Goal: Task Accomplishment & Management: Manage account settings

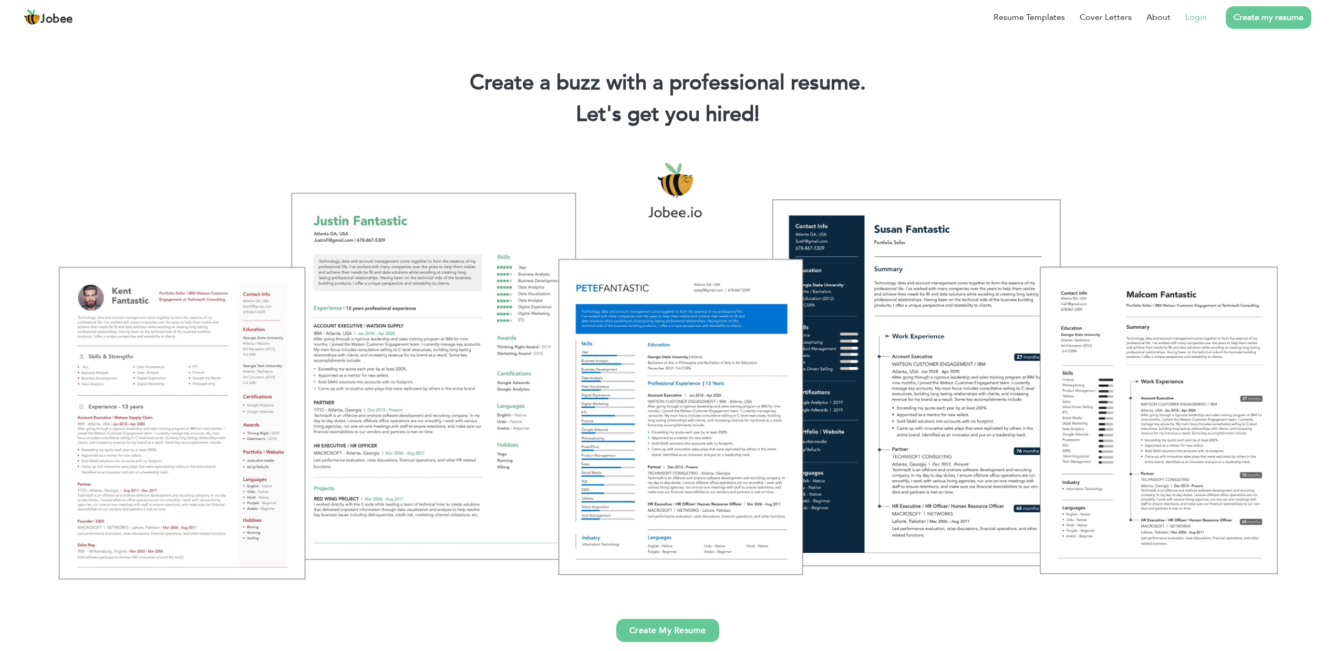
click at [1199, 15] on link "Login" at bounding box center [1196, 17] width 22 height 13
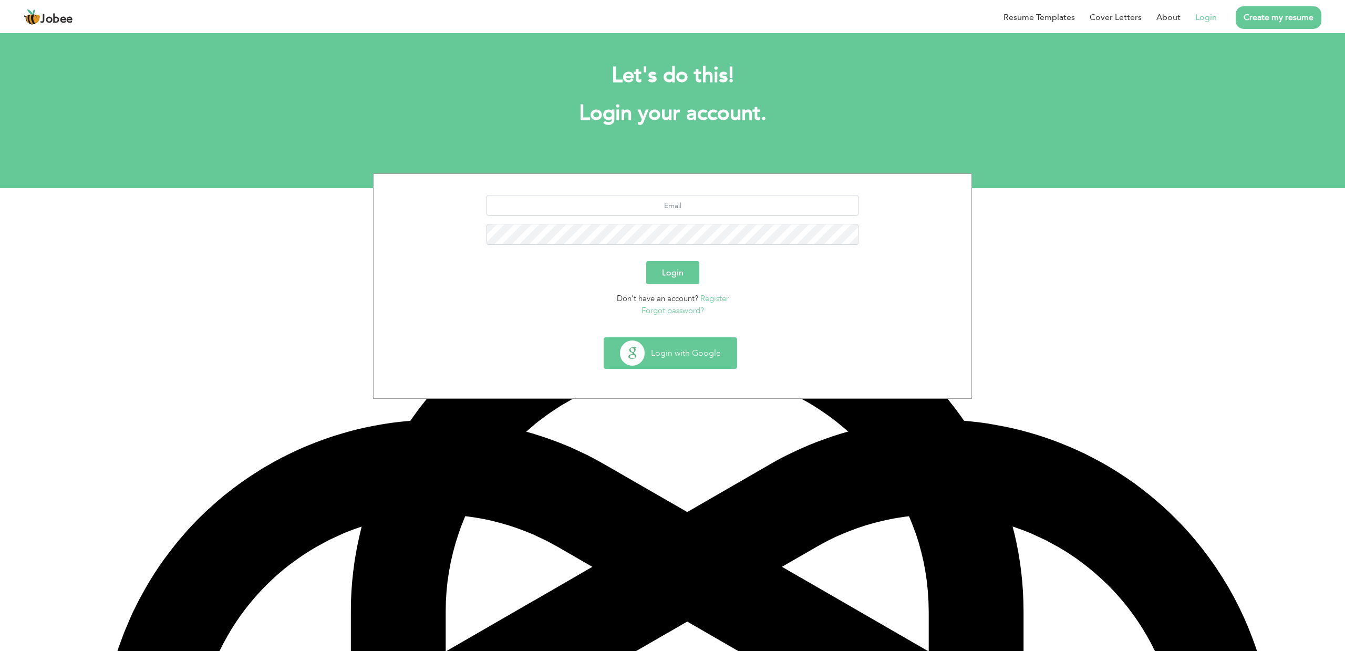
click at [679, 349] on button "Login with Google" at bounding box center [670, 353] width 132 height 30
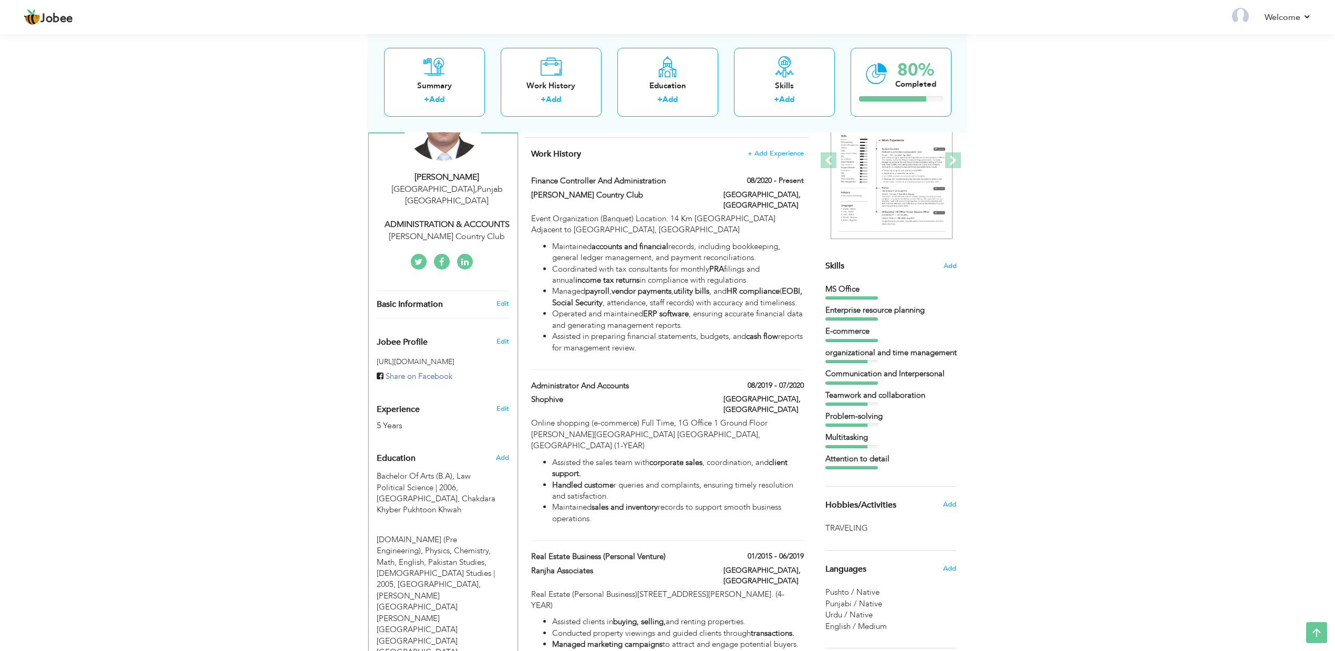
scroll to position [197, 0]
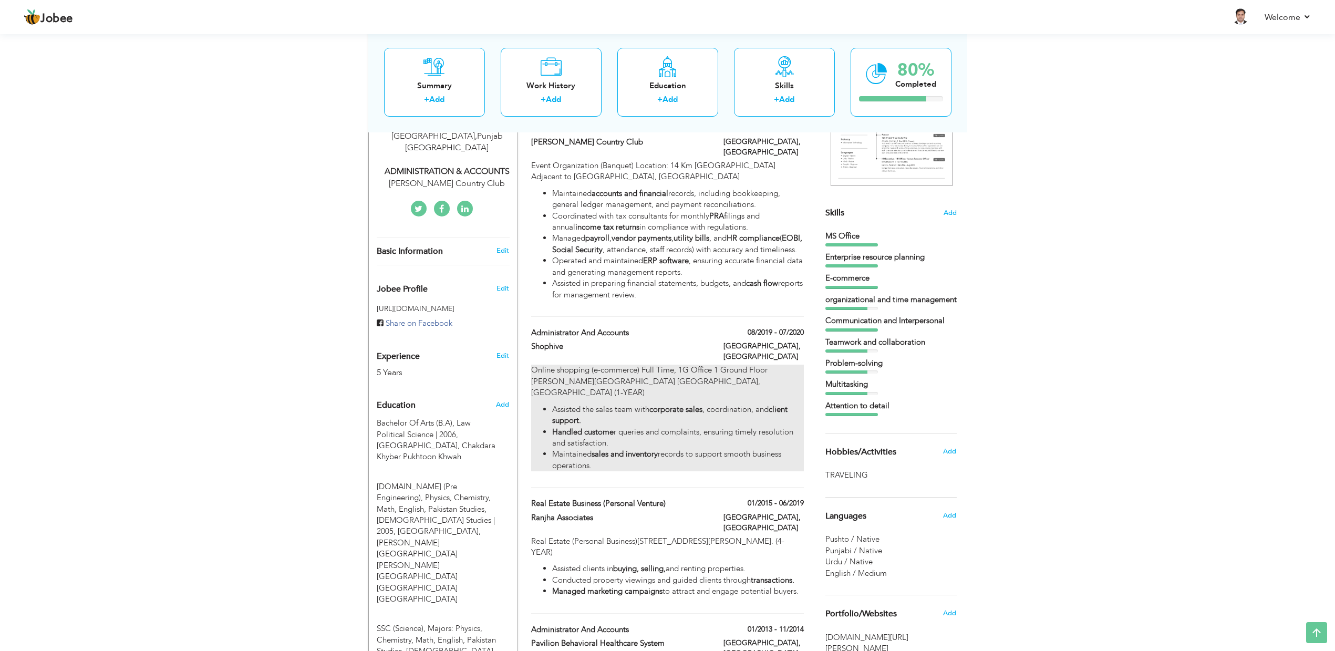
click at [670, 404] on li "Assisted the sales team with corporate sales , coordination, and client support." at bounding box center [677, 415] width 251 height 23
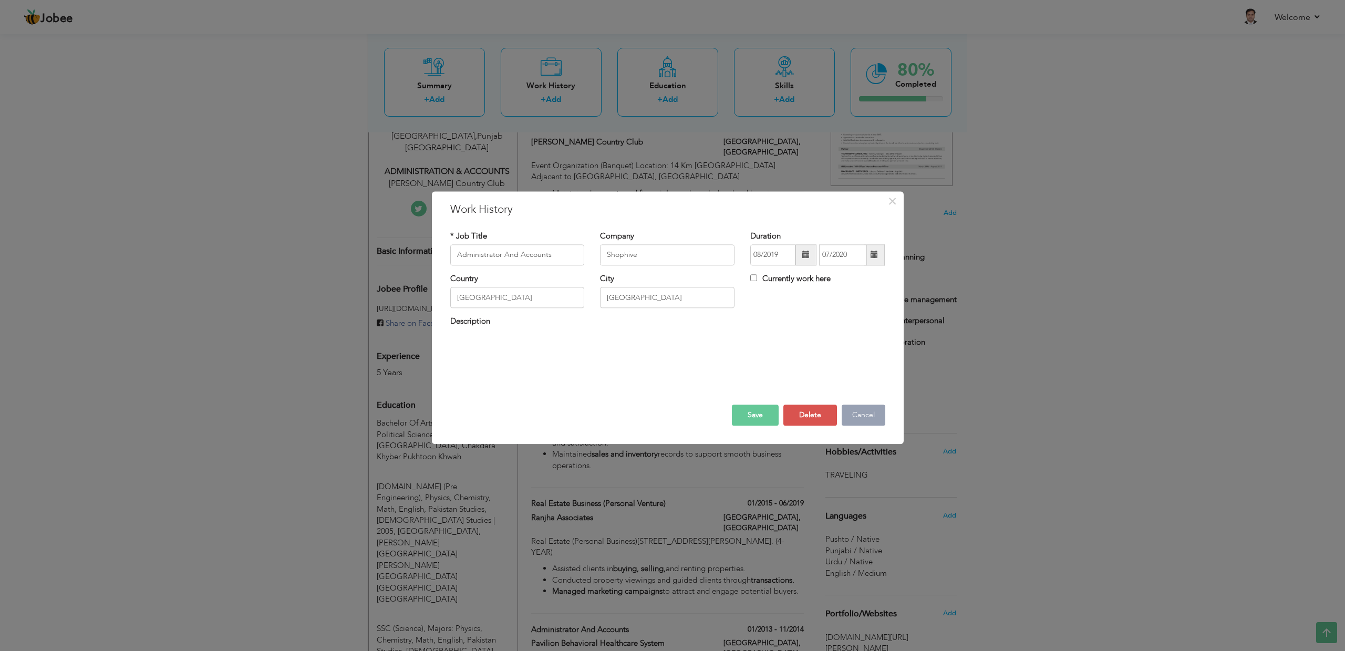
click at [851, 412] on button "Cancel" at bounding box center [863, 414] width 44 height 21
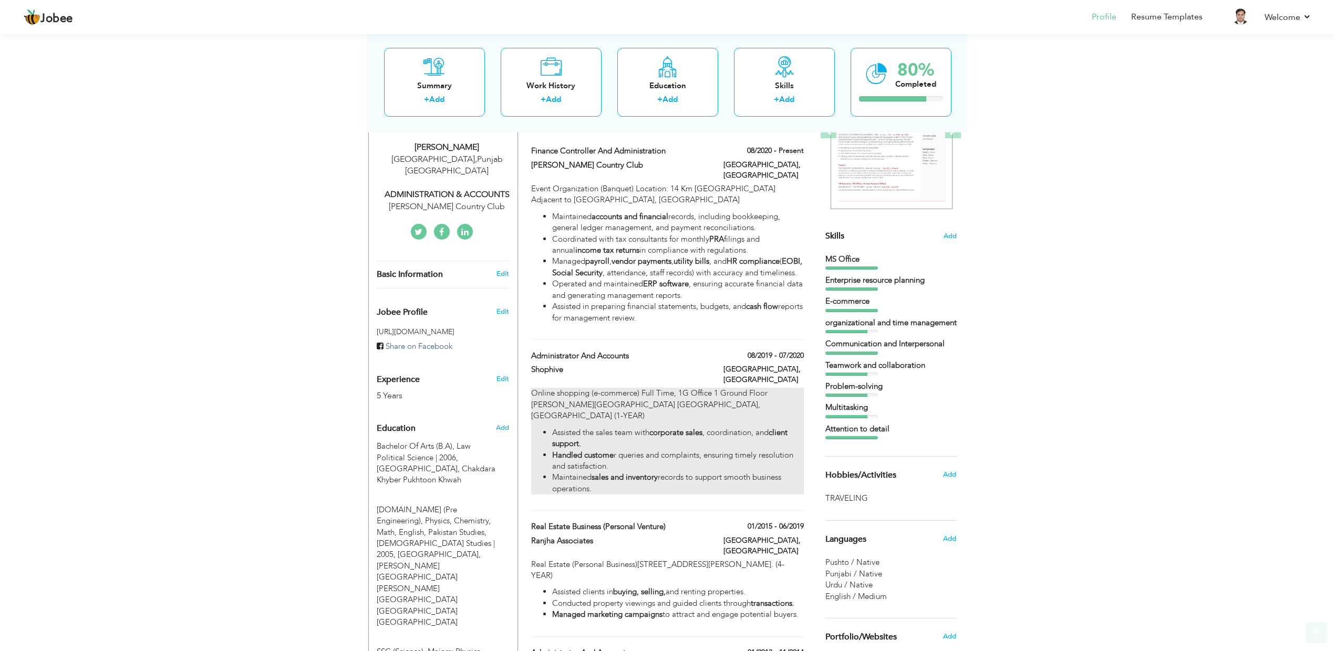
scroll to position [175, 0]
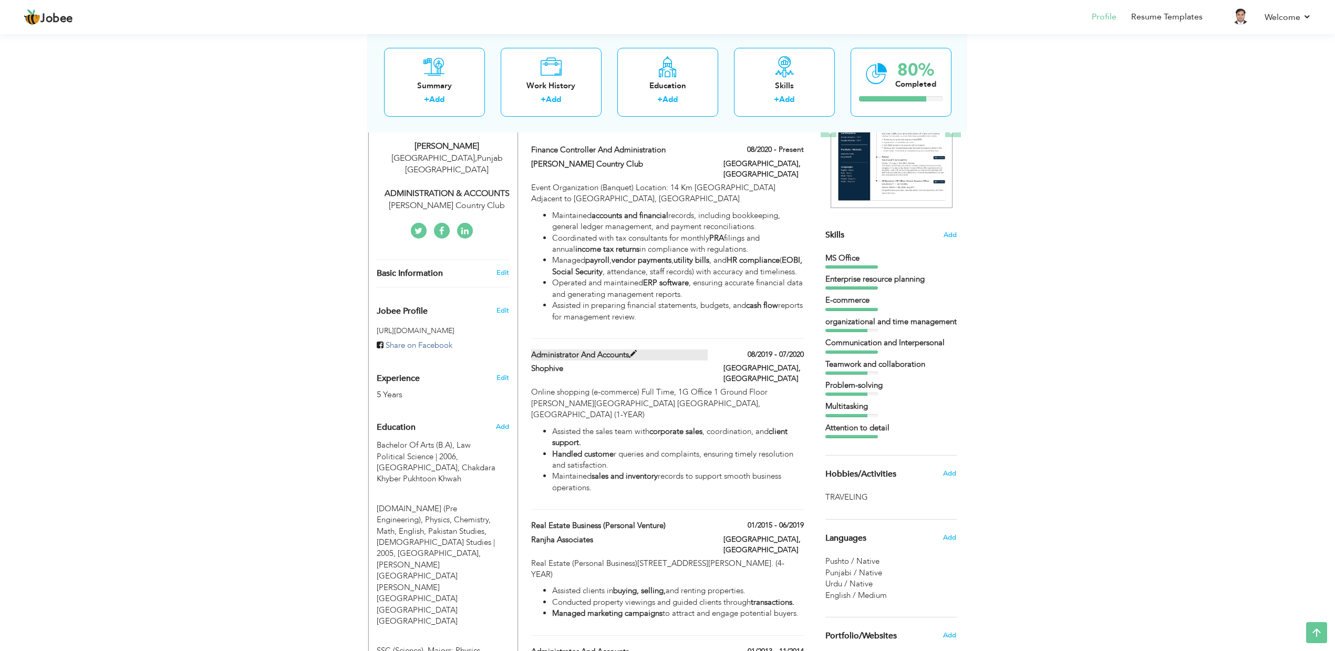
click at [634, 353] on span at bounding box center [633, 354] width 8 height 8
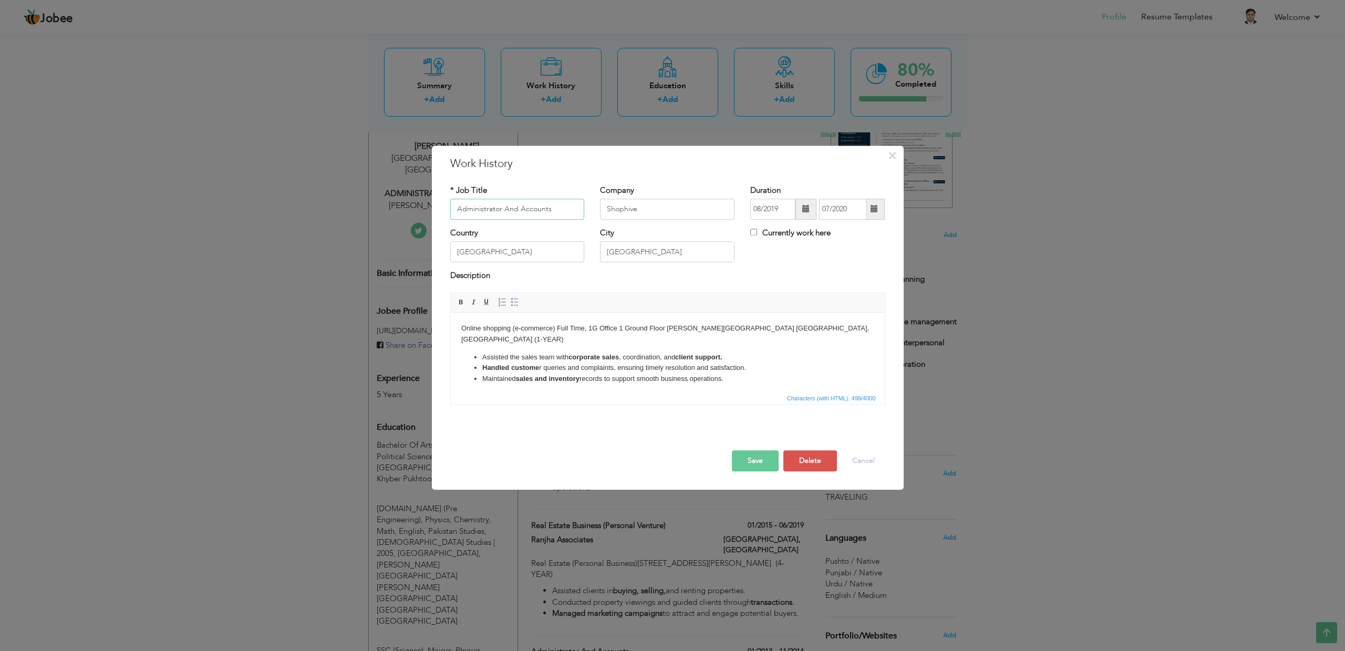
drag, startPoint x: 522, startPoint y: 209, endPoint x: 567, endPoint y: 215, distance: 45.7
click at [567, 215] on input "Administrator And Accounts" at bounding box center [517, 209] width 134 height 21
click at [751, 457] on button "Save" at bounding box center [755, 460] width 47 height 21
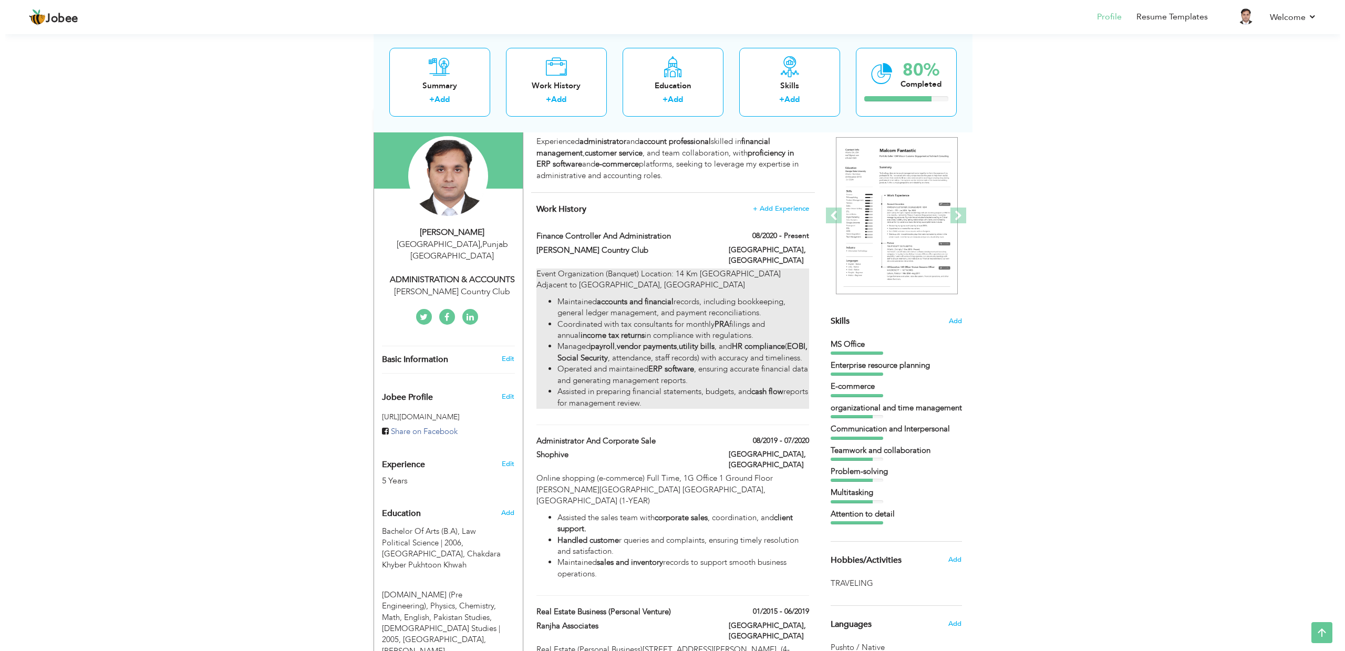
scroll to position [88, 0]
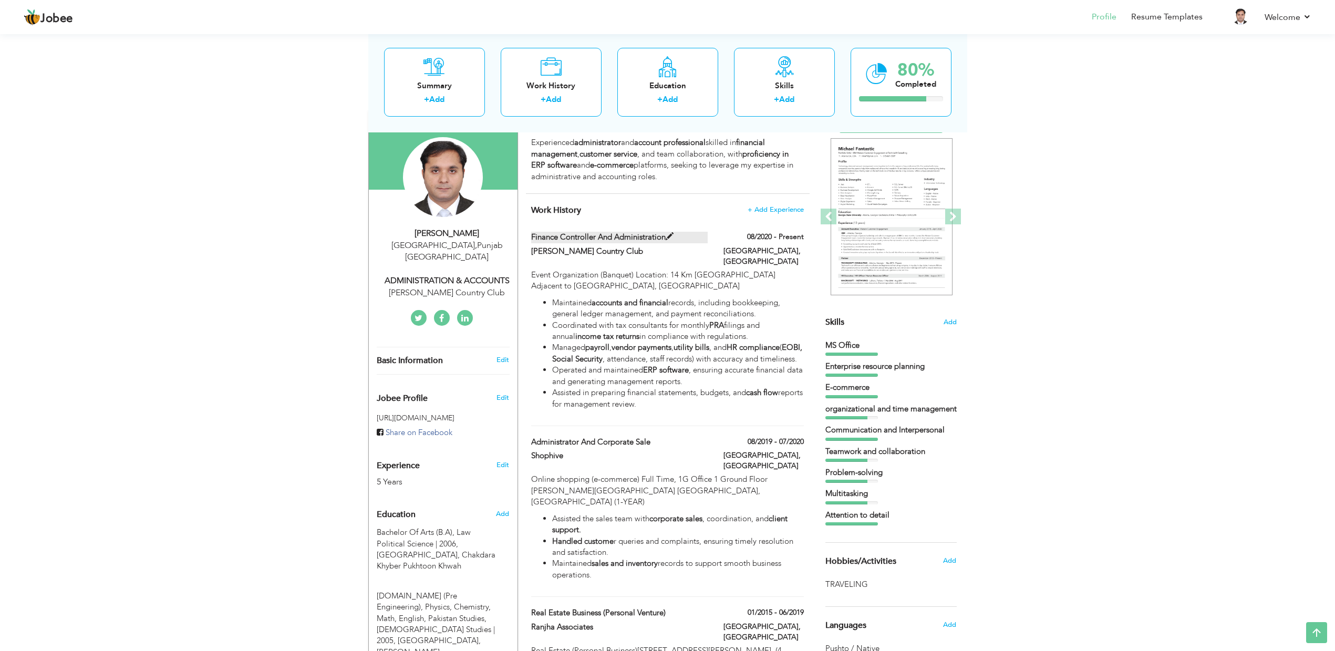
click at [594, 237] on label "Finance Controller and Administration" at bounding box center [619, 237] width 176 height 11
type input "Finance Controller and Administration"
type input "Rosa Blanca Country Club"
type input "08/2020"
checkbox input "true"
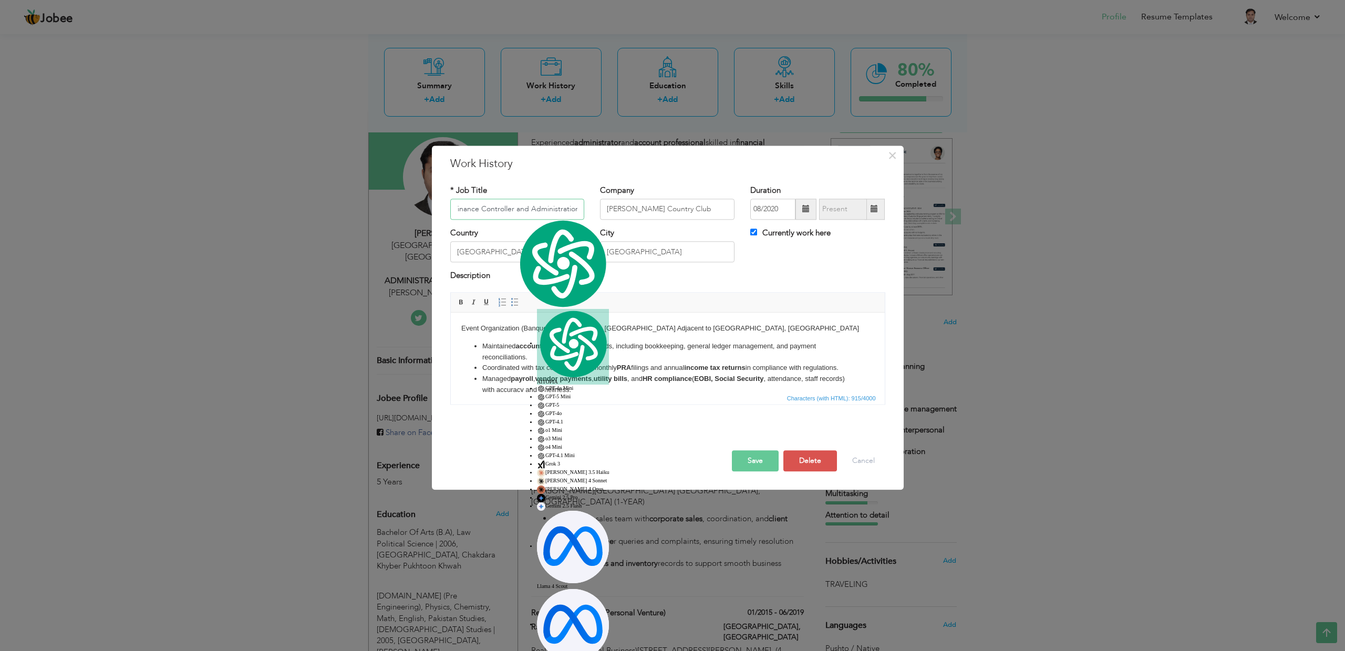
scroll to position [0, 0]
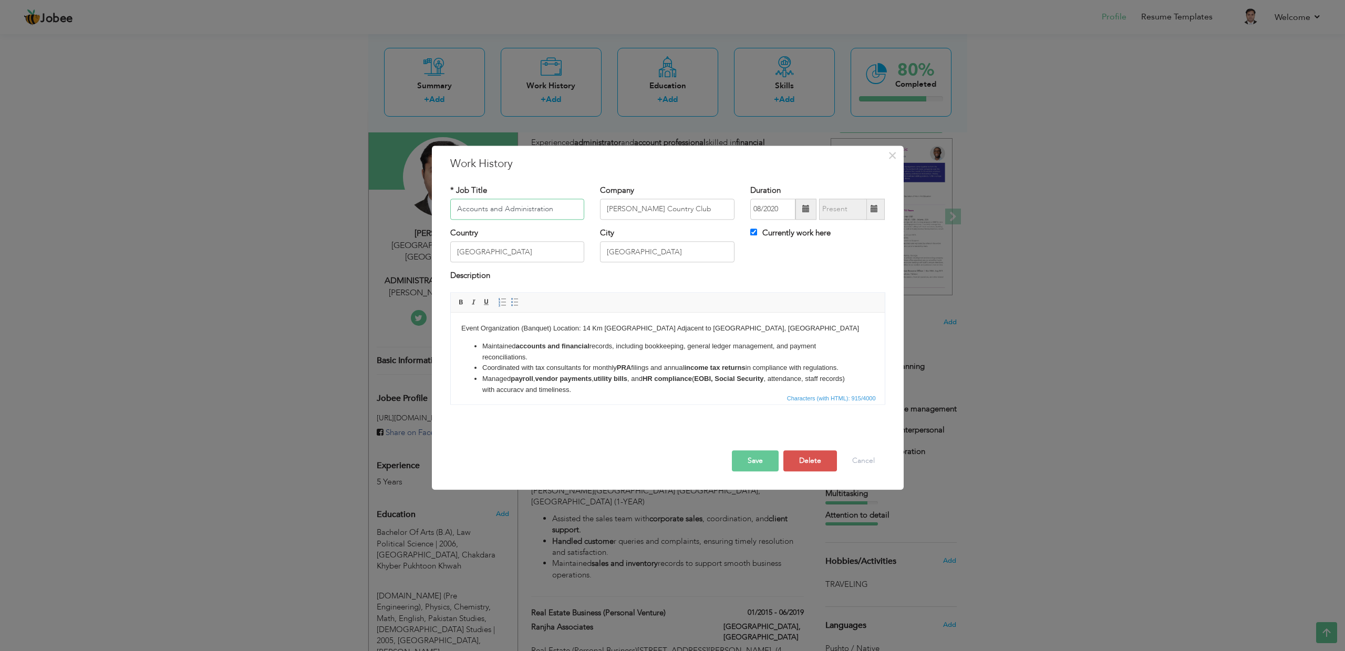
type input "Accounts and Administration"
click at [752, 459] on button "Save" at bounding box center [755, 460] width 47 height 21
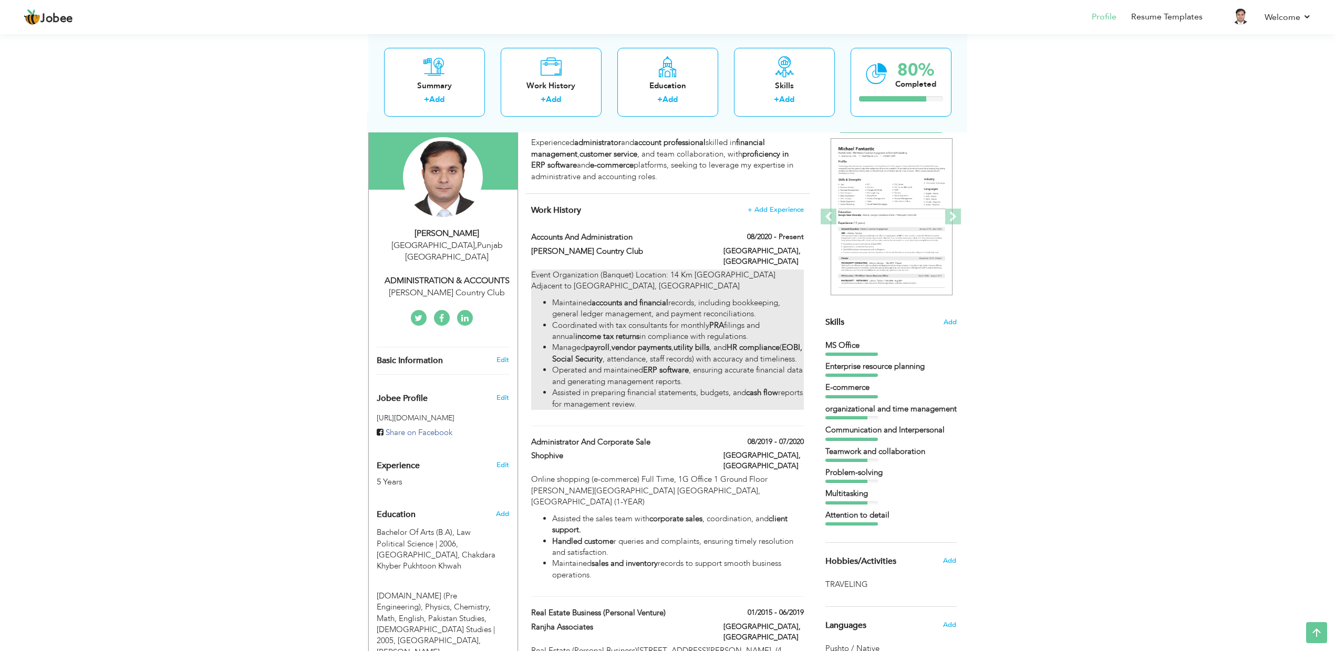
click at [723, 320] on strong "PRA" at bounding box center [716, 325] width 15 height 11
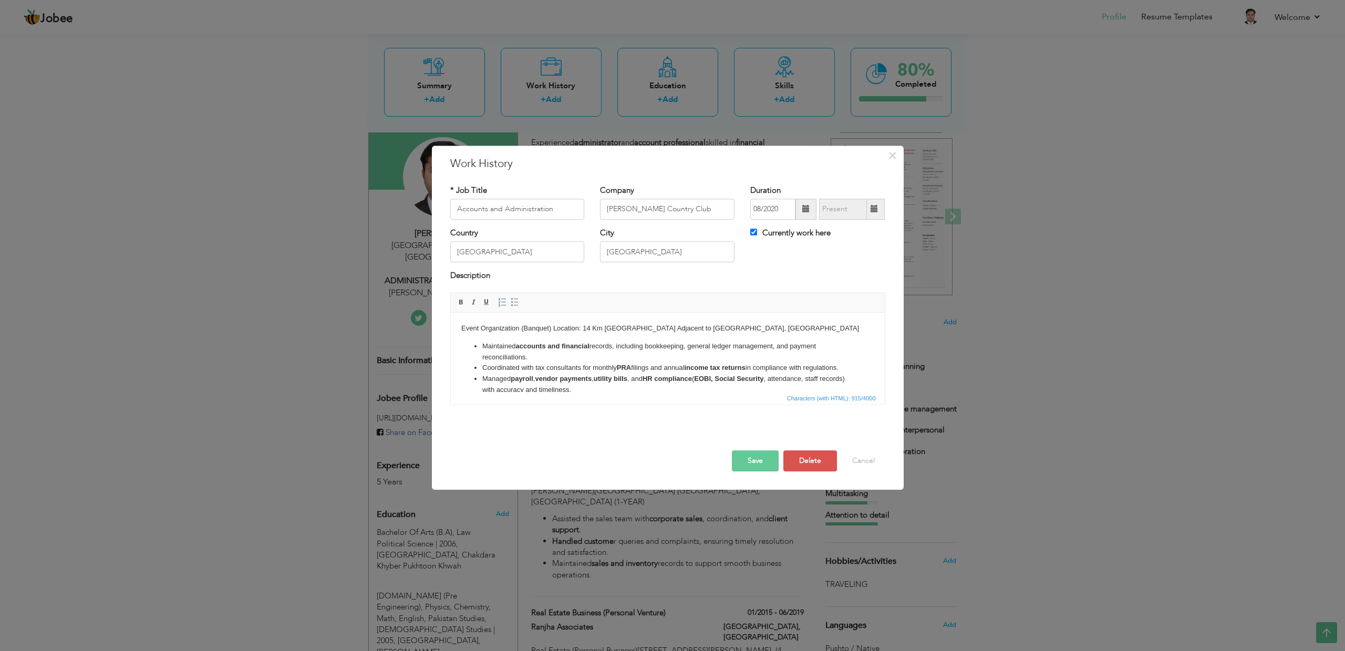
click at [480, 366] on ul "Maintained accounts and financial records, including bookkeeping, general ledge…" at bounding box center [667, 379] width 413 height 77
click at [688, 399] on span "Paste" at bounding box center [711, 400] width 55 height 13
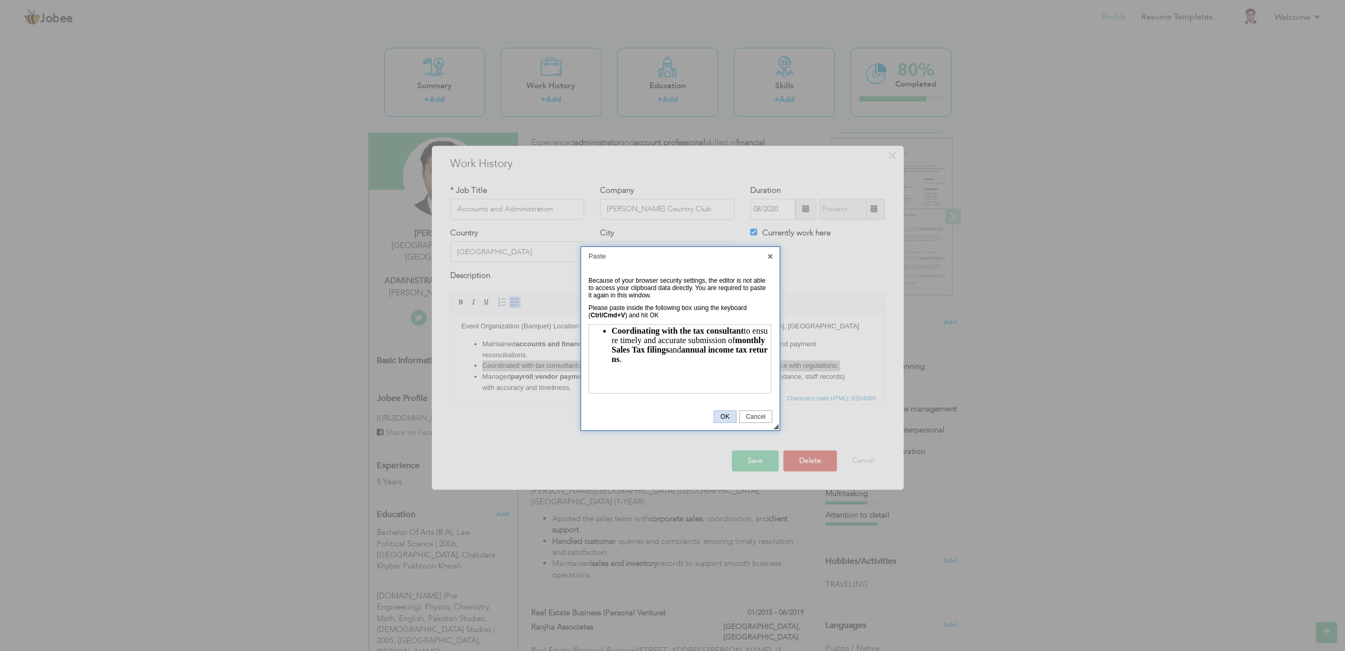
click at [724, 415] on span "OK" at bounding box center [725, 416] width 22 height 7
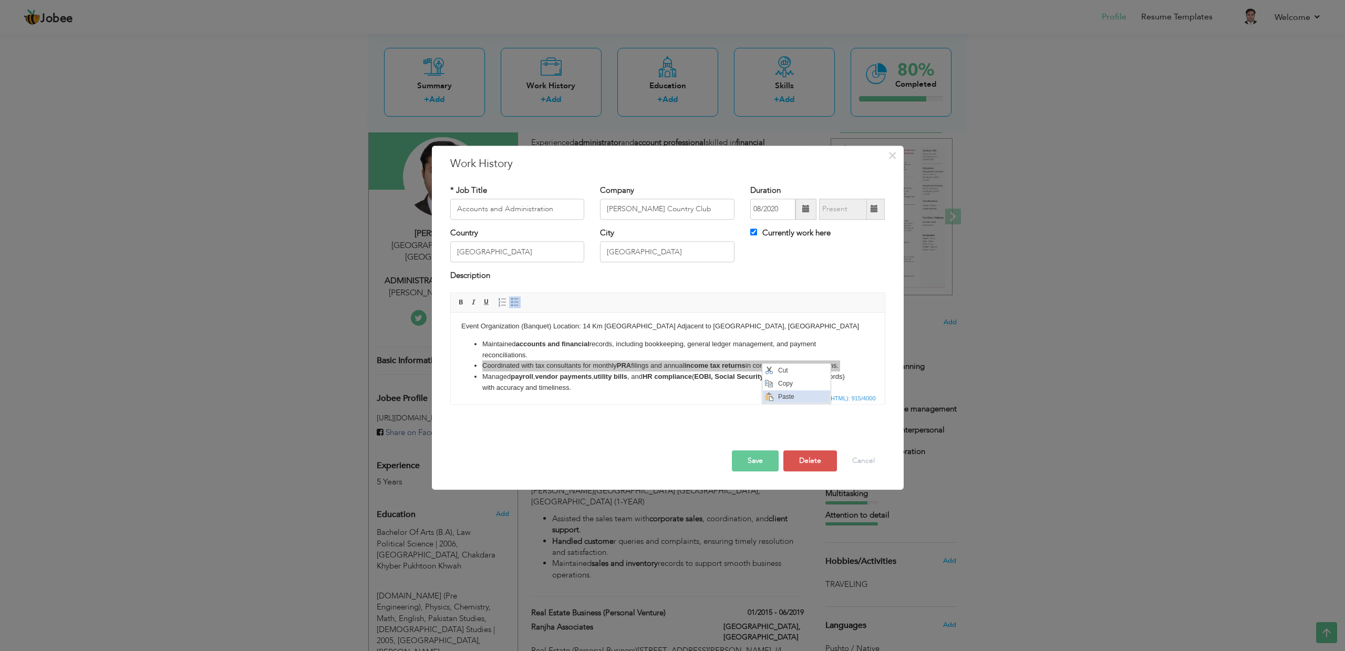
click at [779, 398] on span "Paste" at bounding box center [802, 396] width 55 height 13
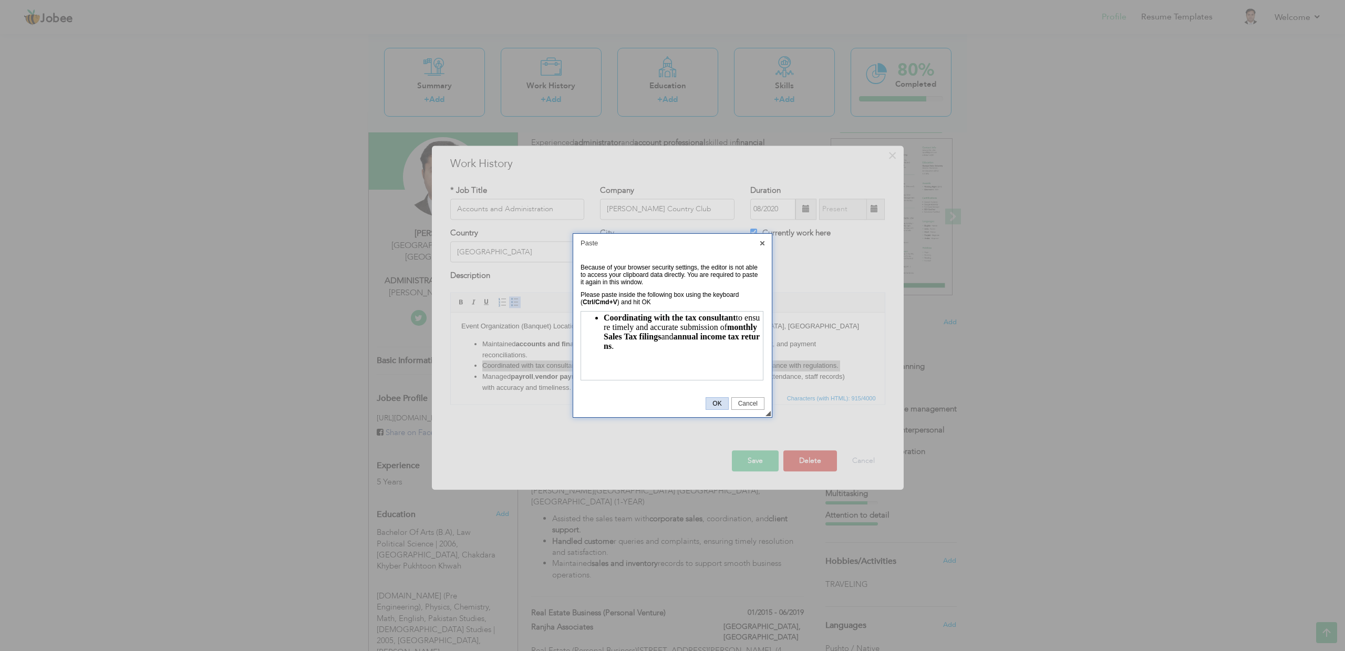
click at [715, 402] on span "OK" at bounding box center [717, 403] width 22 height 7
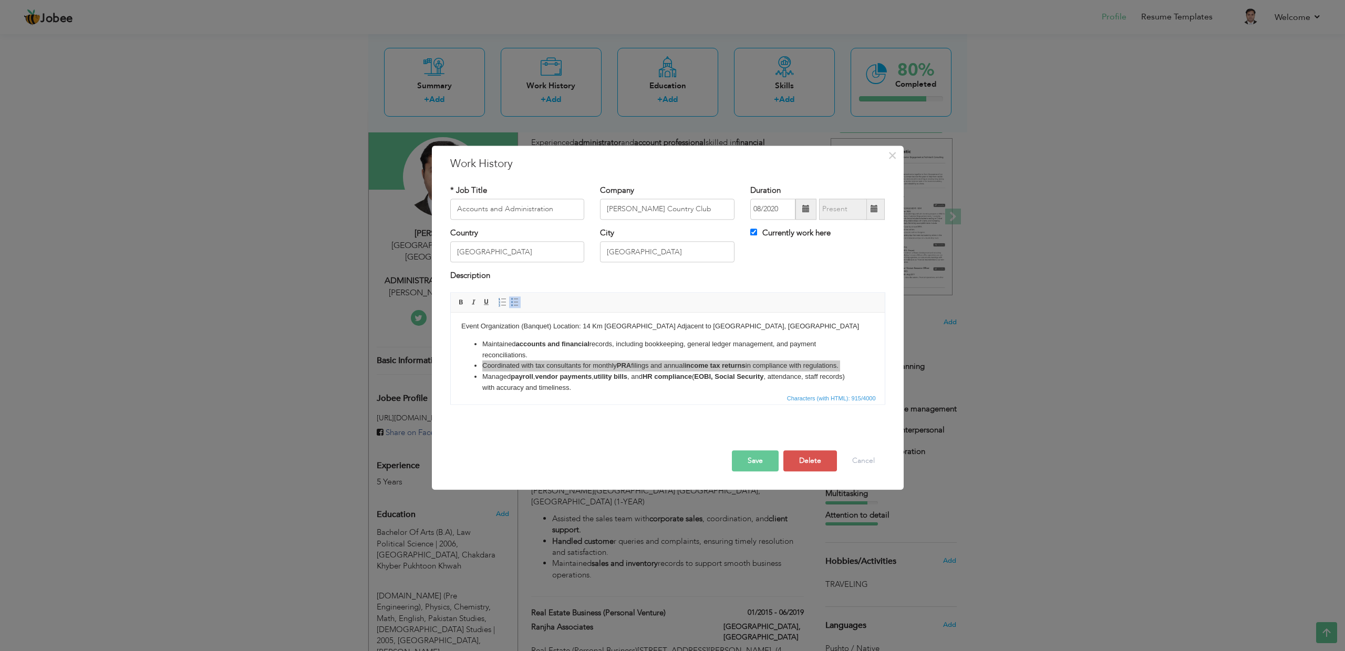
click at [748, 456] on button "Save" at bounding box center [755, 460] width 47 height 21
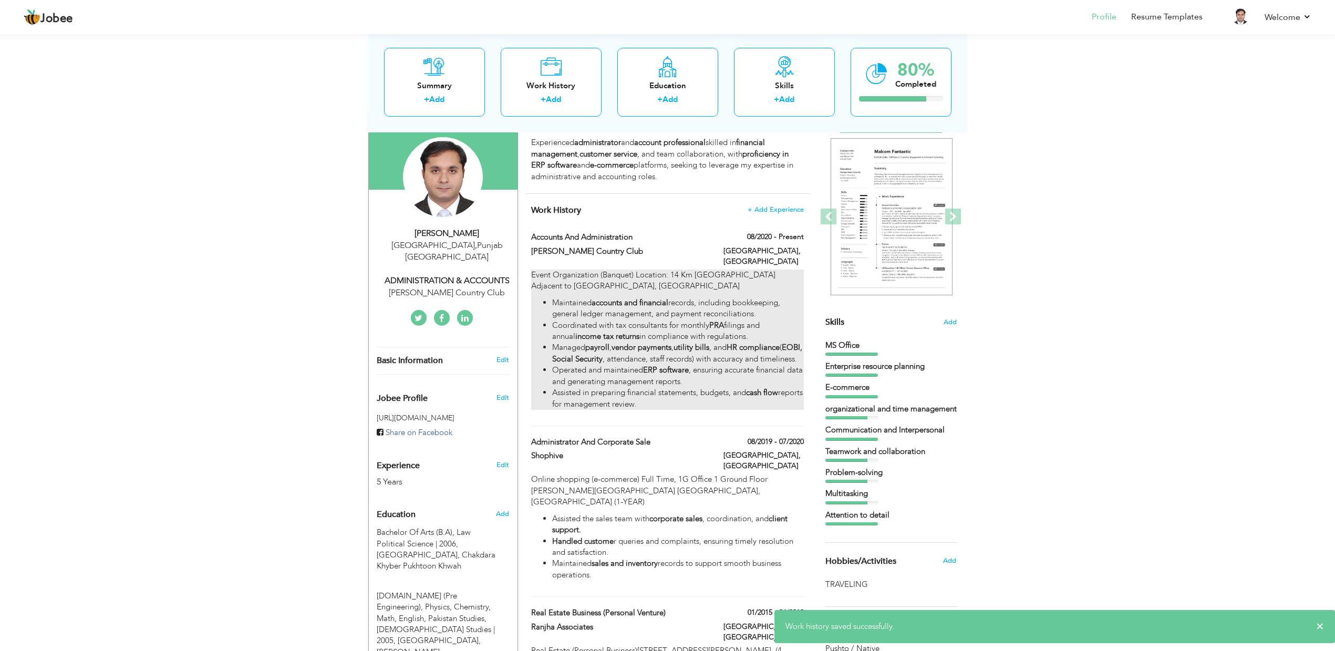
click at [642, 327] on li "Coordinated with tax consultants for monthly PRA filings and annual income tax …" at bounding box center [677, 331] width 251 height 23
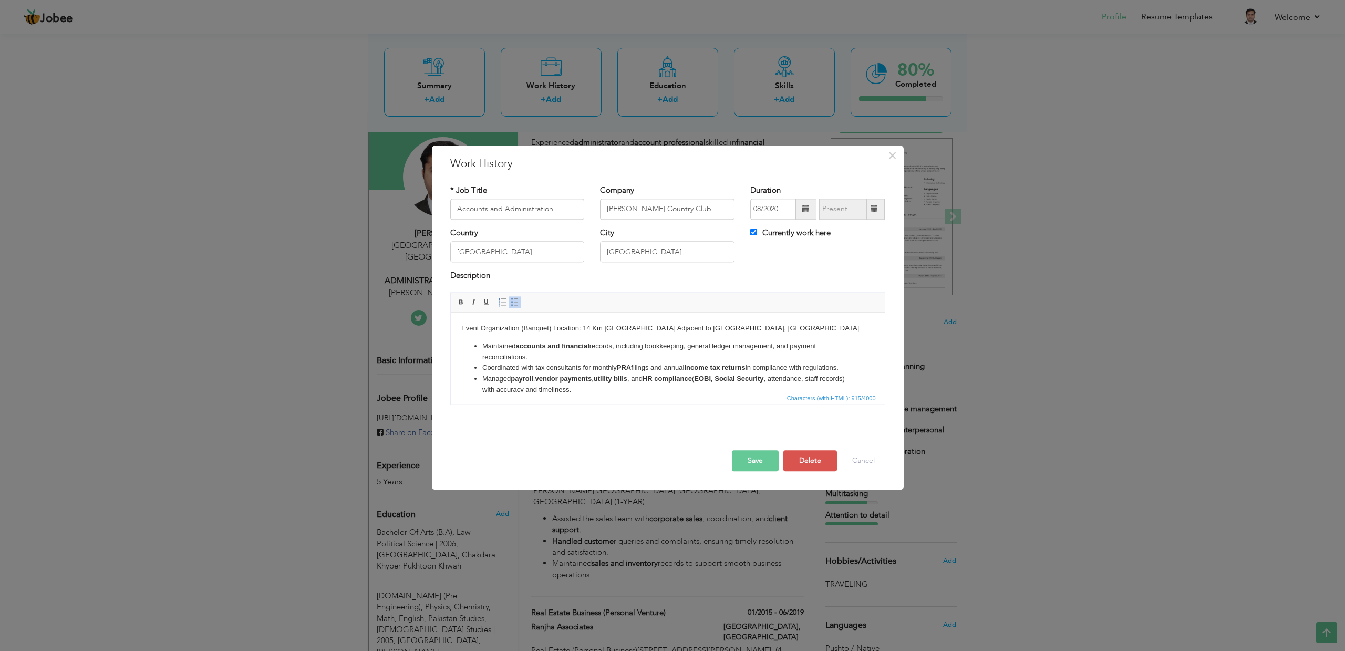
click at [482, 366] on li "Coordinated with tax consultants for monthly PRA filings and annual income tax …" at bounding box center [667, 367] width 371 height 11
click at [528, 381] on span "Cut" at bounding box center [542, 382] width 55 height 13
click at [529, 356] on li "Maintained accounts and financial records, including bookkeeping, general ledge…" at bounding box center [667, 350] width 371 height 22
click at [547, 373] on span "Paste" at bounding box center [560, 371] width 55 height 13
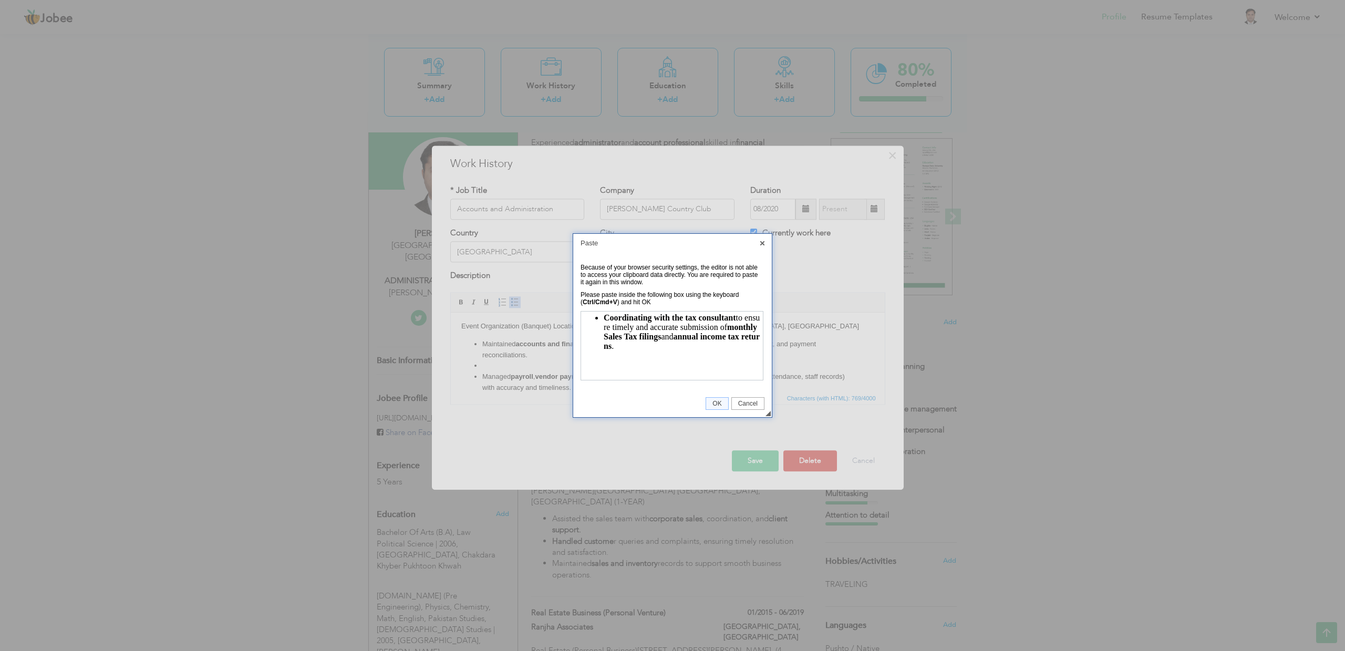
scroll to position [0, 0]
click at [714, 398] on link "OK" at bounding box center [716, 403] width 23 height 13
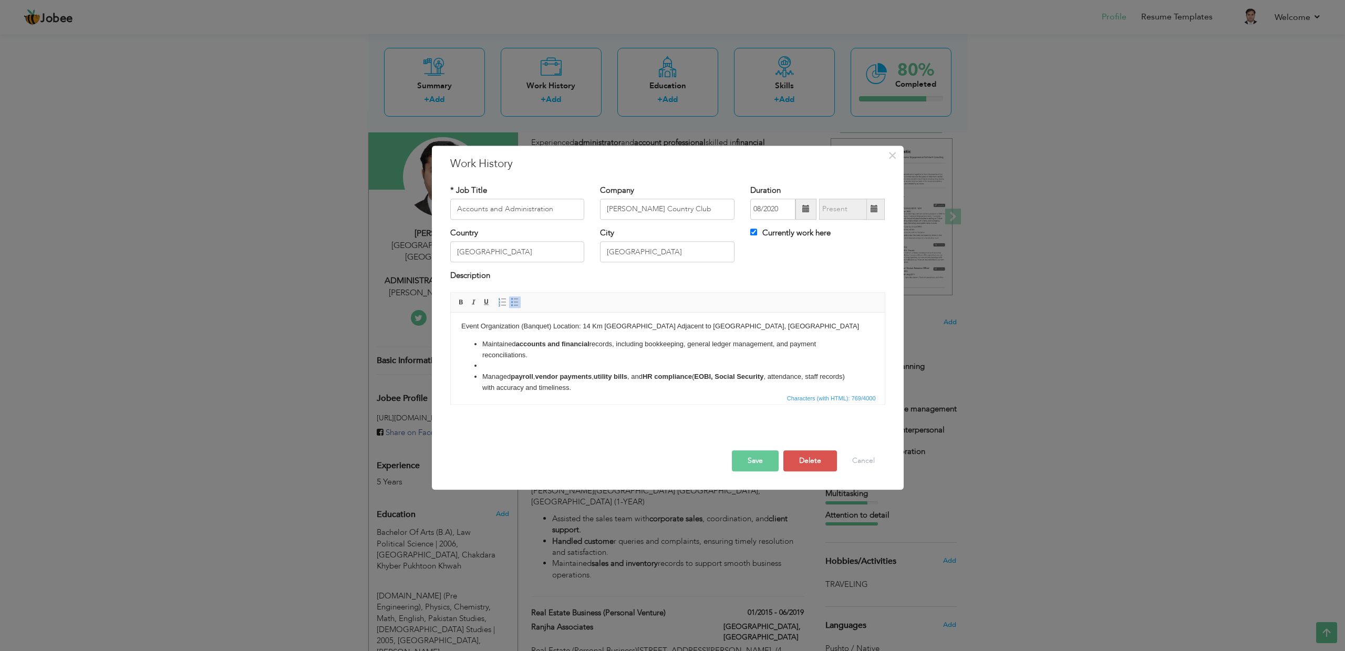
click at [747, 461] on button "Save" at bounding box center [755, 460] width 47 height 21
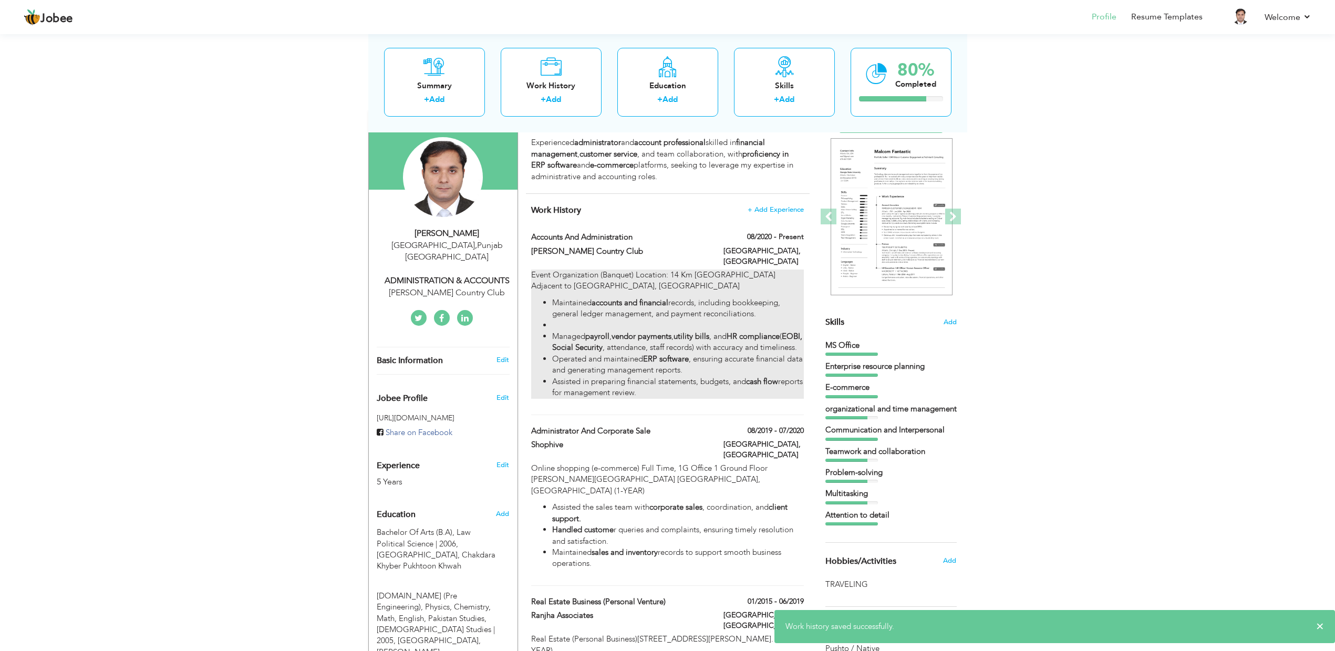
click at [629, 320] on li at bounding box center [677, 325] width 251 height 11
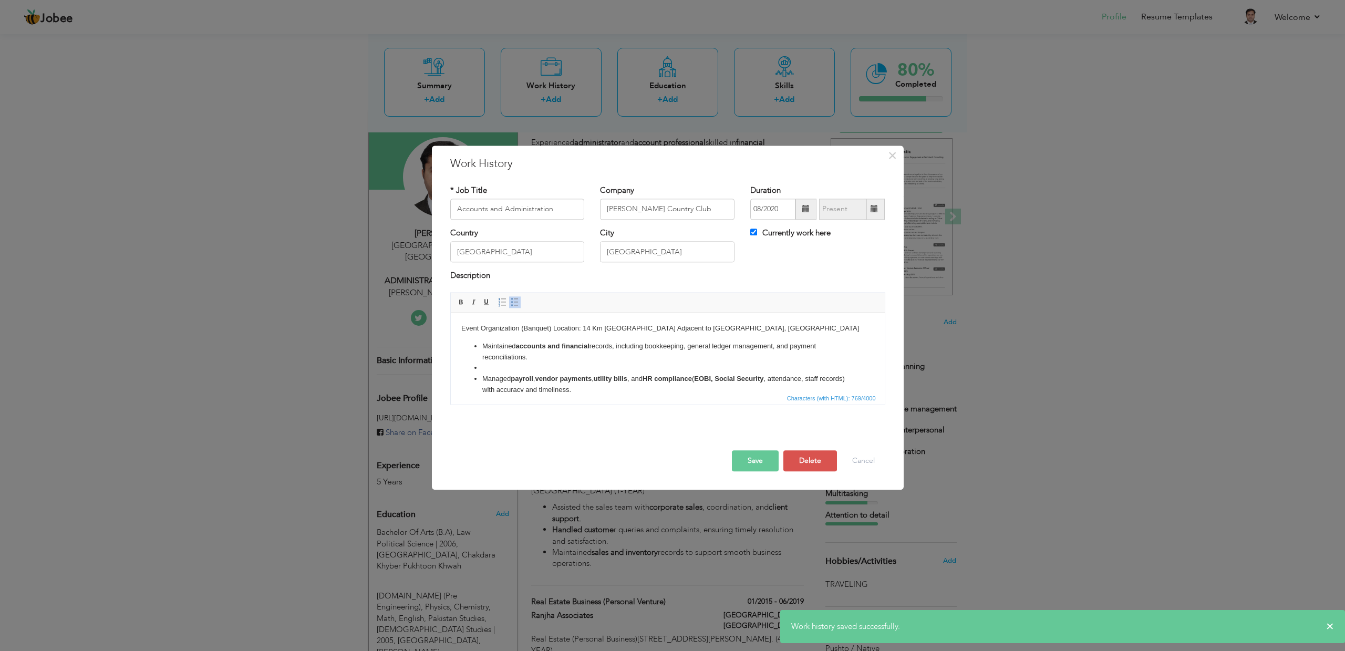
drag, startPoint x: 547, startPoint y: 363, endPoint x: 544, endPoint y: 369, distance: 6.6
click at [547, 363] on li at bounding box center [667, 367] width 371 height 11
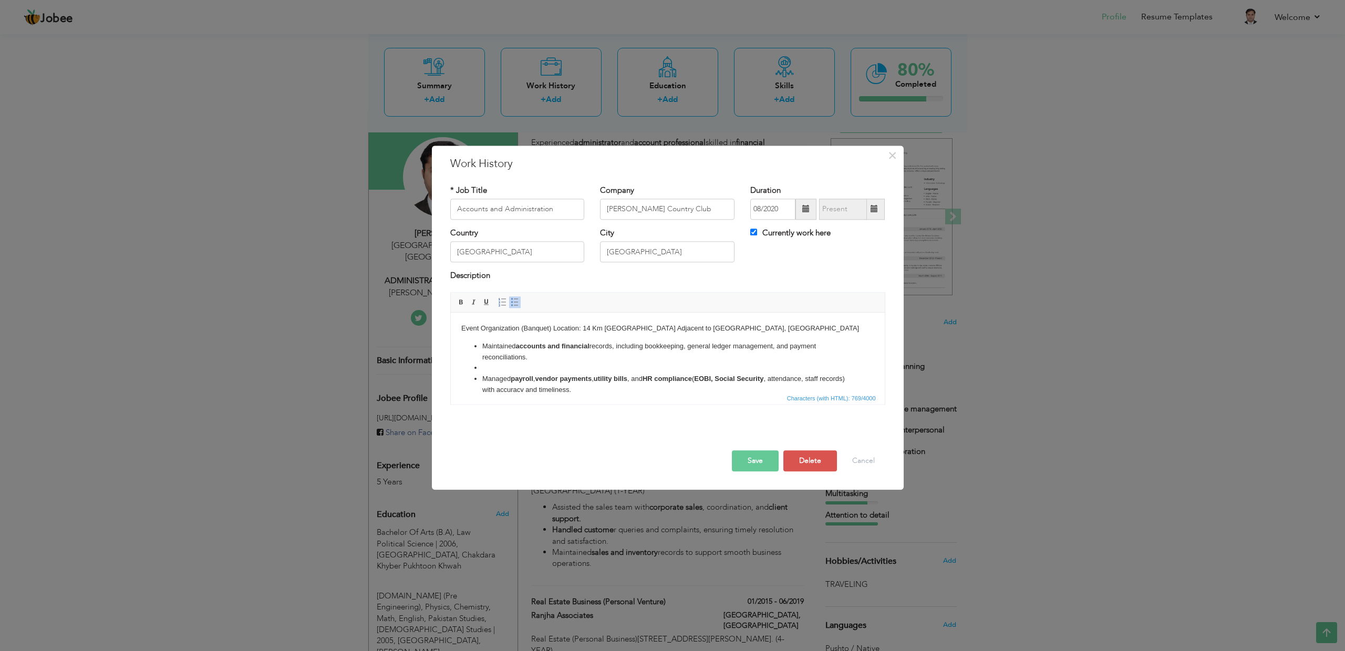
scroll to position [11, 0]
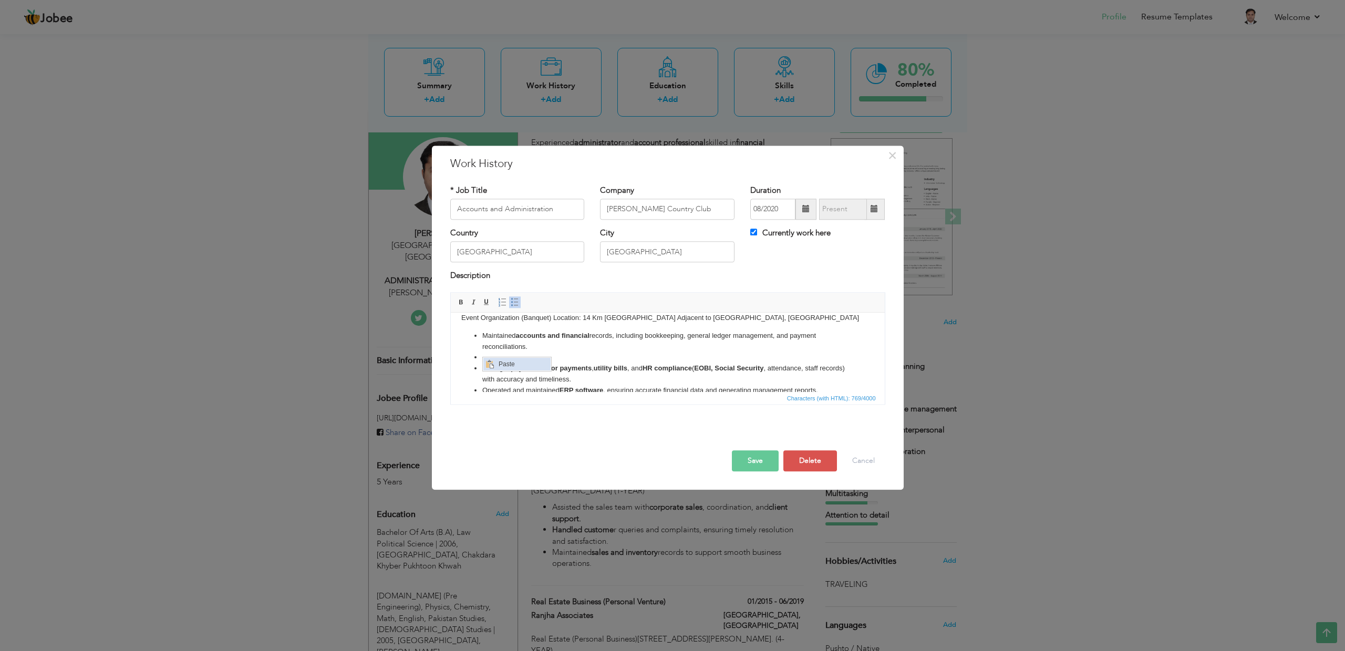
click link "Paste" at bounding box center [516, 364] width 67 height 13
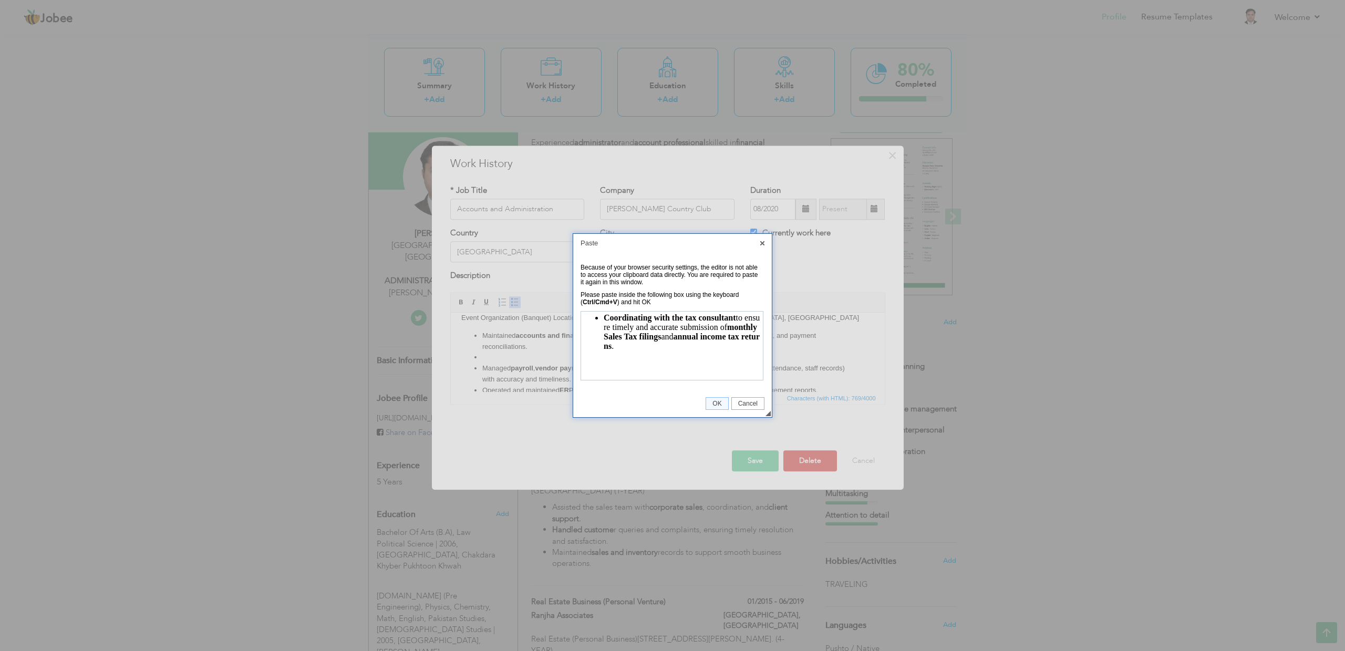
scroll to position [0, 0]
click at [632, 352] on body "Coordinating with the tax consultant to ensure timely and accurate submission o…" at bounding box center [671, 345] width 179 height 65
click at [715, 402] on span "OK" at bounding box center [717, 403] width 22 height 7
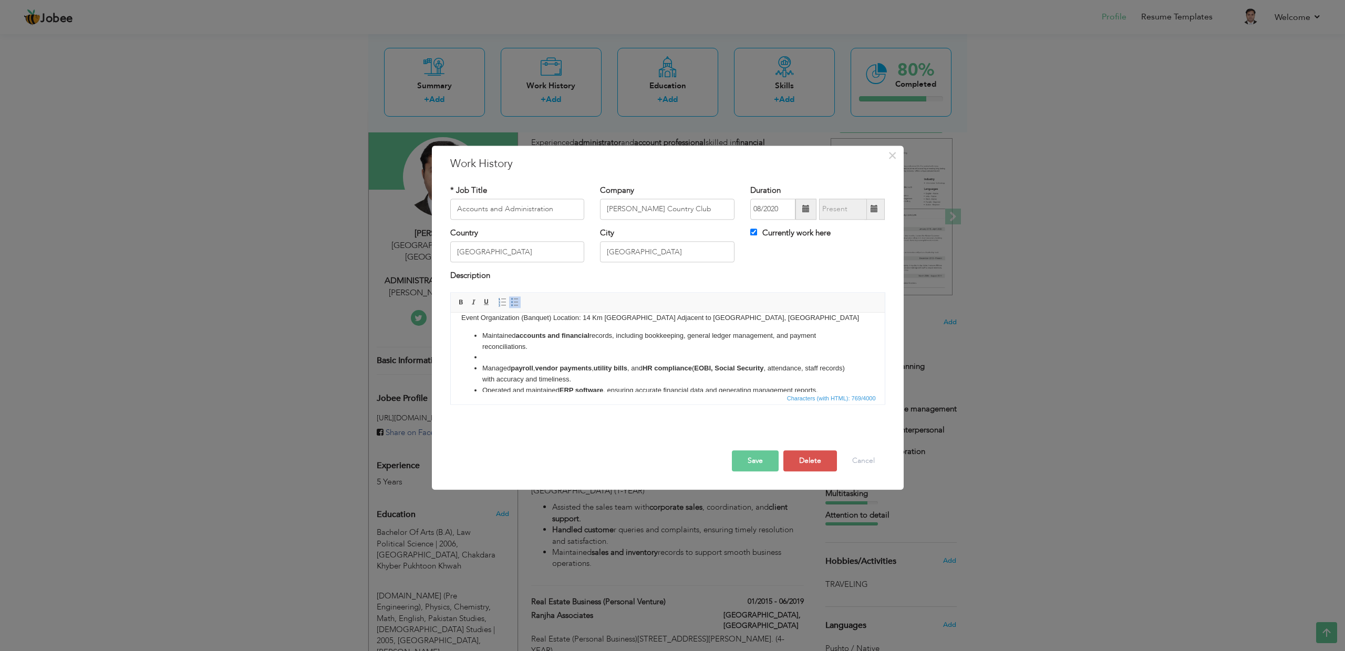
click at [586, 356] on li at bounding box center [667, 357] width 371 height 11
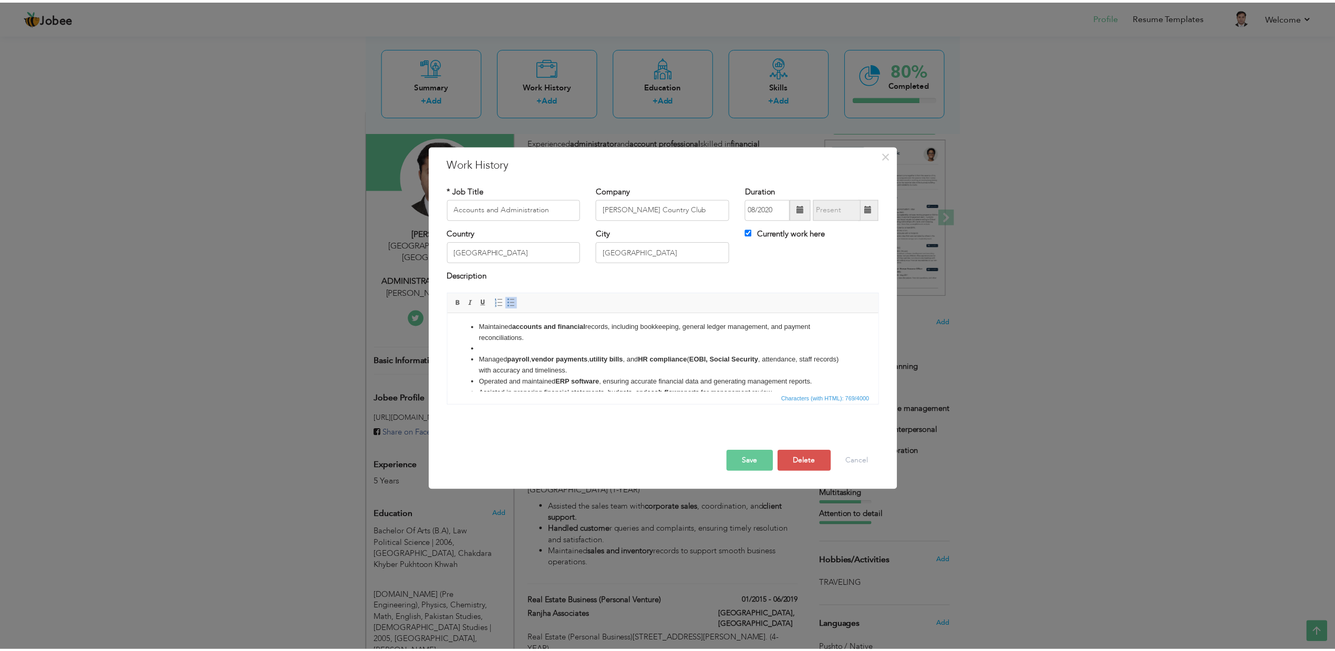
scroll to position [36, 0]
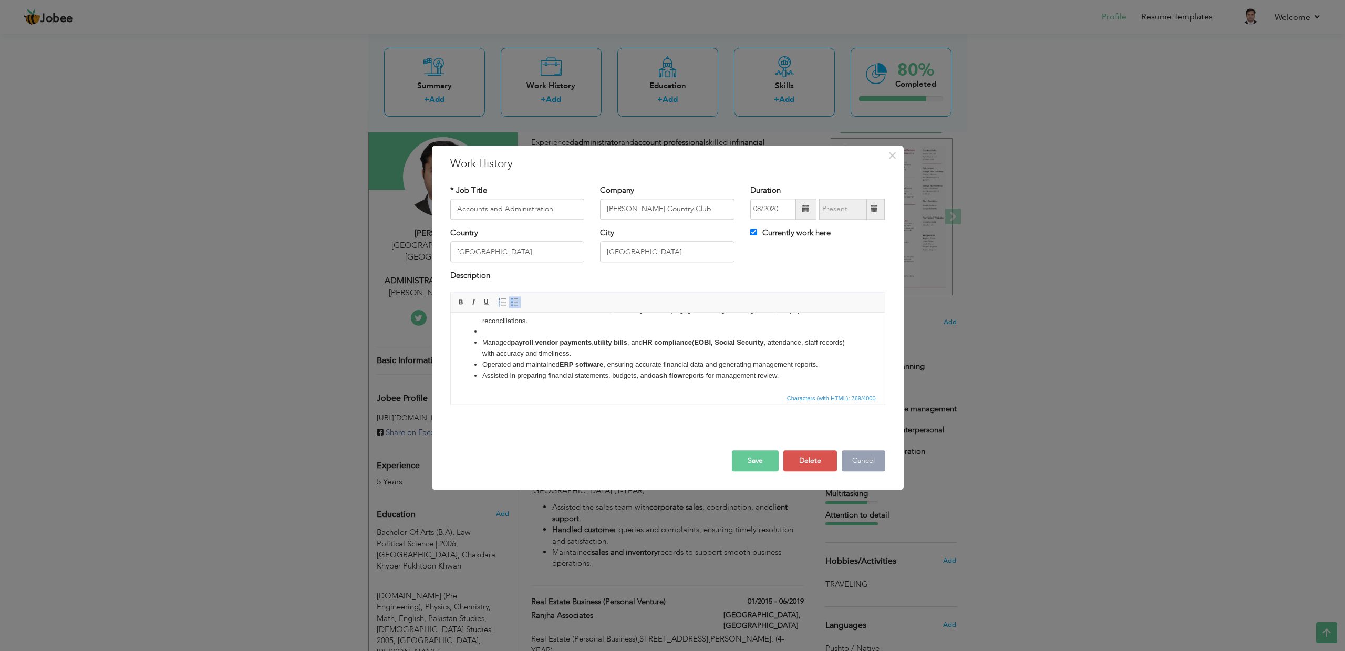
click at [875, 461] on button "Cancel" at bounding box center [863, 460] width 44 height 21
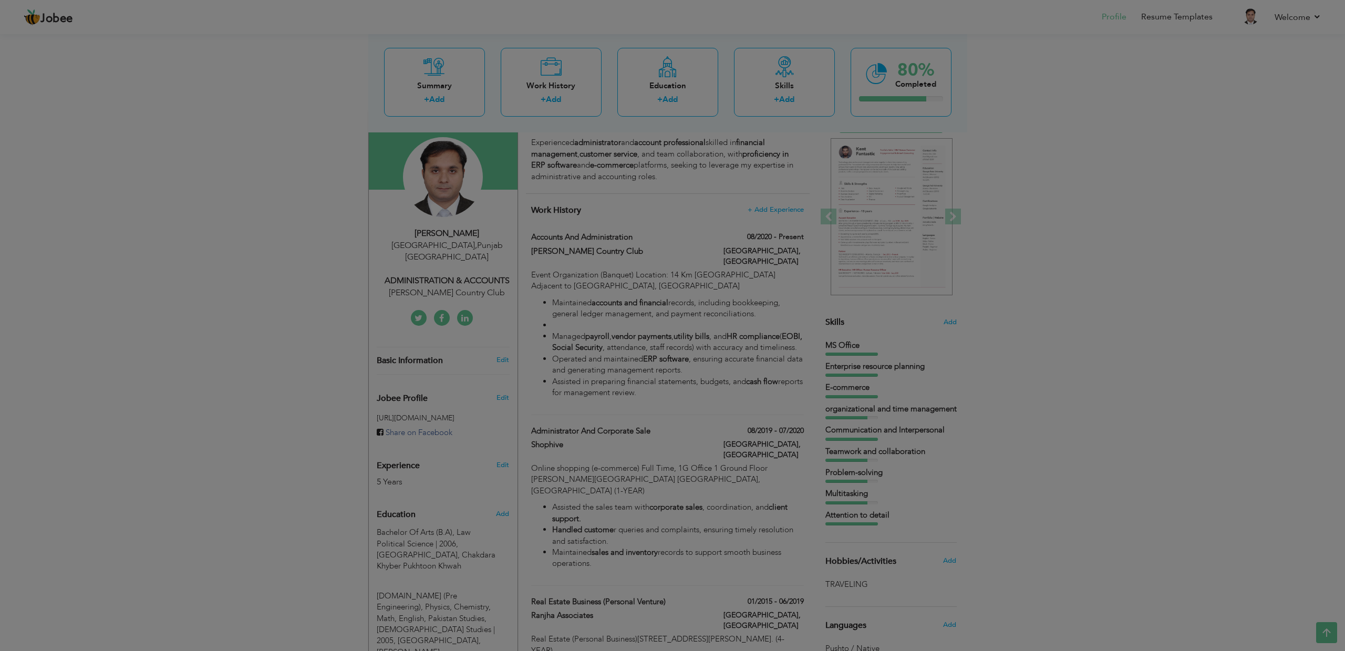
scroll to position [0, 0]
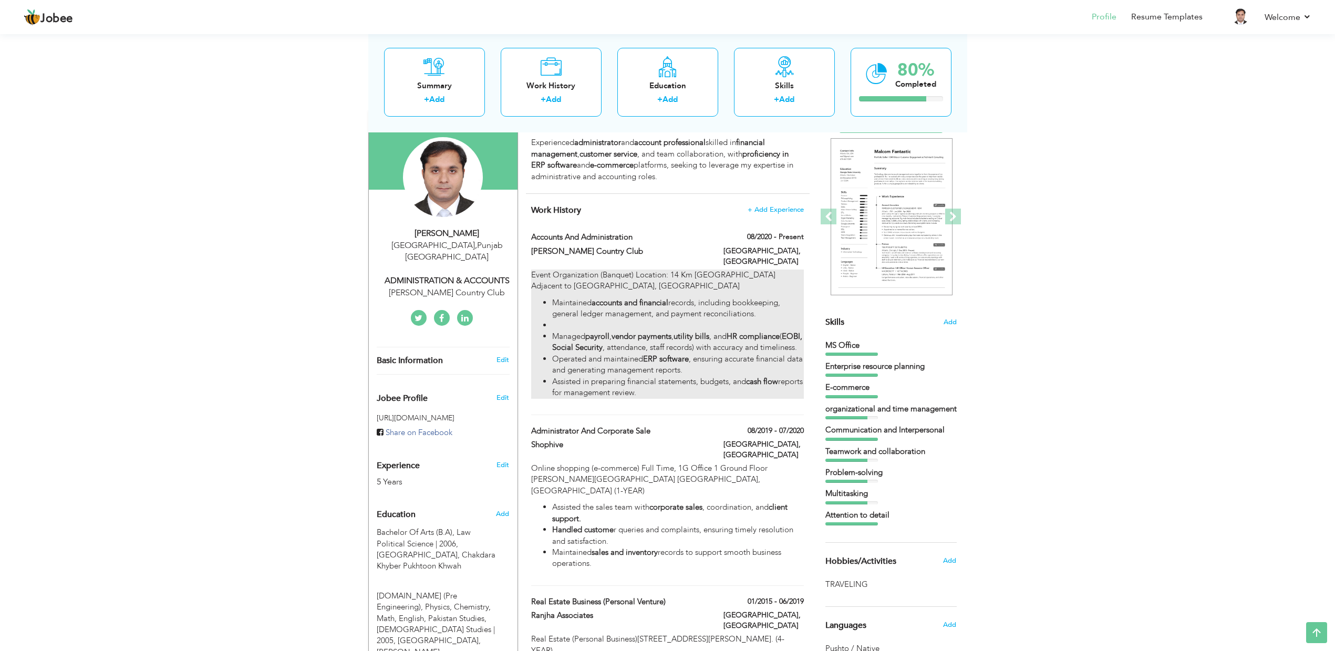
click at [617, 371] on li "Operated and maintained ERP software , ensuring accurate financial data and gen…" at bounding box center [677, 364] width 251 height 23
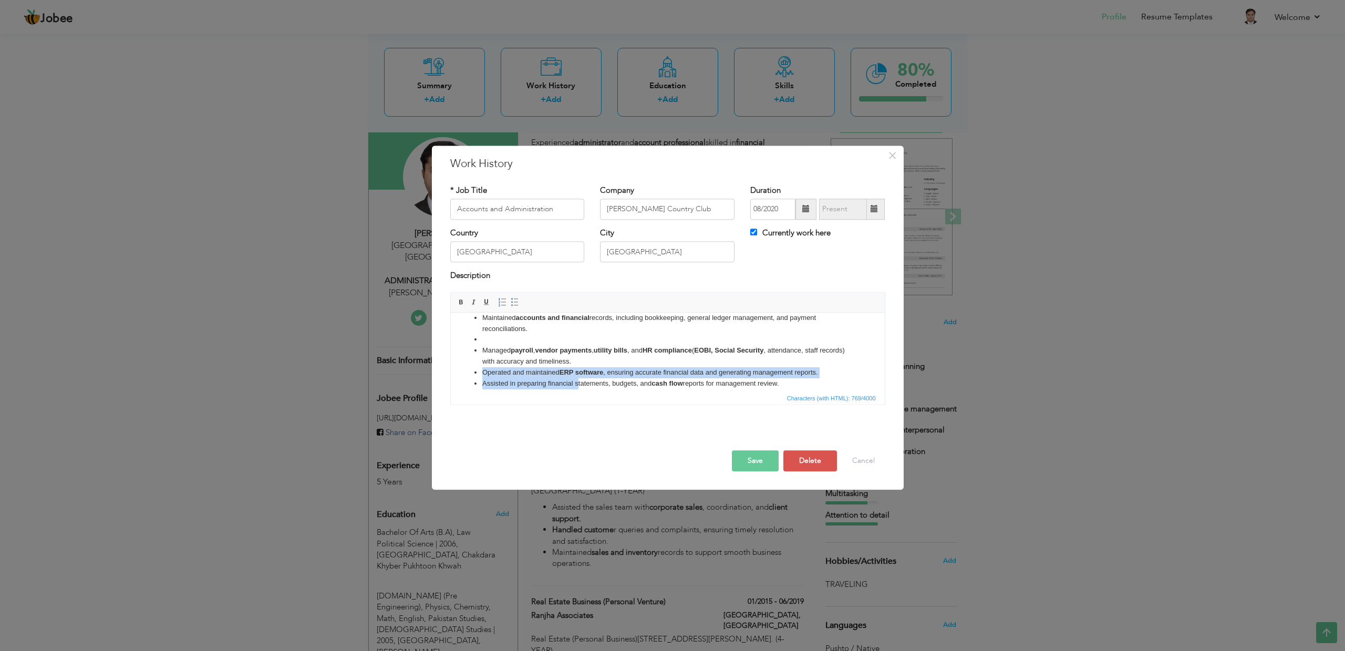
scroll to position [35, 0]
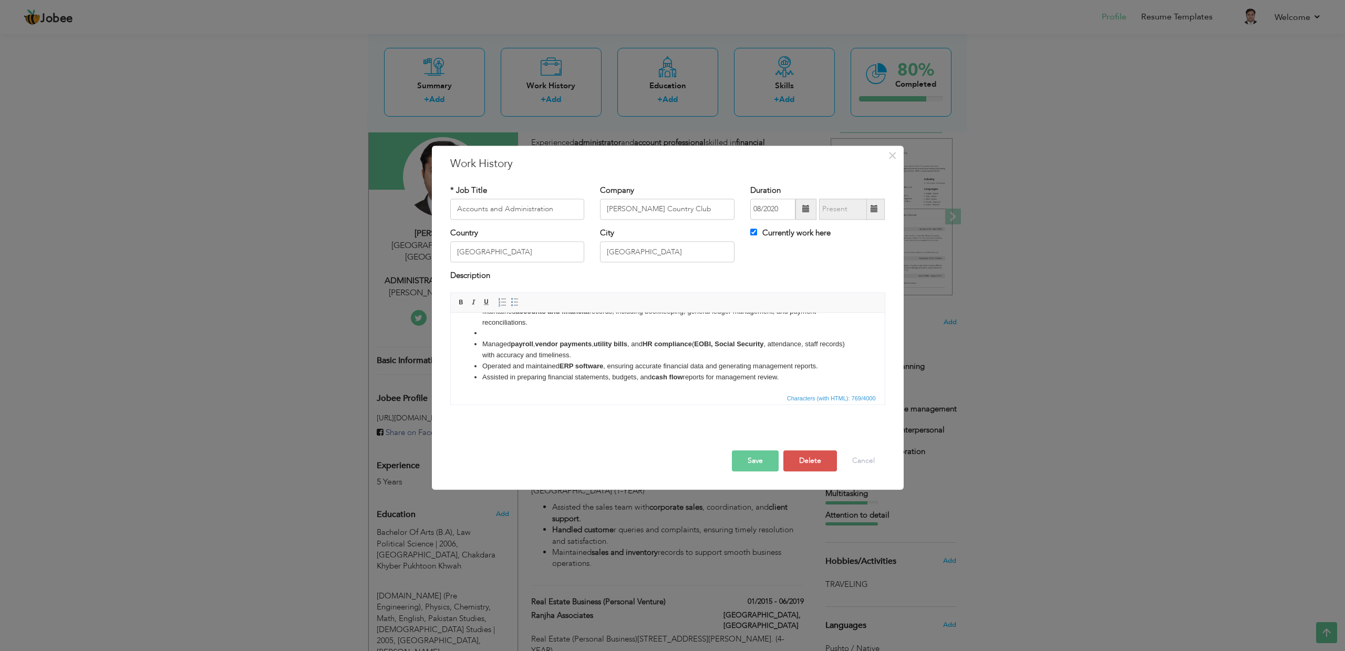
drag, startPoint x: 623, startPoint y: 390, endPoint x: 484, endPoint y: 361, distance: 142.8
click at [484, 361] on ul "Maintained accounts and financial records, including bookkeeping, general ledge…" at bounding box center [667, 344] width 413 height 77
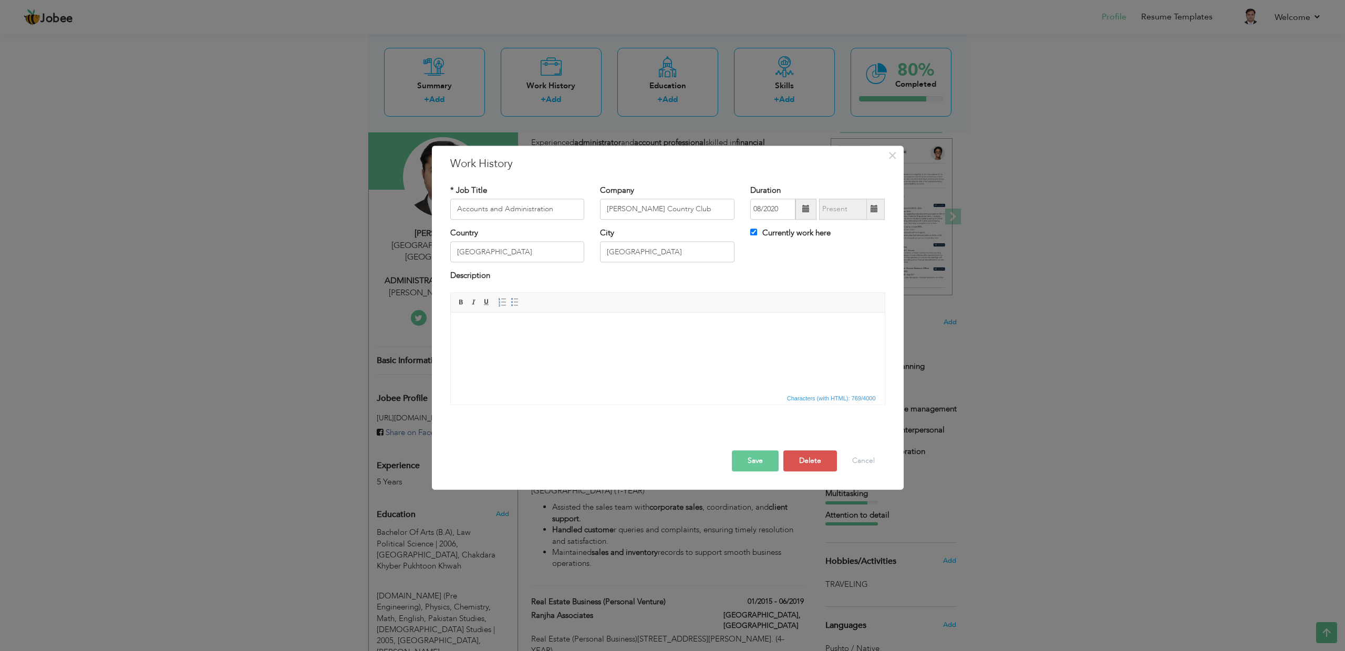
scroll to position [0, 0]
drag, startPoint x: 649, startPoint y: 346, endPoint x: 574, endPoint y: 372, distance: 80.2
click at [572, 345] on html at bounding box center [667, 329] width 434 height 32
click at [862, 460] on button "Cancel" at bounding box center [863, 460] width 44 height 21
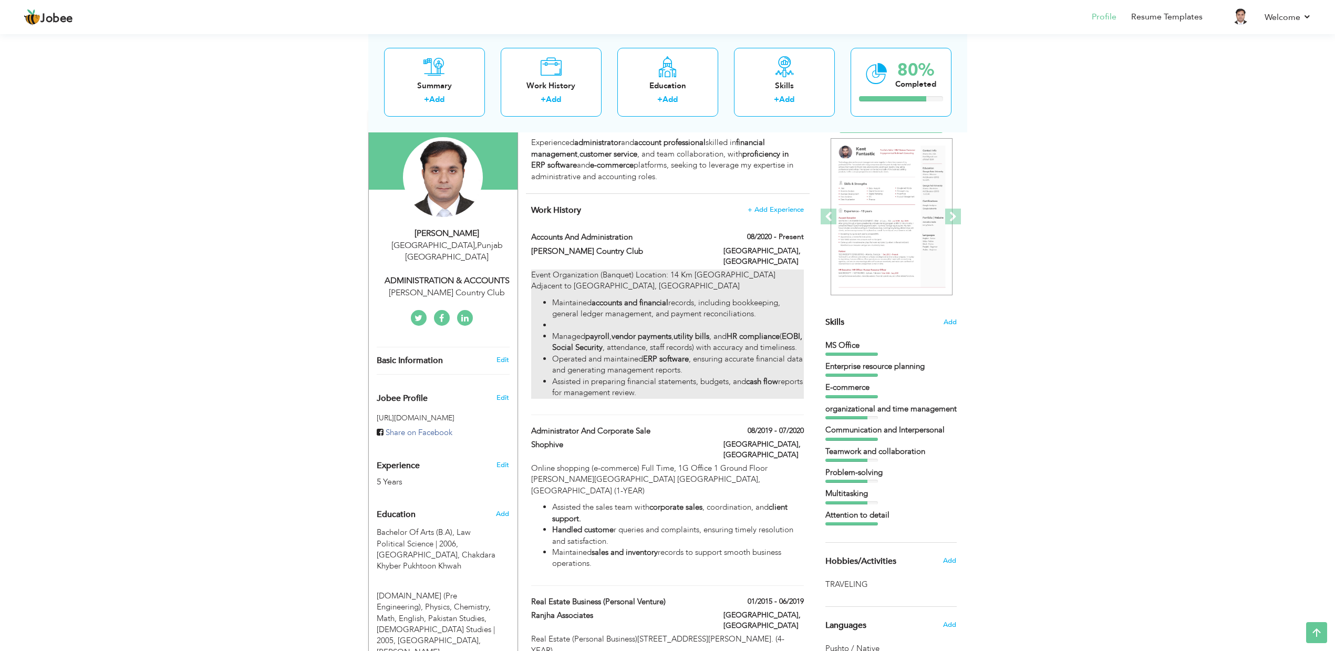
click at [665, 348] on li "Managed payroll , vendor payments , utility bills , and HR compliance ( EOBI, S…" at bounding box center [677, 342] width 251 height 23
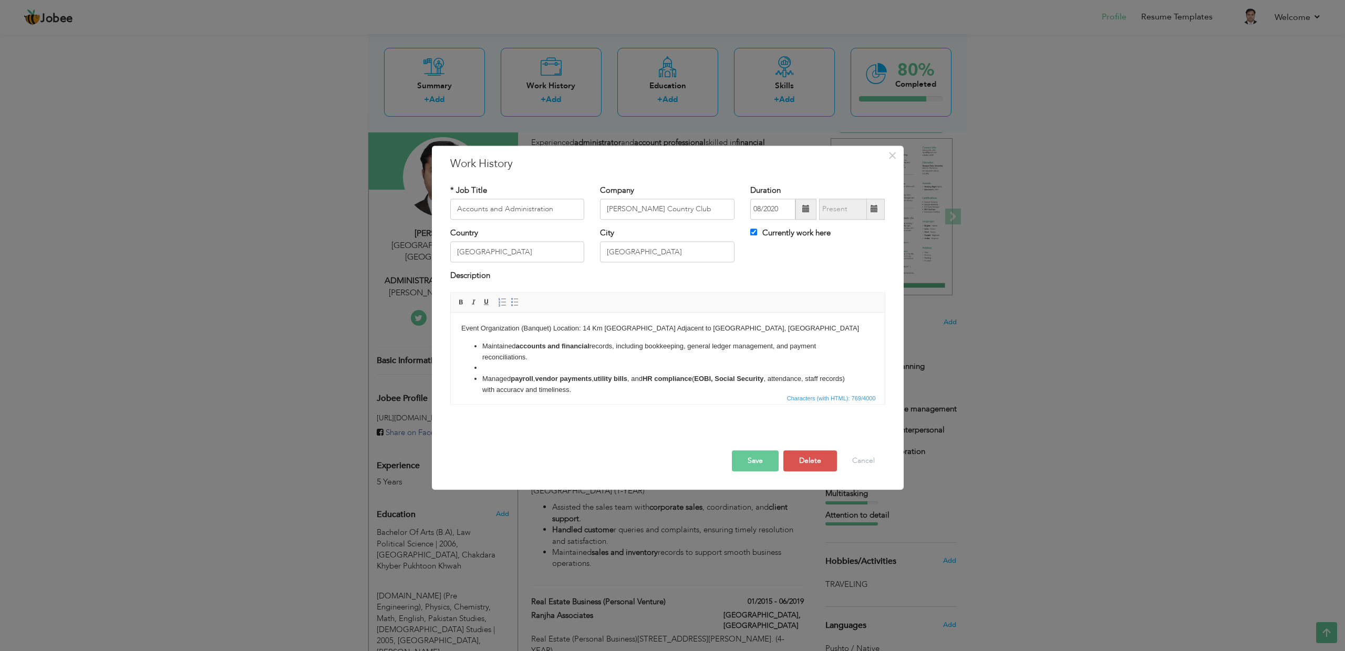
click at [624, 367] on li at bounding box center [667, 367] width 371 height 11
click at [844, 395] on span "Characters (with HTML): 769/4000" at bounding box center [831, 397] width 93 height 9
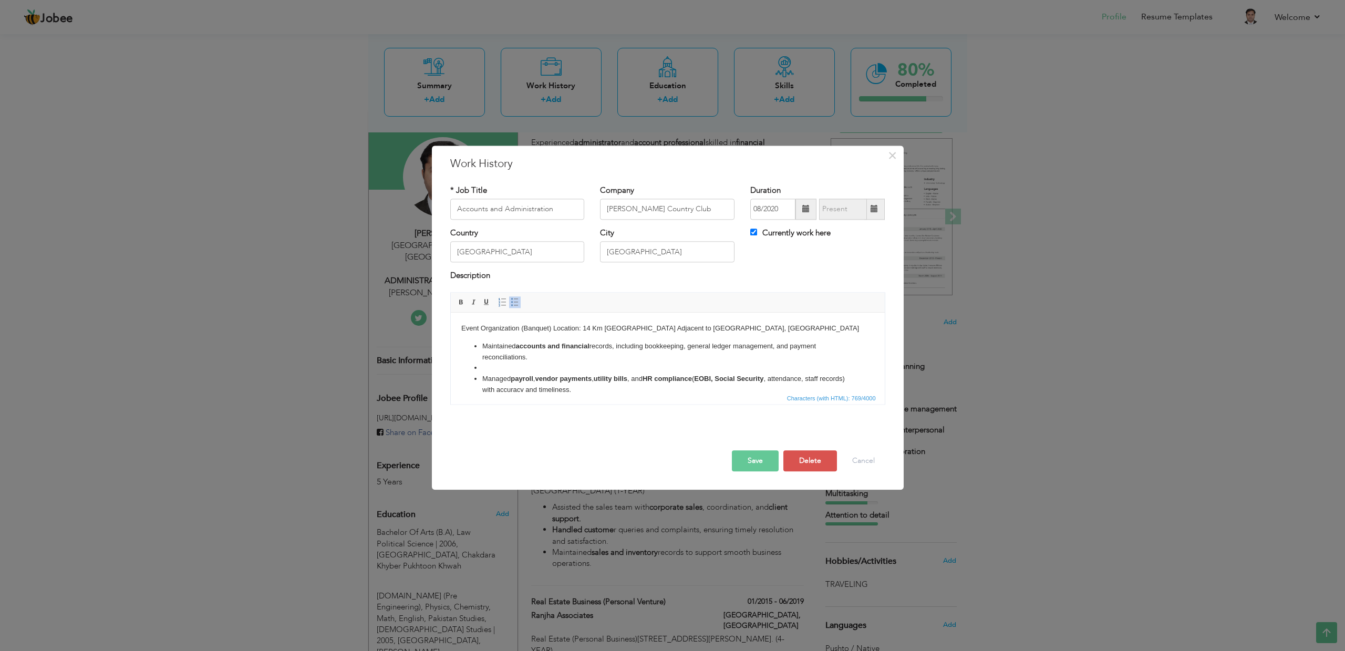
click at [544, 373] on li "Managed payroll , vendor payments , utility bills , and HR compliance ( EOBI, S…" at bounding box center [667, 384] width 371 height 22
click at [530, 365] on li at bounding box center [667, 367] width 371 height 11
click at [547, 371] on span "Paste" at bounding box center [555, 371] width 55 height 13
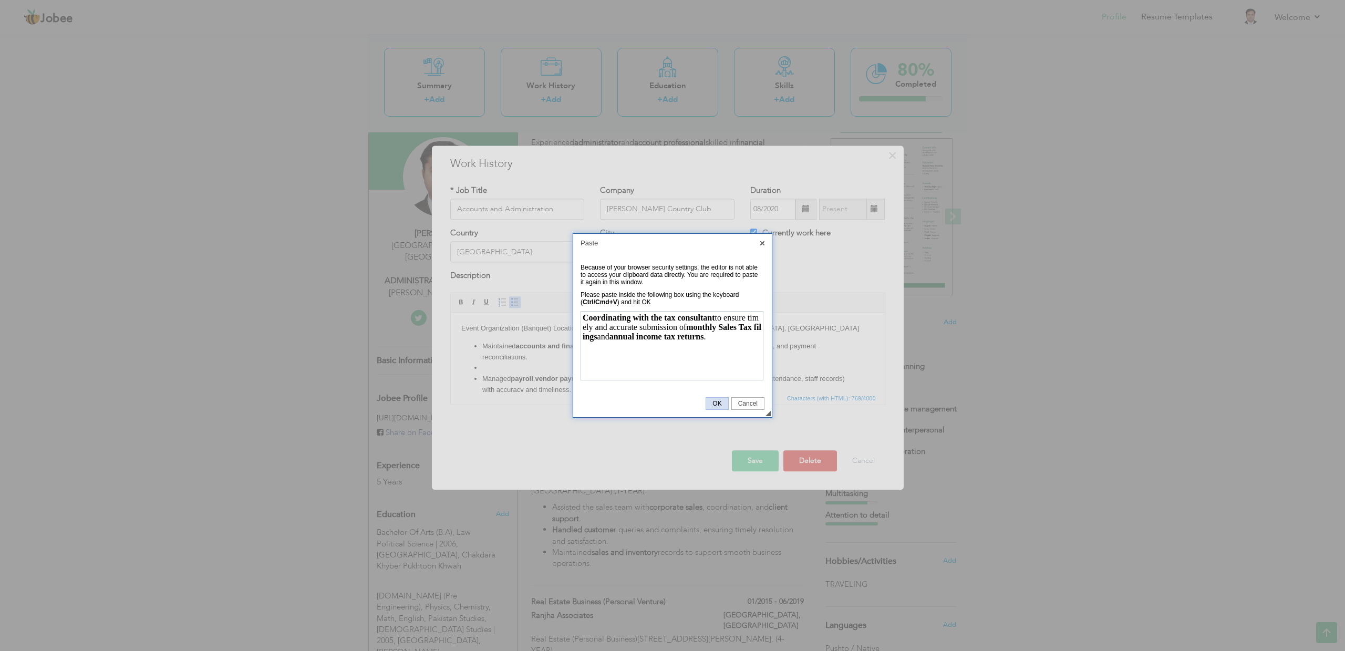
click at [720, 405] on span "OK" at bounding box center [717, 403] width 22 height 7
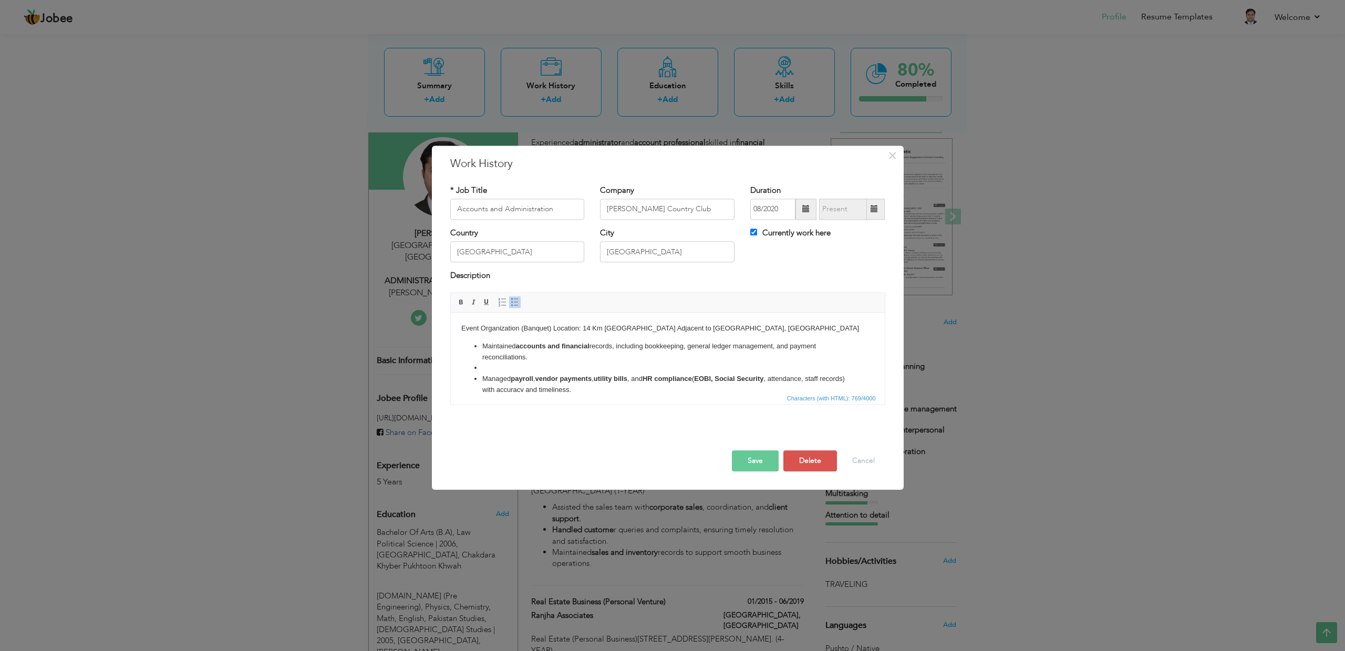
click at [752, 461] on button "Save" at bounding box center [755, 460] width 47 height 21
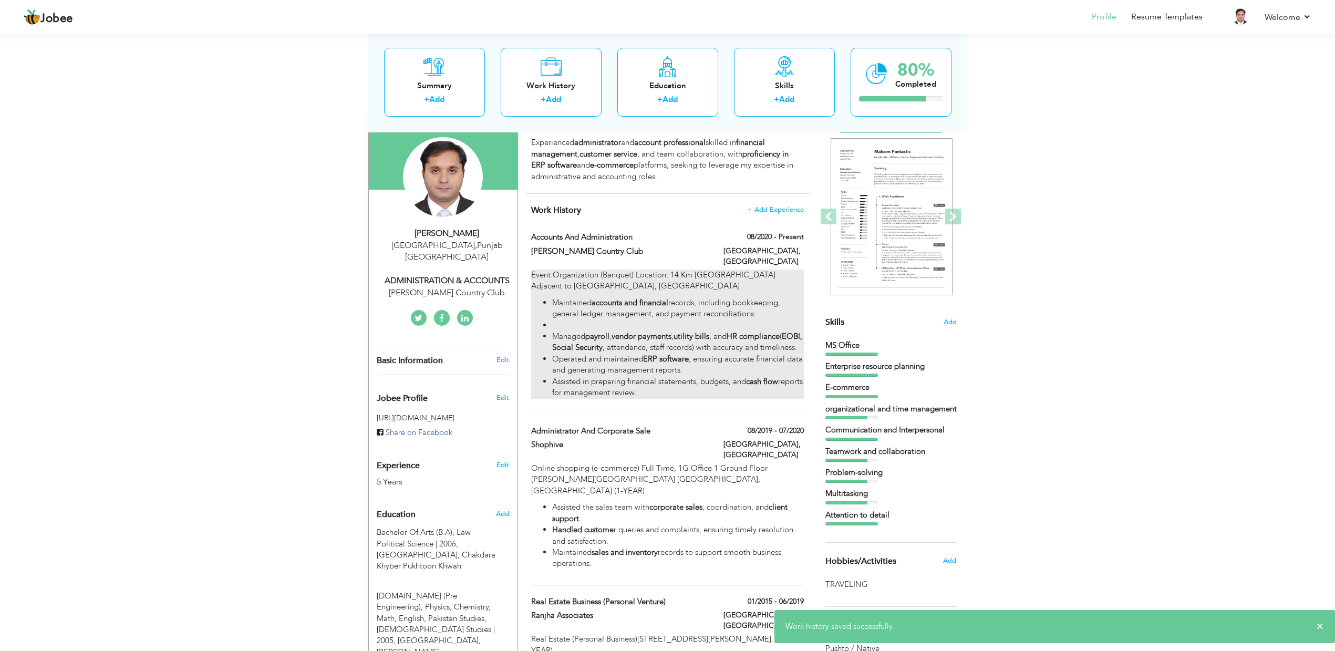
click at [699, 371] on li "Operated and maintained ERP software , ensuring accurate financial data and gen…" at bounding box center [677, 364] width 251 height 23
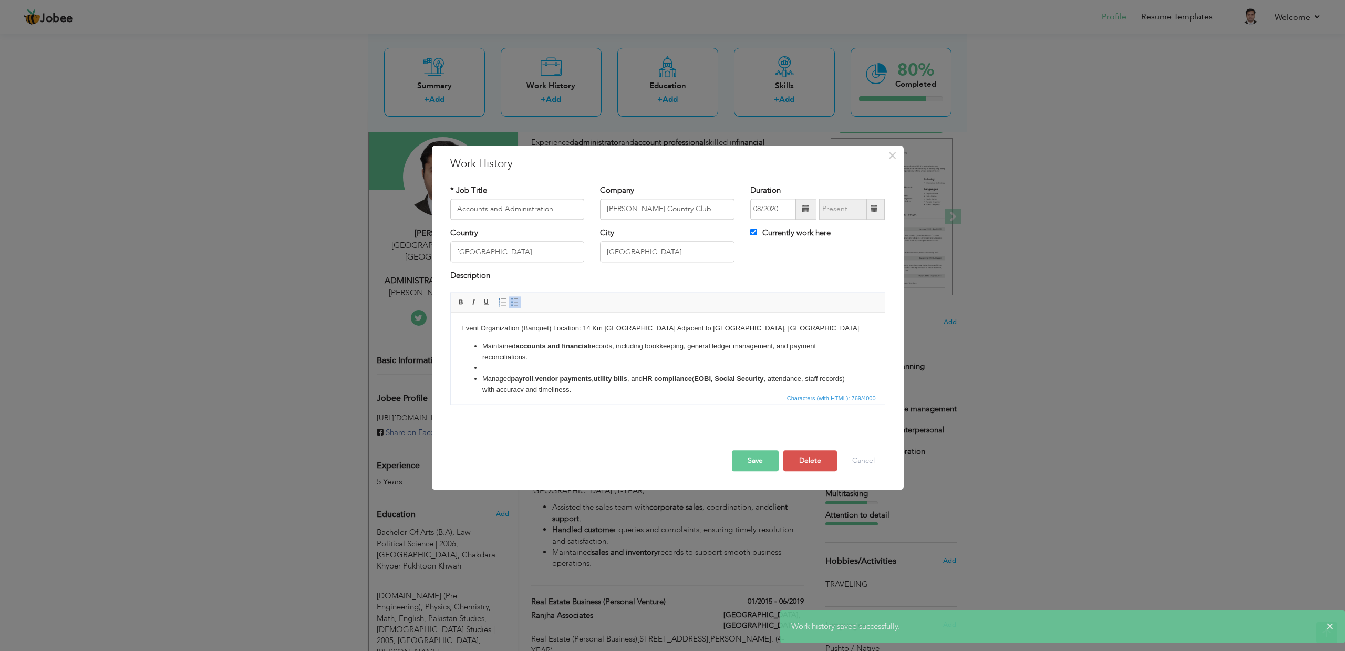
click at [535, 370] on li at bounding box center [667, 367] width 371 height 11
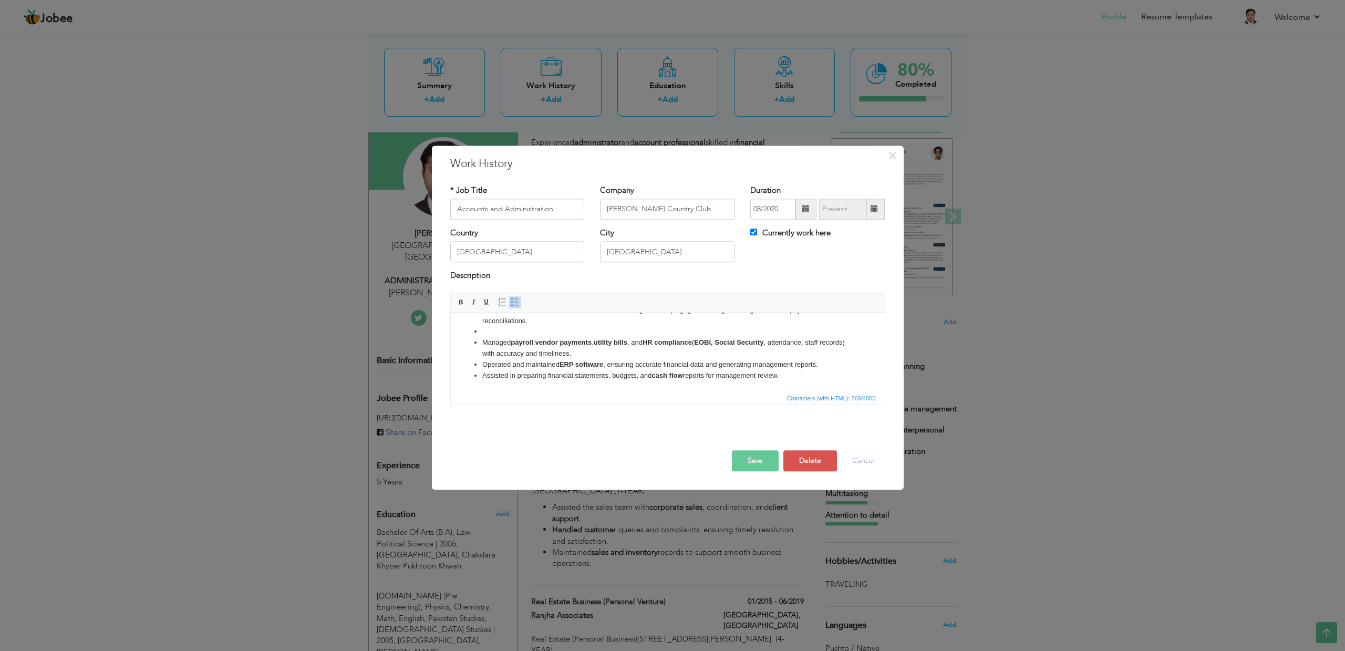
scroll to position [26, 0]
click at [803, 377] on li "Assisted in preparing financial statements, budgets, and cash flow reports for …" at bounding box center [667, 375] width 371 height 11
click at [567, 384] on span "Paste" at bounding box center [586, 386] width 55 height 13
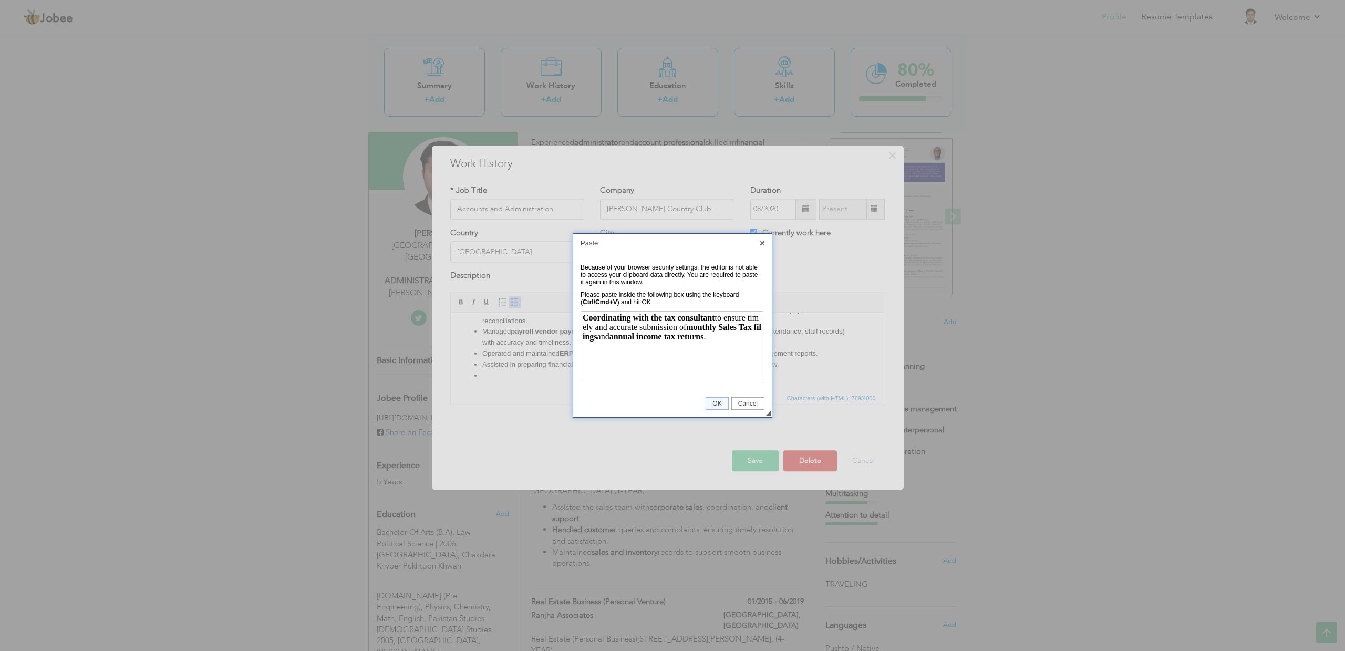
scroll to position [0, 0]
click at [717, 401] on span "OK" at bounding box center [717, 403] width 22 height 7
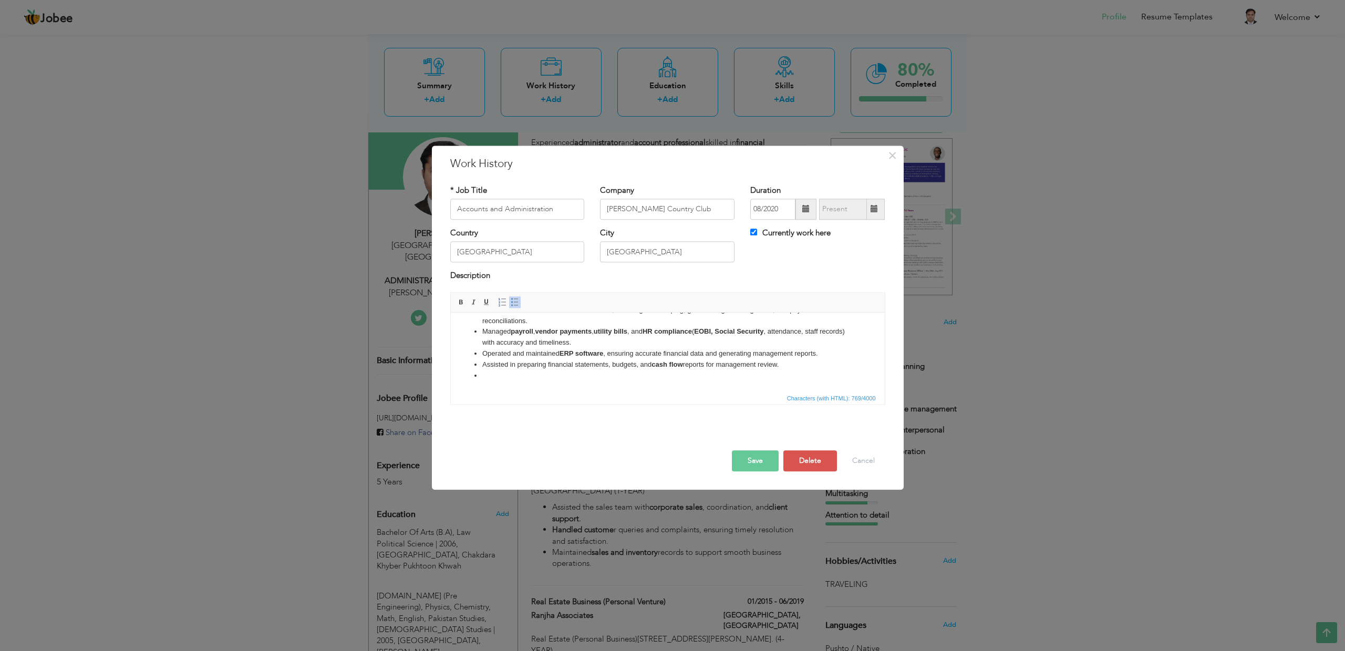
click at [761, 459] on button "Save" at bounding box center [755, 460] width 47 height 21
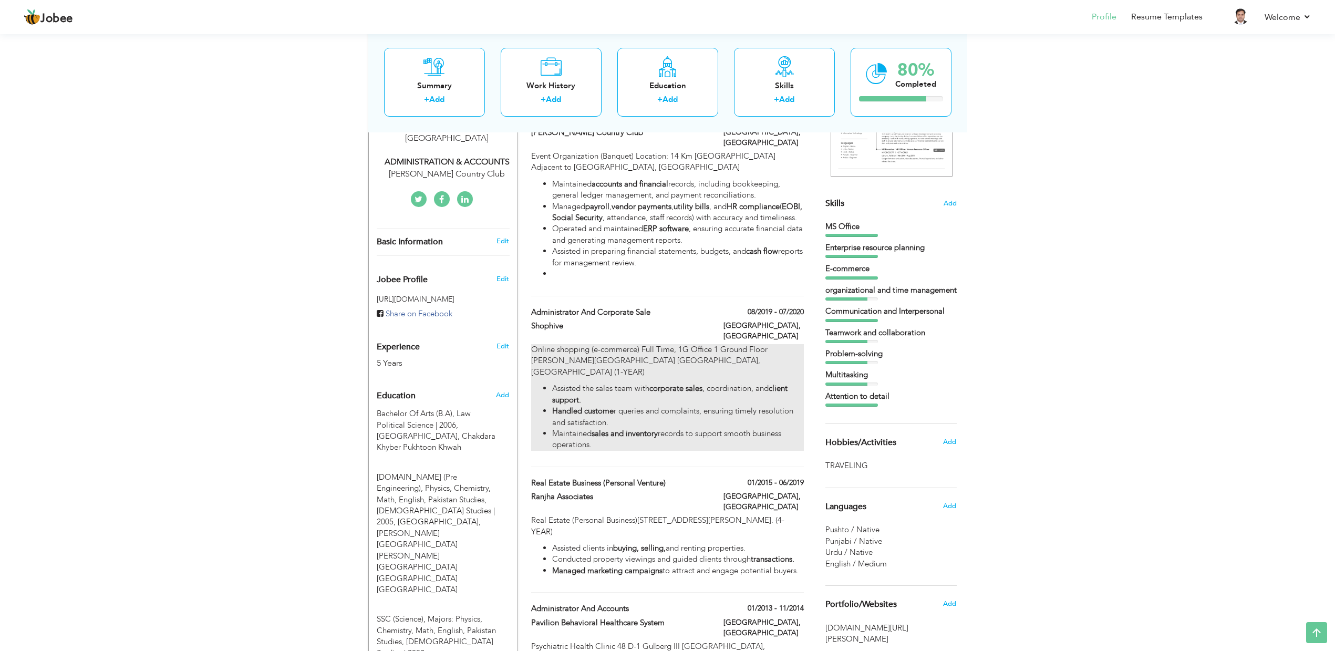
scroll to position [175, 0]
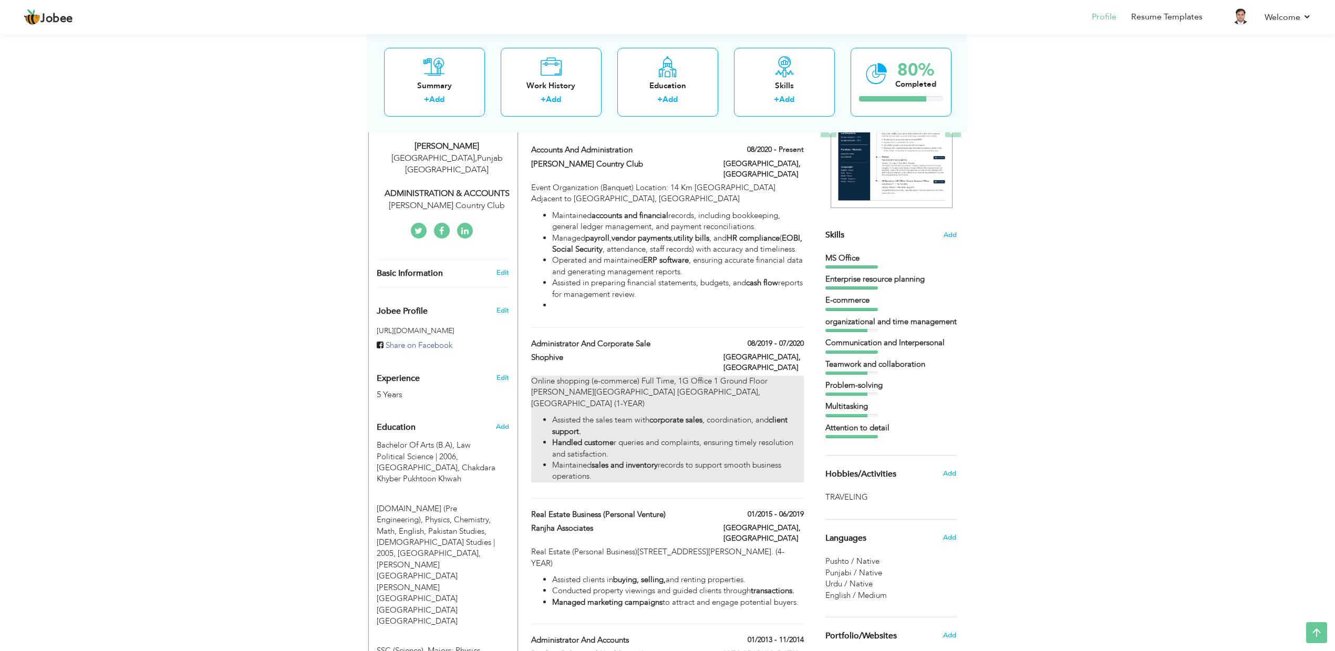
click at [614, 460] on strong "sales and inventory" at bounding box center [624, 465] width 66 height 11
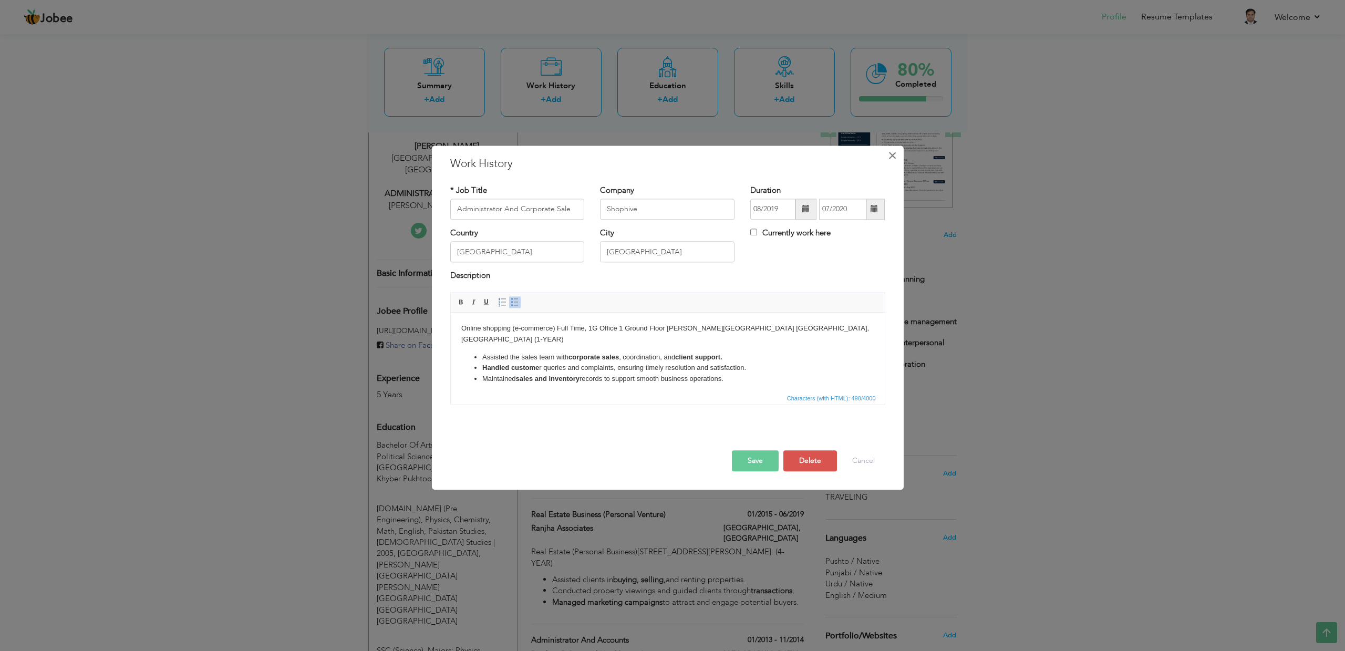
click at [891, 160] on span "×" at bounding box center [892, 155] width 9 height 19
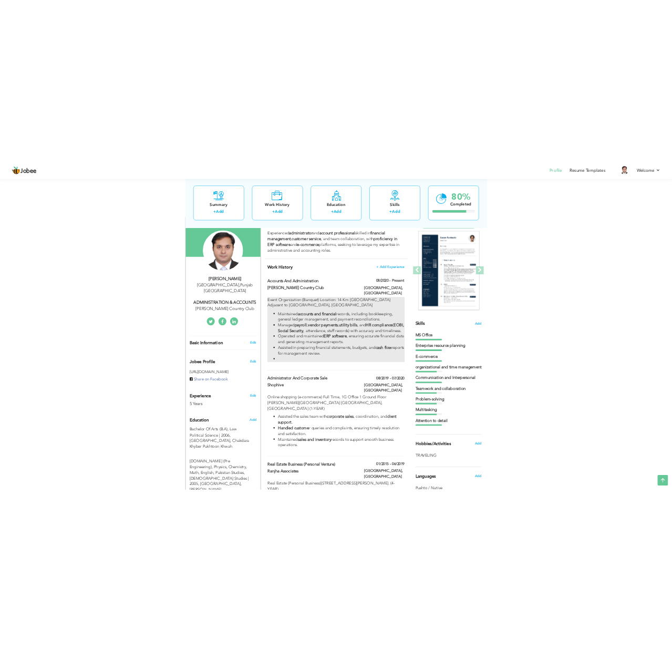
scroll to position [88, 0]
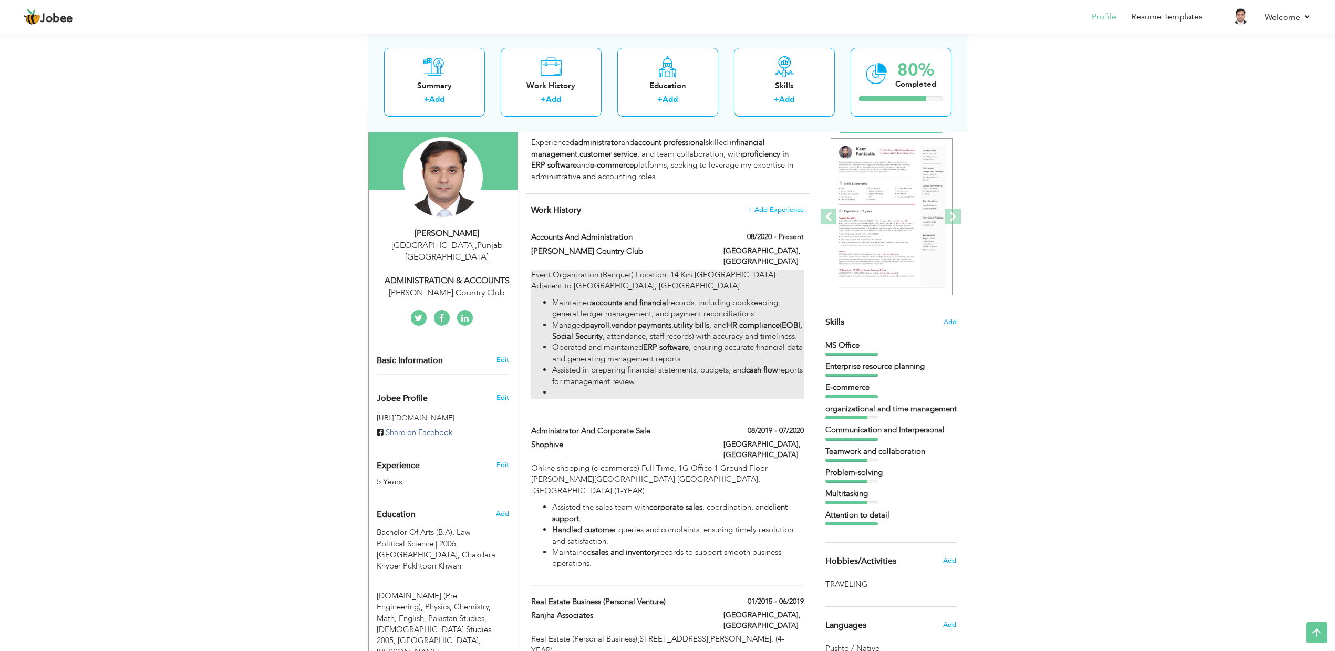
click at [622, 341] on li "Managed payroll , vendor payments , utility bills , and HR compliance ( EOBI, S…" at bounding box center [677, 331] width 251 height 23
type input "Accounts and Administration"
type input "Rosa Blanca Country Club"
type input "08/2020"
checkbox input "true"
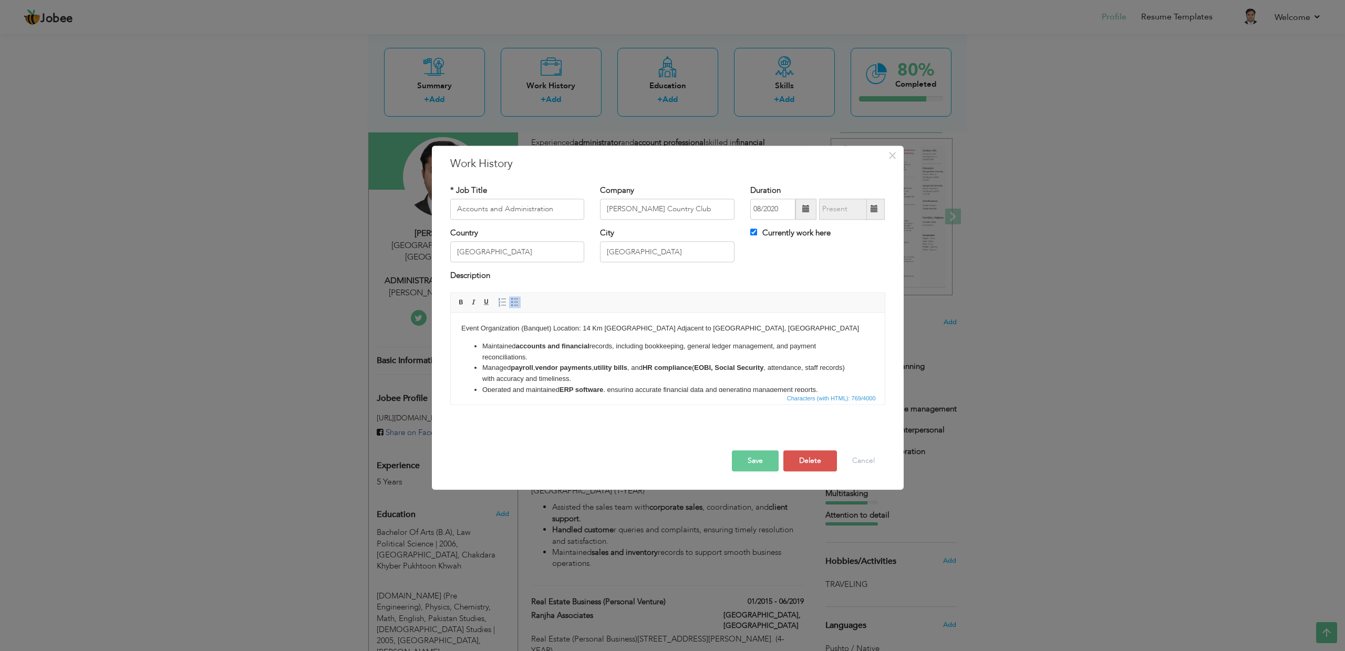
click at [544, 361] on li "Maintained accounts and financial records, including bookkeeping, general ledge…" at bounding box center [667, 352] width 371 height 22
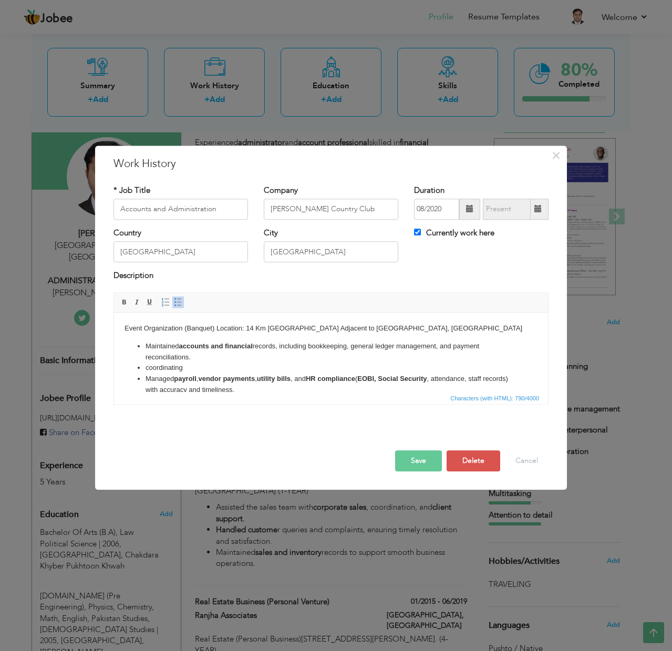
click at [197, 371] on li "coordinating" at bounding box center [330, 367] width 371 height 11
click at [181, 371] on li "coordinating with the tax consultant ​​​​​​​" at bounding box center [330, 367] width 371 height 11
click at [149, 368] on strong "with the tax consultant" at bounding box center [185, 367] width 74 height 8
click at [283, 370] on li "Coordinating with the tax consultant" at bounding box center [330, 367] width 371 height 11
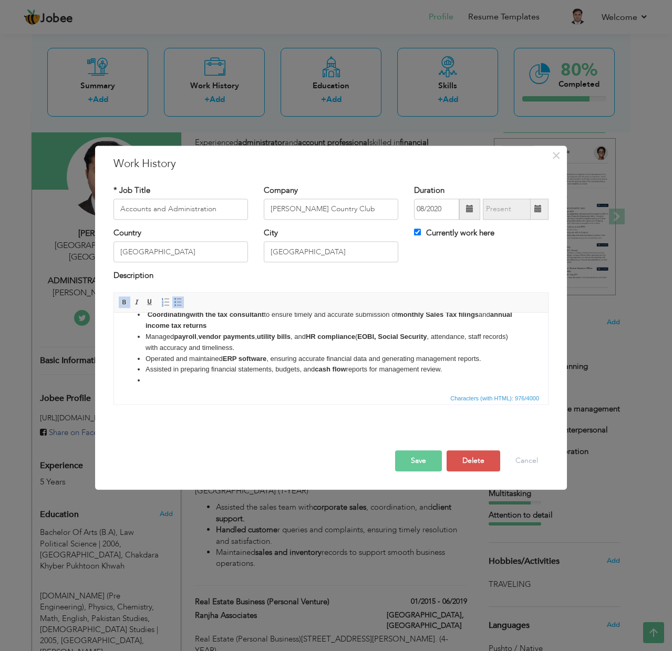
scroll to position [58, 0]
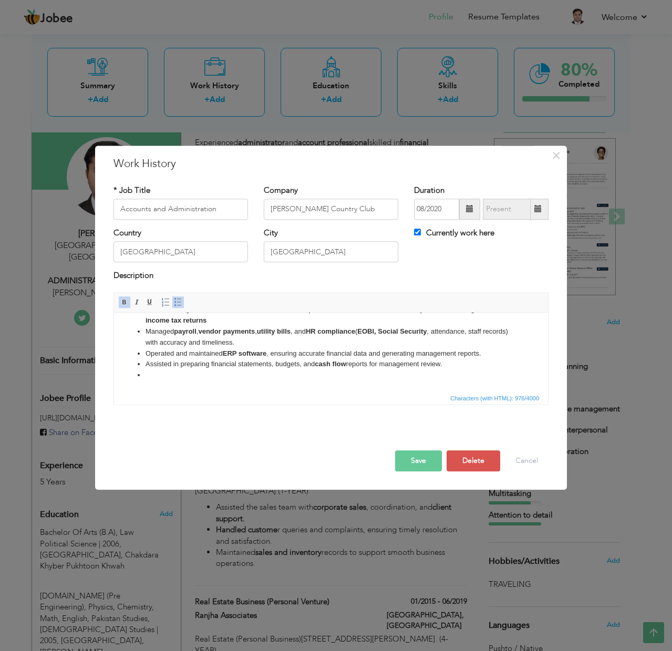
click at [171, 380] on li at bounding box center [330, 375] width 371 height 11
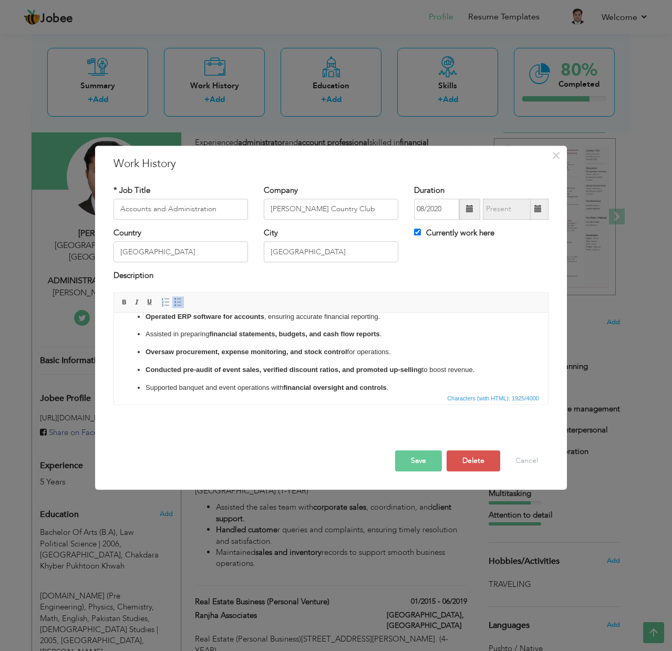
click at [417, 460] on button "Save" at bounding box center [418, 460] width 47 height 21
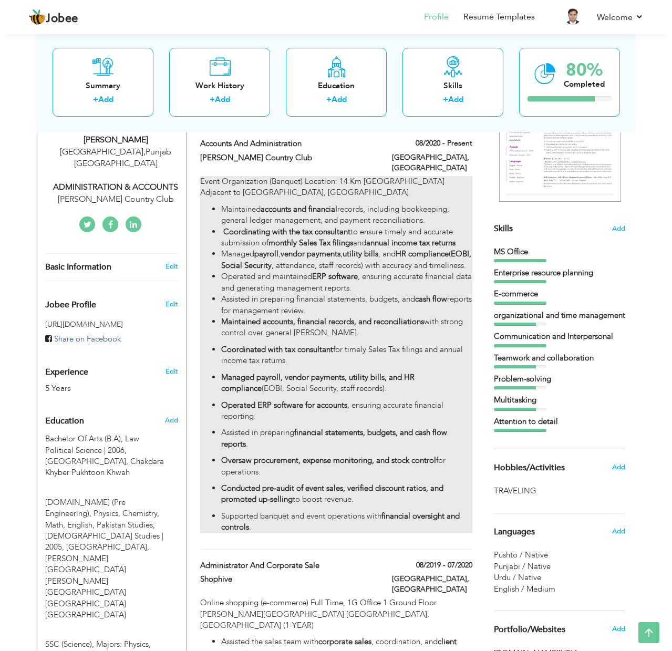
scroll to position [175, 0]
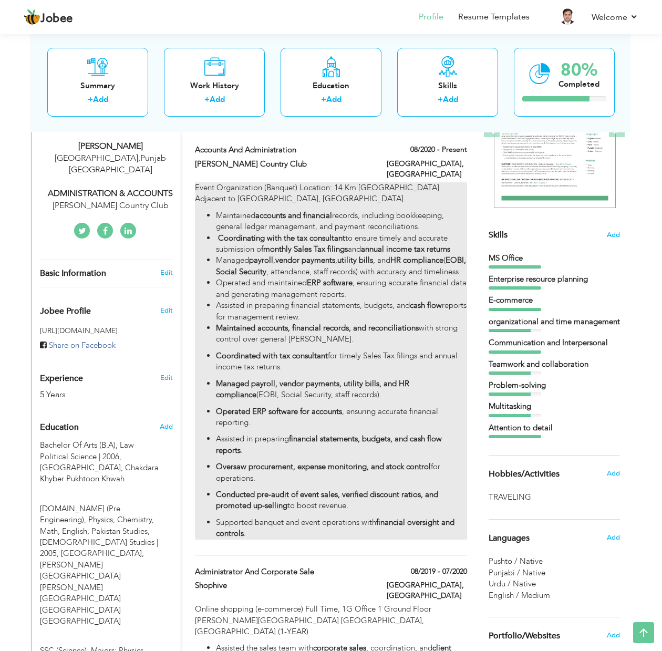
click at [327, 399] on p "Managed payroll, vendor payments, utility bills, and HR compliance (EOBI, Socia…" at bounding box center [341, 389] width 251 height 23
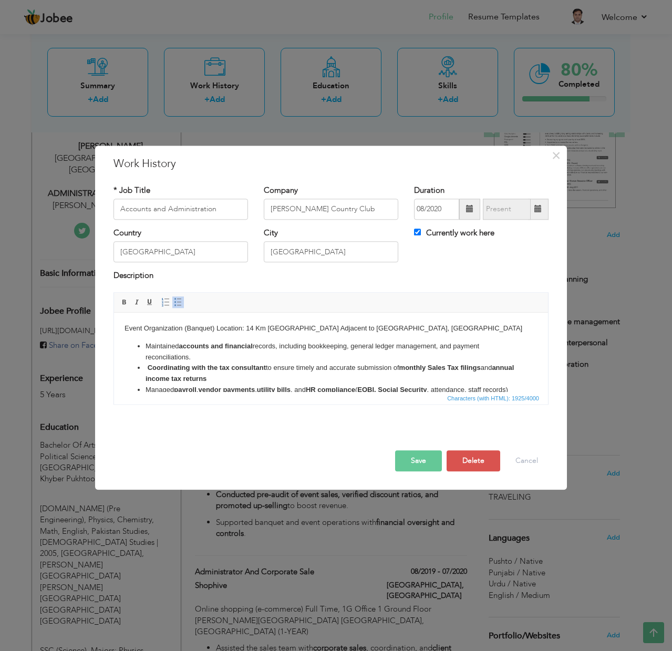
click at [142, 344] on ul "Maintained accounts and financial records, including bookkeeping, general ledge…" at bounding box center [330, 456] width 413 height 230
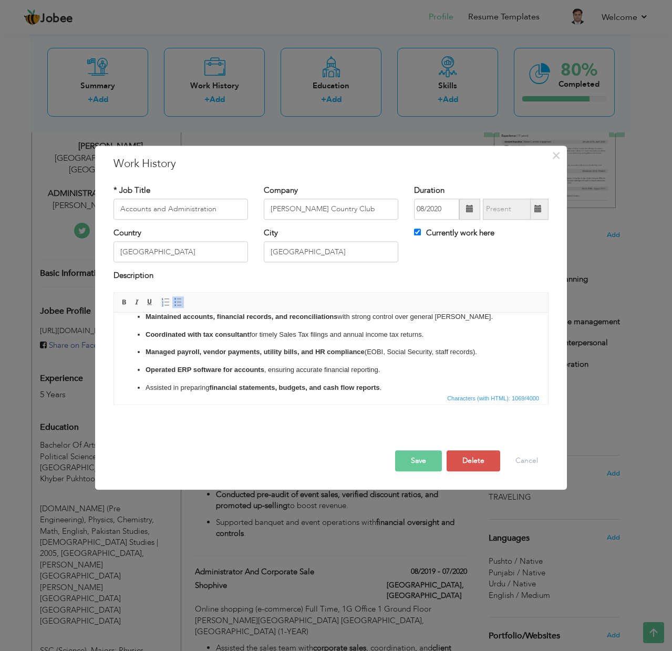
scroll to position [12, 0]
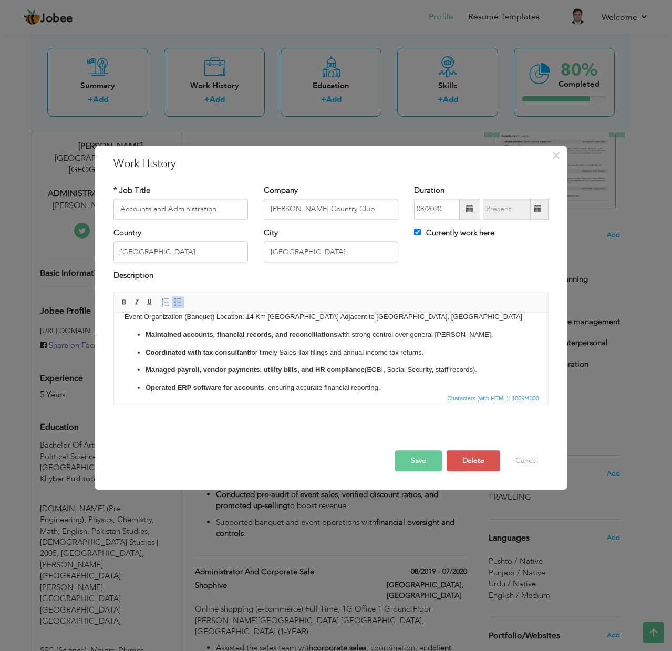
click at [409, 454] on button "Save" at bounding box center [418, 460] width 47 height 21
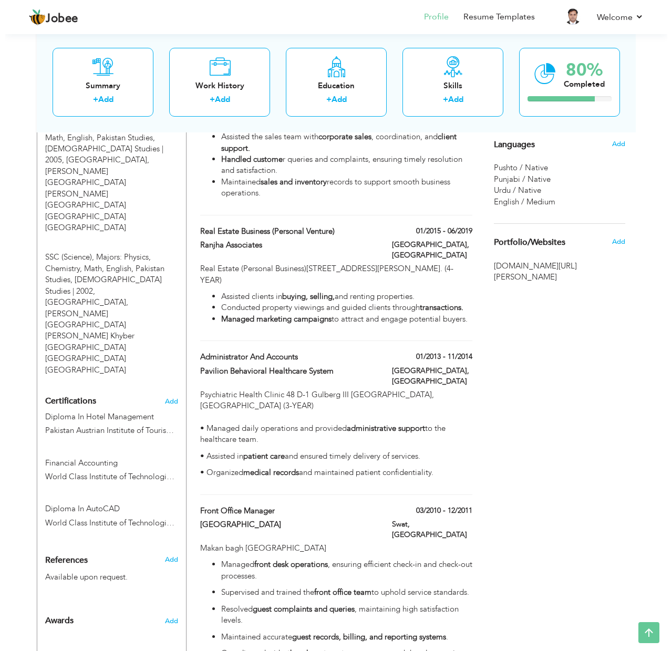
scroll to position [569, 0]
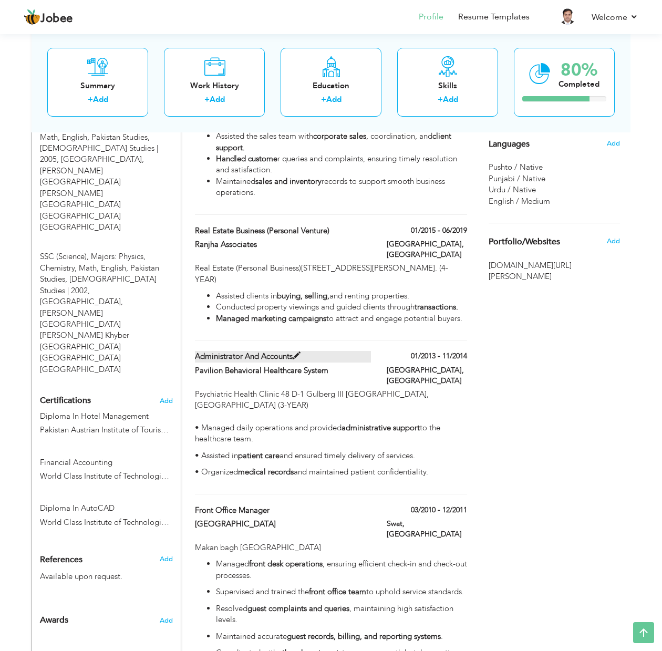
click at [282, 351] on label "Administrator And Accounts" at bounding box center [283, 356] width 176 height 11
type input "Administrator And Accounts"
type input "Pavilion Behavioral Healthcare System"
type input "01/2013"
type input "11/2014"
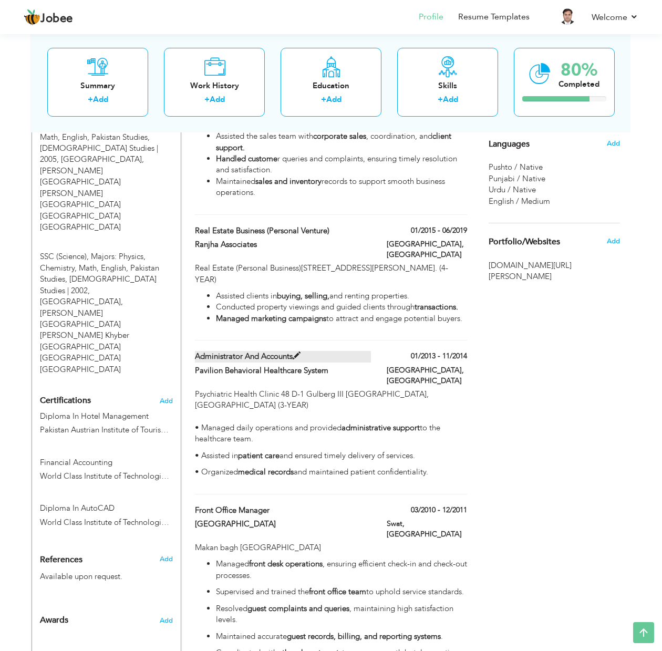
checkbox input "false"
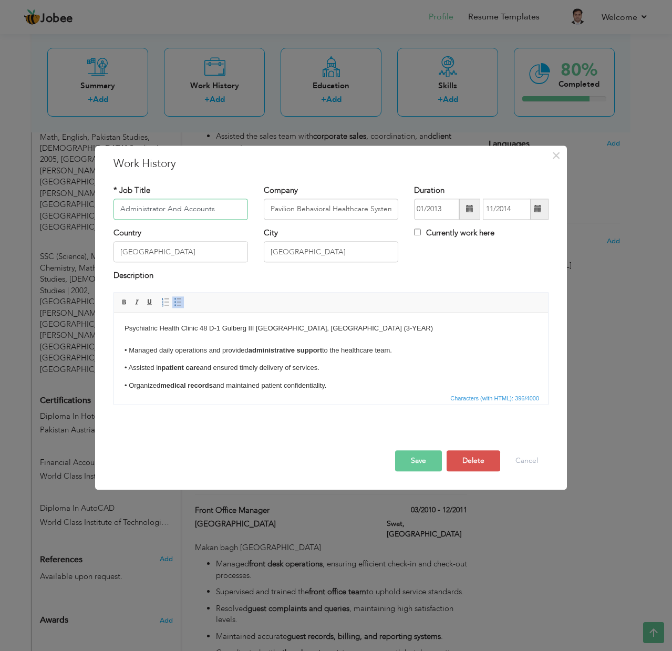
drag, startPoint x: 181, startPoint y: 207, endPoint x: 234, endPoint y: 215, distance: 53.1
click at [234, 215] on input "Administrator And Accounts" at bounding box center [180, 209] width 134 height 21
click at [419, 465] on button "Save" at bounding box center [418, 460] width 47 height 21
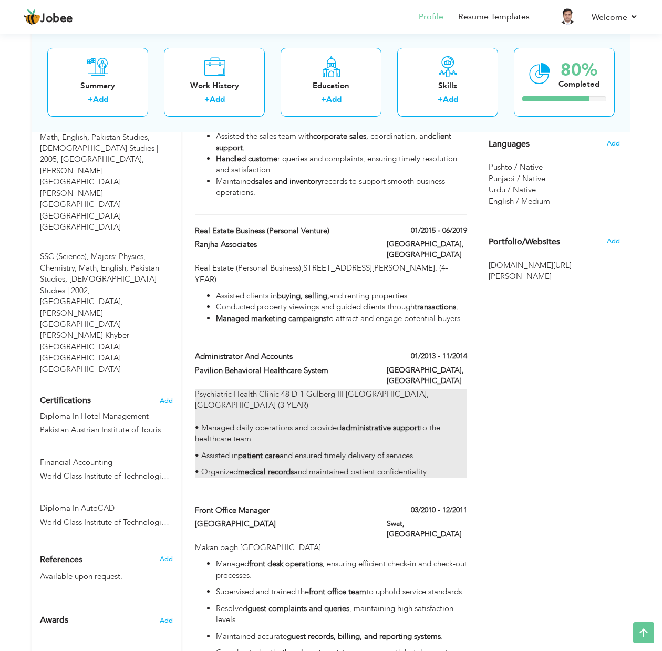
click at [296, 450] on p "• Assisted in patient care and ensured timely delivery of services." at bounding box center [331, 455] width 272 height 11
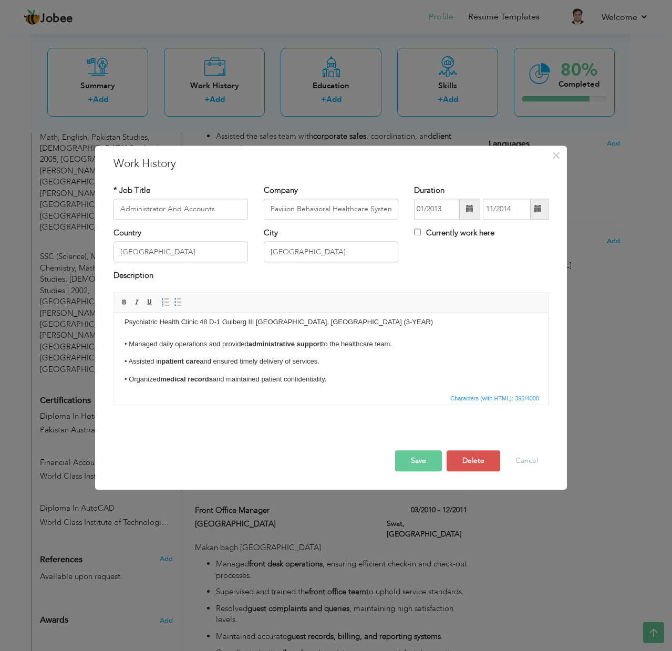
scroll to position [0, 0]
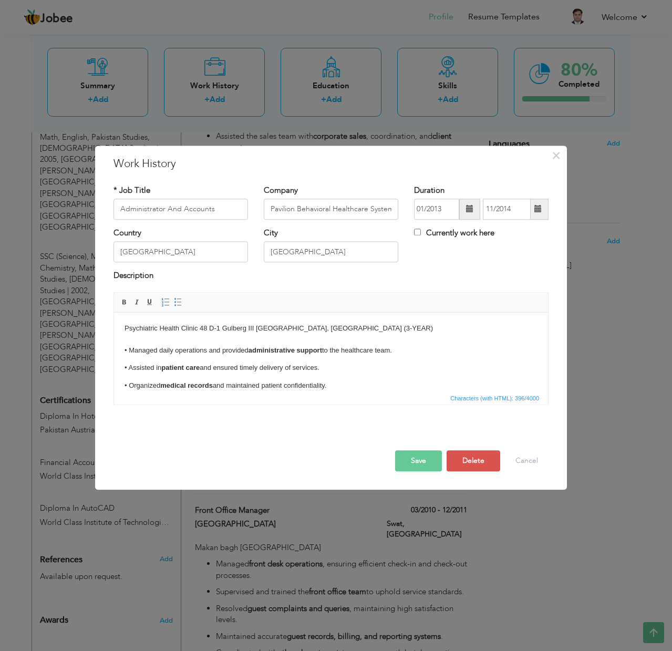
drag, startPoint x: 357, startPoint y: 386, endPoint x: 224, endPoint y: 642, distance: 288.5
click at [114, 313] on html "Psychiatric Health Clinic 48 D-1 Gulberg III Lahore, Pakistan (3-YEAR) • Manage…" at bounding box center [331, 357] width 434 height 89
copy body "Psychiatric Health Clinic 48 D-1 Gulberg III Lahore, Pakistan (3-YEAR) • Manage…"
click at [287, 366] on p "• Assisted in patient care and ensured timely delivery of services." at bounding box center [330, 367] width 413 height 11
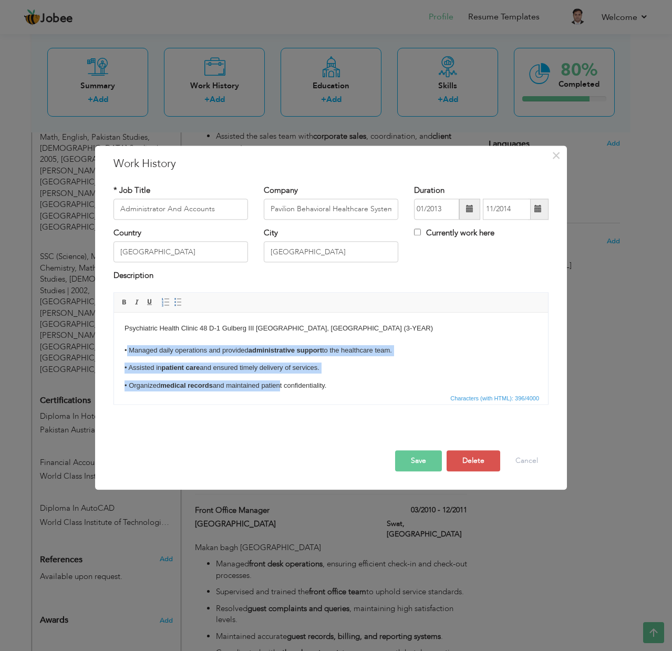
scroll to position [11, 0]
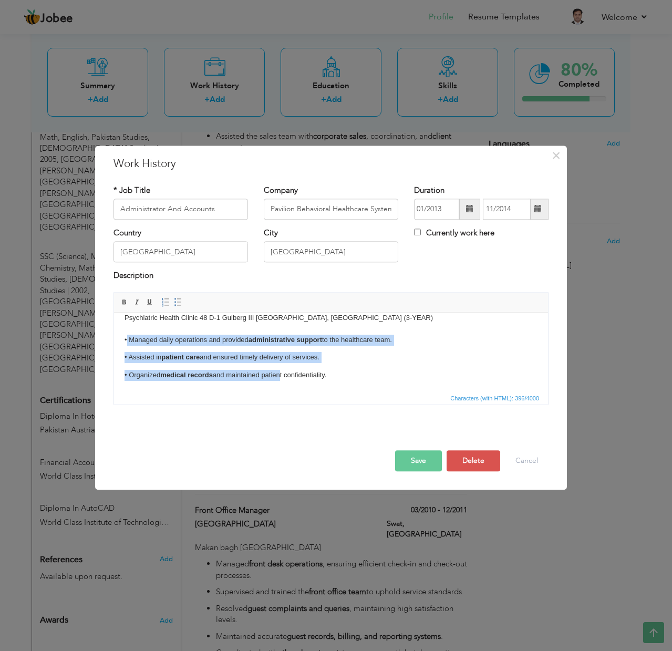
drag, startPoint x: 127, startPoint y: 346, endPoint x: 535, endPoint y: 713, distance: 548.9
click at [421, 391] on html "Psychiatric Health Clinic 48 D-1 Gulberg III Lahore, Pakistan (3-YEAR) • Manage…" at bounding box center [331, 346] width 434 height 89
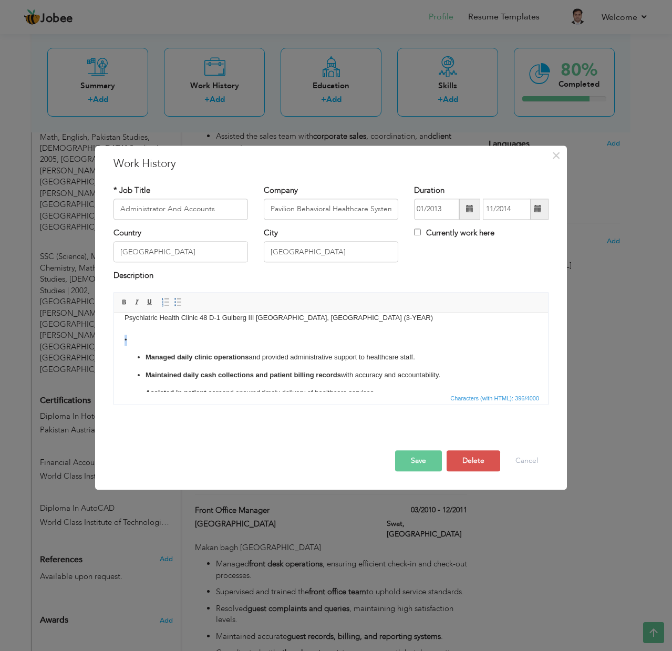
scroll to position [34, 0]
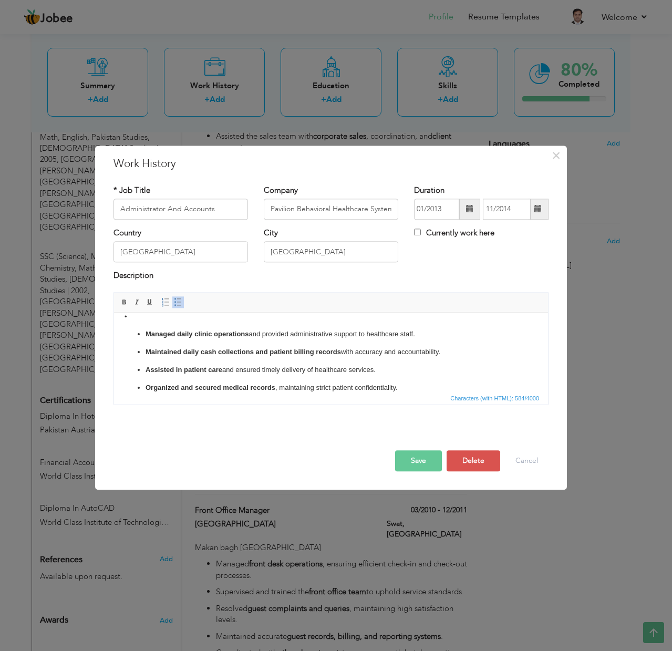
click at [409, 459] on button "Save" at bounding box center [418, 460] width 47 height 21
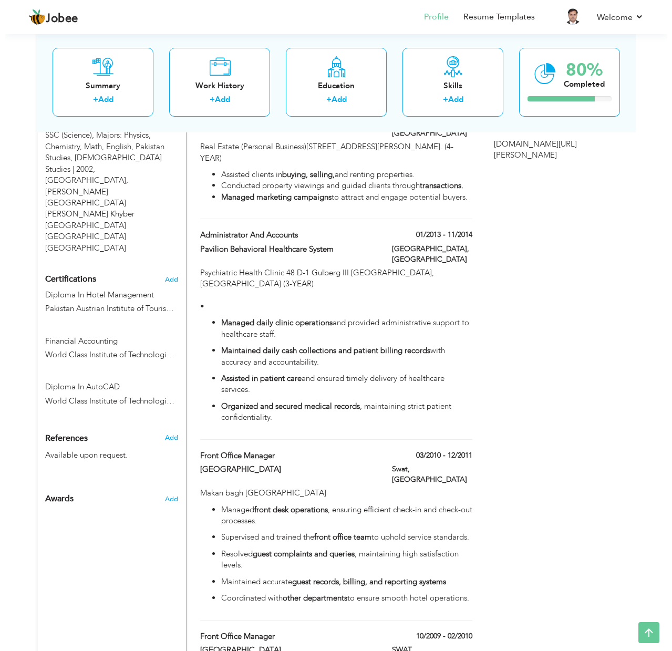
scroll to position [679, 0]
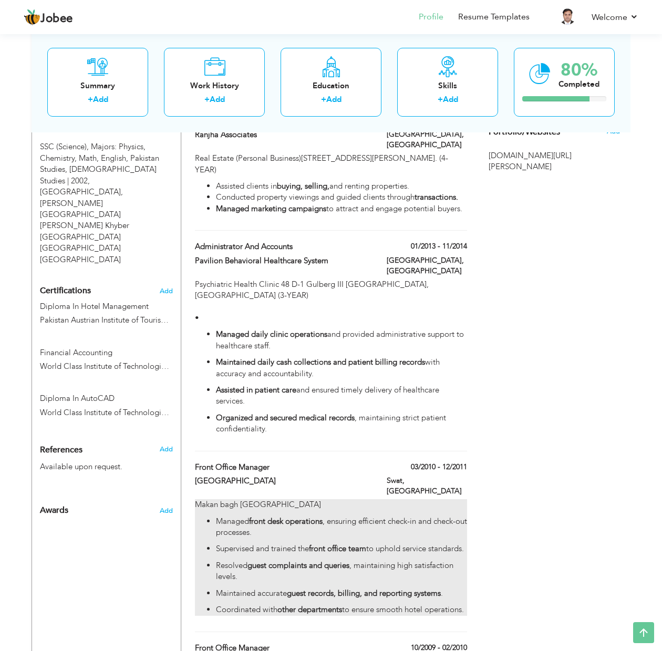
click at [261, 516] on ul "Managed front desk operations , ensuring efficient check-in and check-out proce…" at bounding box center [331, 566] width 272 height 100
type input "Front Office Manager"
type input "[GEOGRAPHIC_DATA]"
type input "03/2010"
type input "12/2011"
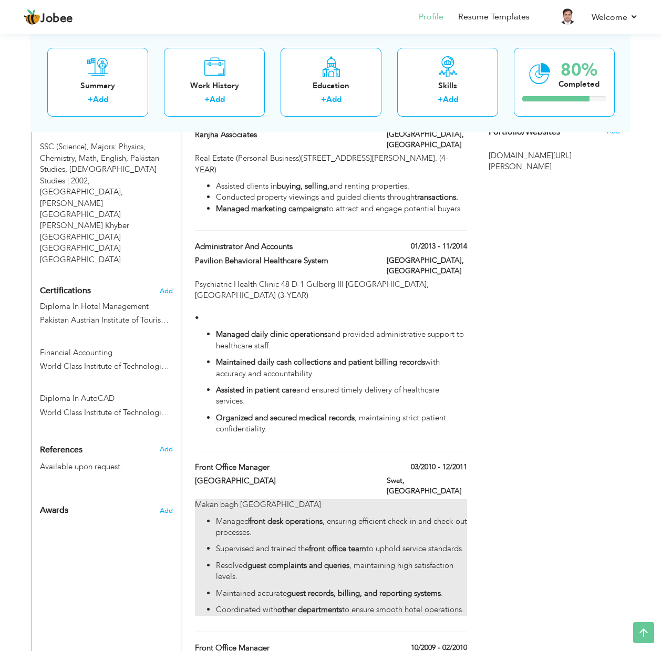
type input "Swat"
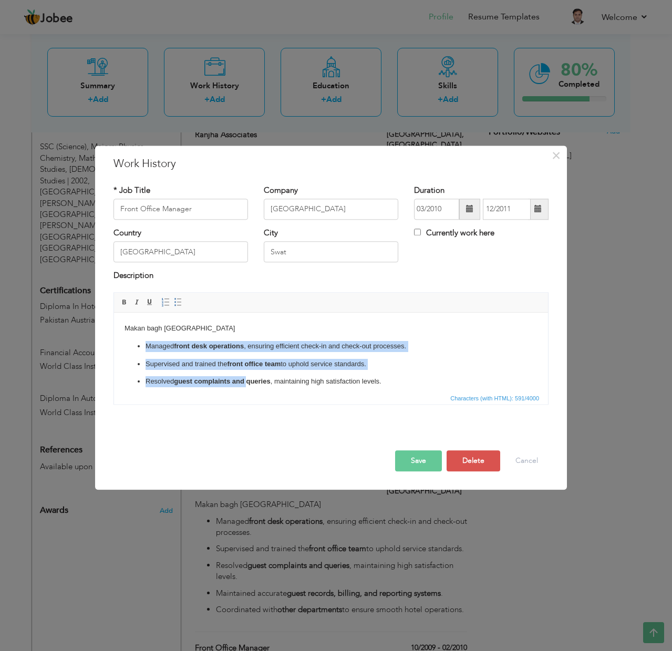
scroll to position [42, 0]
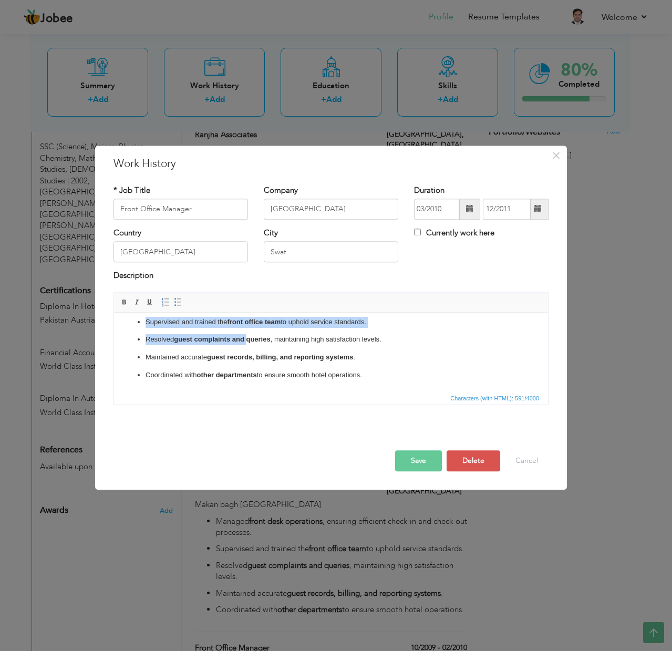
drag, startPoint x: 140, startPoint y: 341, endPoint x: 378, endPoint y: 395, distance: 244.5
click at [378, 391] on html "Makan bagh Saidu Road Mingora Swat Pakistan Managed front desk operations , ens…" at bounding box center [331, 330] width 434 height 121
copy ul "Managed front desk operations , ensuring efficient check-in and check-out proce…"
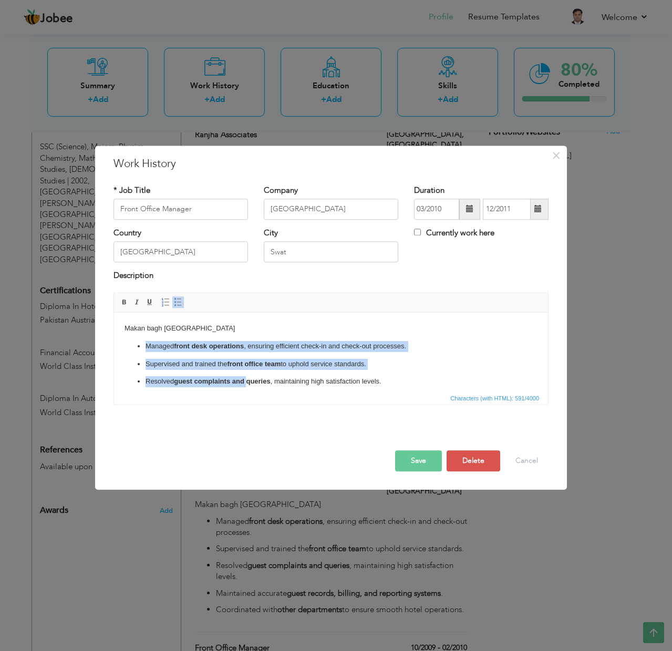
scroll to position [29, 0]
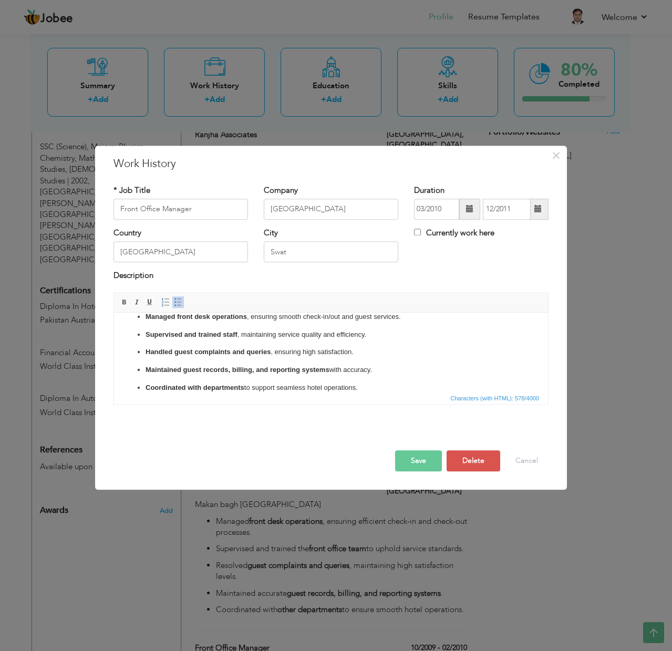
click at [426, 451] on button "Save" at bounding box center [418, 460] width 47 height 21
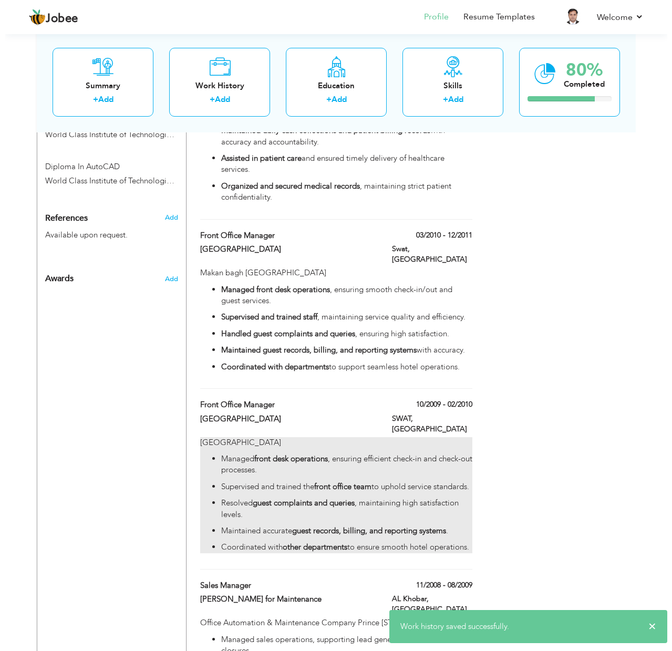
scroll to position [919, 0]
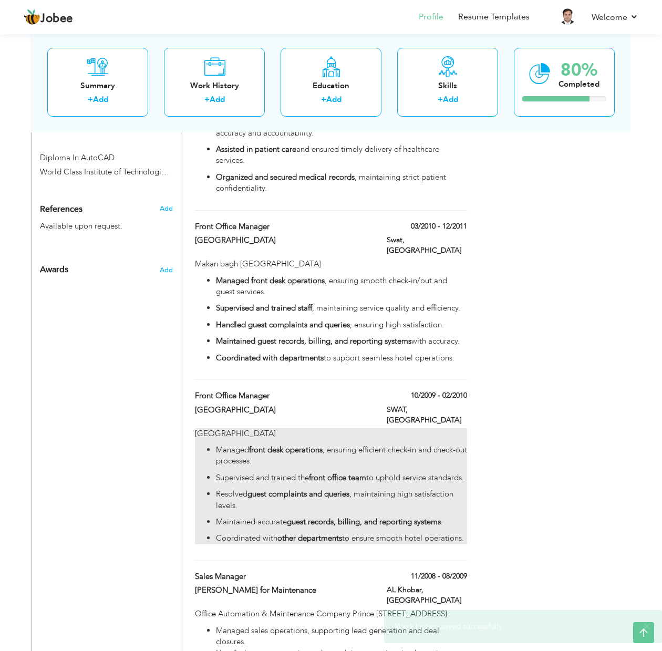
click at [367, 444] on ul "Managed front desk operations , ensuring efficient check-in and check-out proce…" at bounding box center [331, 494] width 272 height 100
type input "[GEOGRAPHIC_DATA]"
type input "10/2009"
type input "02/2010"
type input "SWAT"
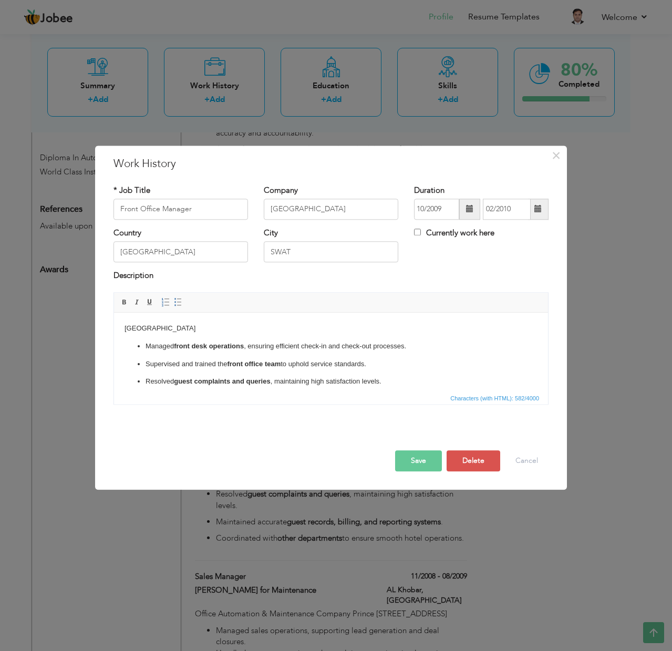
scroll to position [42, 0]
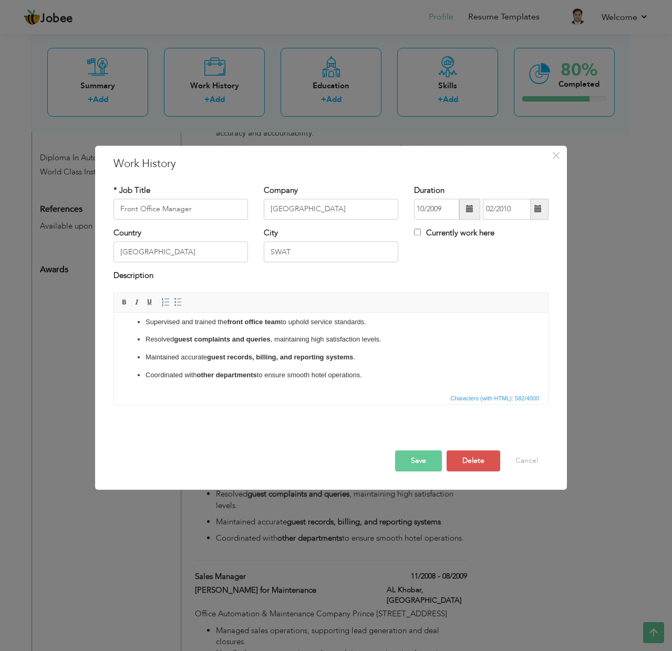
drag, startPoint x: 143, startPoint y: 346, endPoint x: 411, endPoint y: 482, distance: 299.7
click at [411, 391] on html "Airport Road Mingora Swat Pakistan Managed front desk operations , ensuring eff…" at bounding box center [331, 330] width 434 height 121
click at [415, 455] on button "Save" at bounding box center [418, 460] width 47 height 21
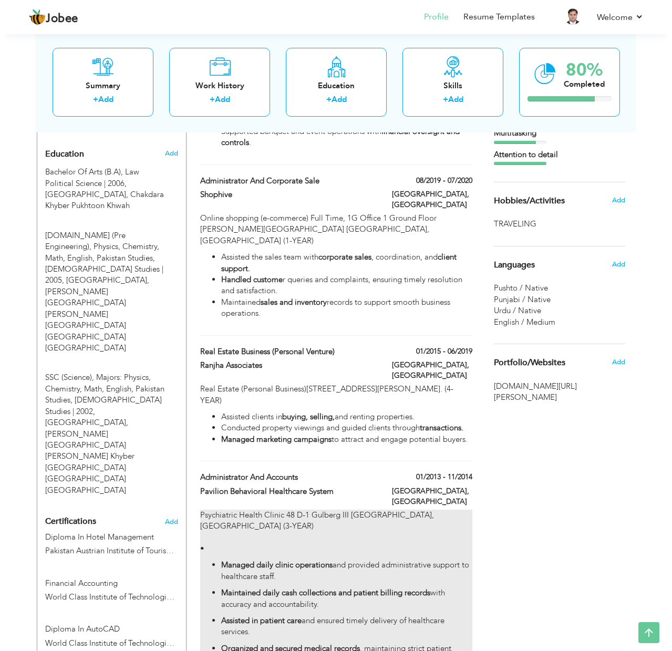
scroll to position [470, 0]
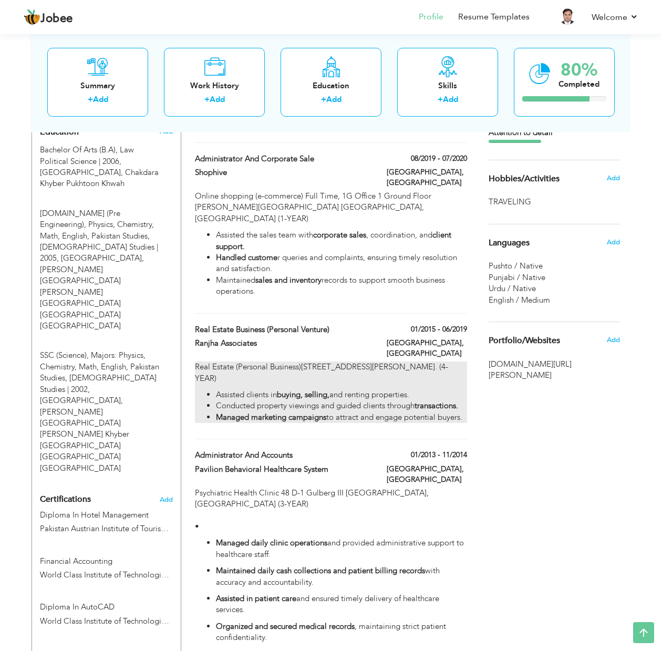
click at [287, 400] on li "Conducted property viewings and guided clients through transactions." at bounding box center [341, 405] width 251 height 11
type input "Real Estate Business (Personal Venture)"
type input "Ranjha Associates"
type input "01/2015"
type input "06/2019"
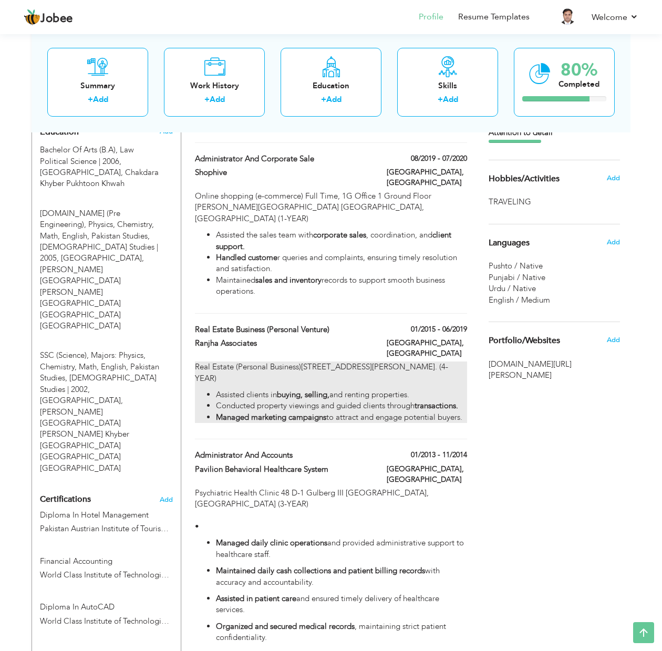
type input "[GEOGRAPHIC_DATA]"
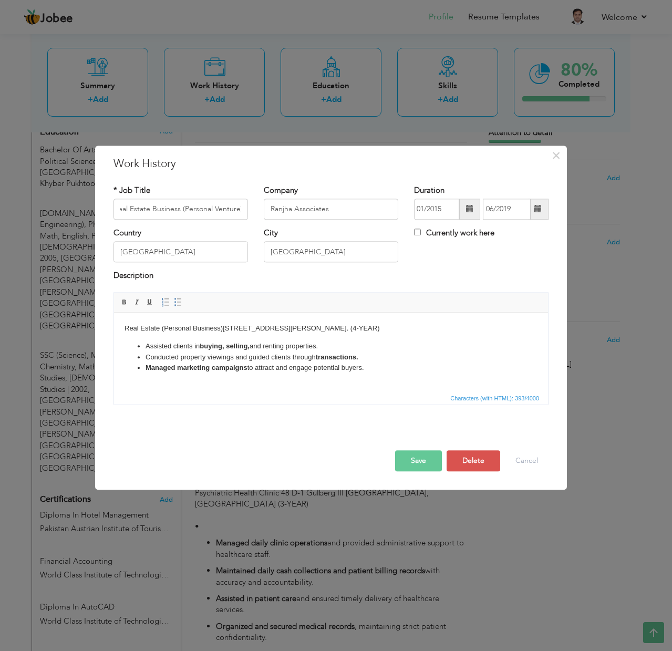
scroll to position [0, 0]
drag, startPoint x: 142, startPoint y: 344, endPoint x: 159, endPoint y: 349, distance: 17.6
click at [159, 349] on ul "Assisted clients in buying, selling, and renting properties. Conducted property…" at bounding box center [330, 357] width 413 height 33
click at [120, 331] on html "Real Estate (Personal Business)13 G khurram Shopping Center Main Wahadat Road L…" at bounding box center [331, 348] width 434 height 71
drag, startPoint x: 187, startPoint y: 353, endPoint x: 382, endPoint y: 401, distance: 201.0
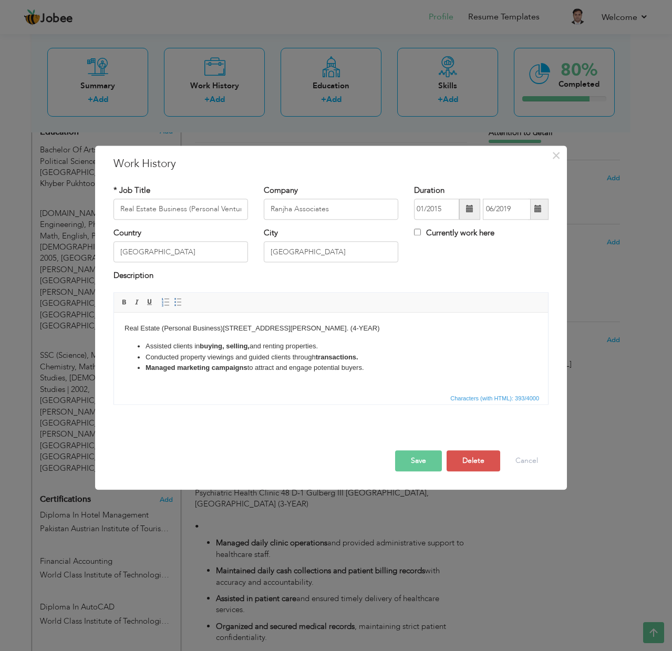
click at [382, 384] on html "Real Estate (Personal Business)13 G khurram Shopping Center Main Wahadat Road L…" at bounding box center [331, 348] width 434 height 71
copy body "Real Estate (Personal Business)13 G khurram Shopping Center Main Wahadat Road L…"
click at [184, 365] on strong "Managed marketing campaigns" at bounding box center [196, 367] width 102 height 8
drag, startPoint x: 144, startPoint y: 347, endPoint x: 413, endPoint y: 372, distance: 270.1
click at [413, 372] on ul "Assisted clients in buying, selling, and renting properties. Conducted property…" at bounding box center [330, 357] width 413 height 33
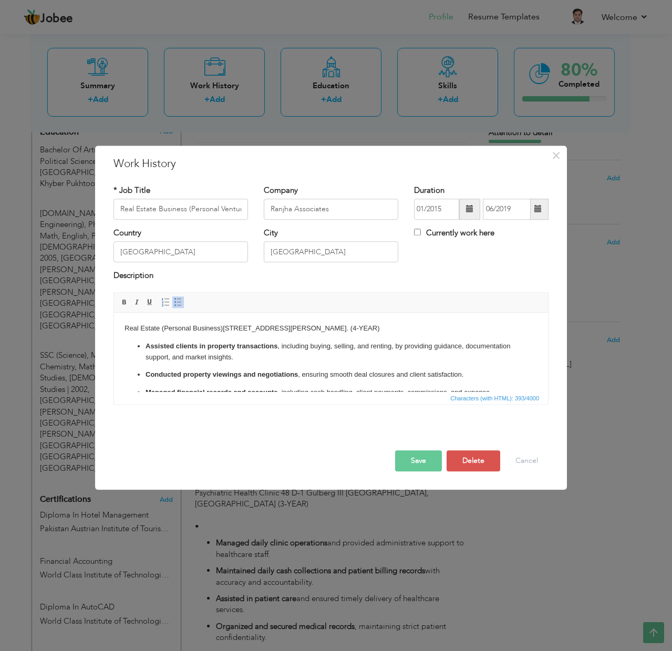
scroll to position [62, 0]
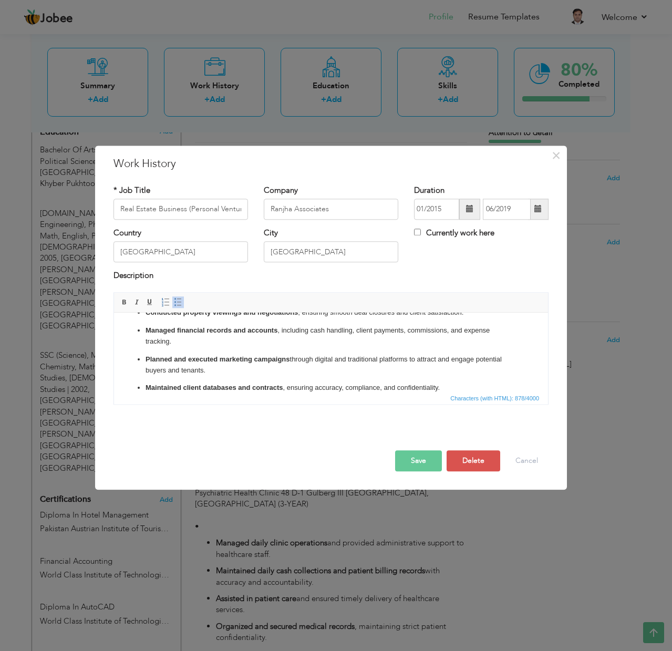
click at [220, 369] on p "Planned and executed marketing campaigns through digital and traditional platfo…" at bounding box center [330, 365] width 371 height 22
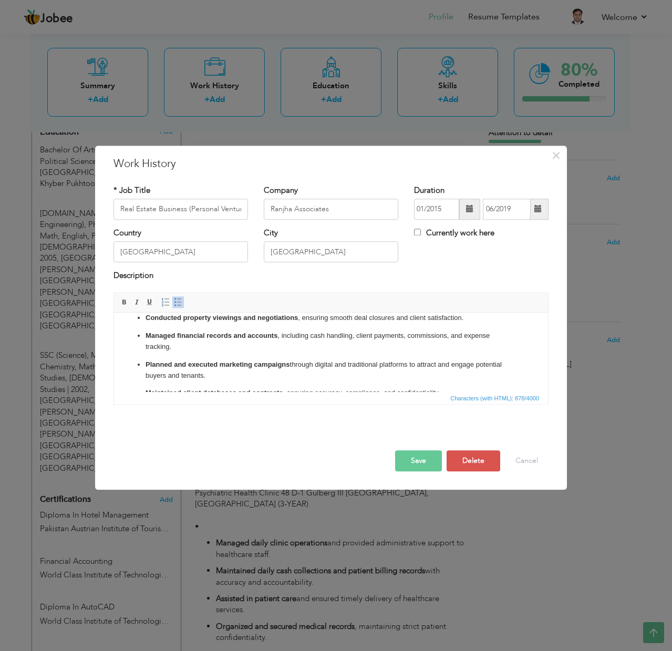
click at [412, 457] on button "Save" at bounding box center [418, 460] width 47 height 21
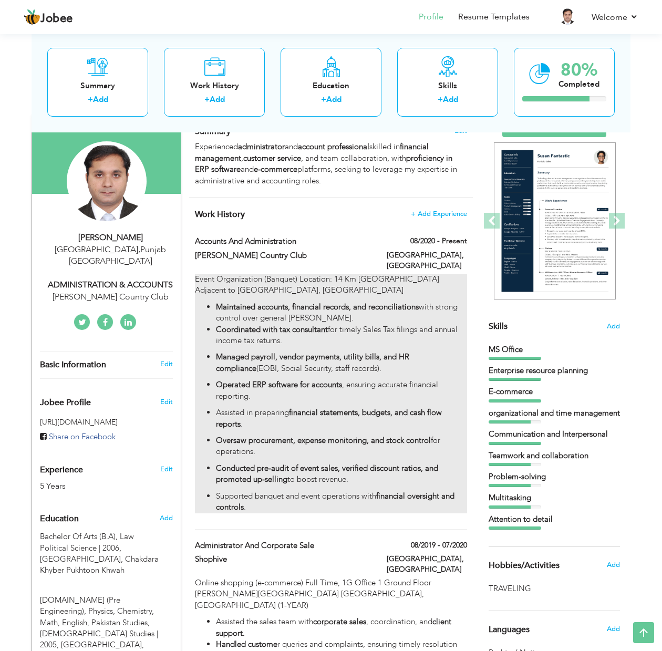
scroll to position [76, 0]
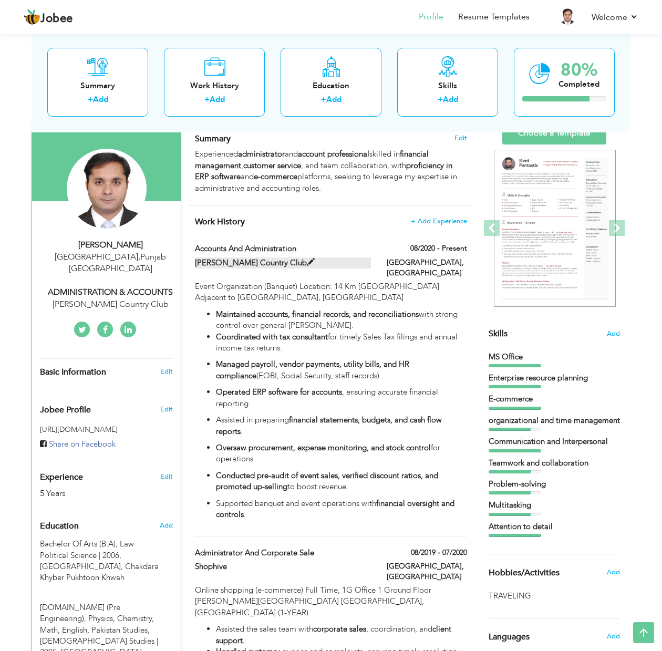
click at [281, 257] on label "Rosa Blanca Country Club" at bounding box center [283, 262] width 176 height 11
type input "Accounts and Administration"
type input "Rosa Blanca Country Club"
type input "08/2020"
checkbox input "true"
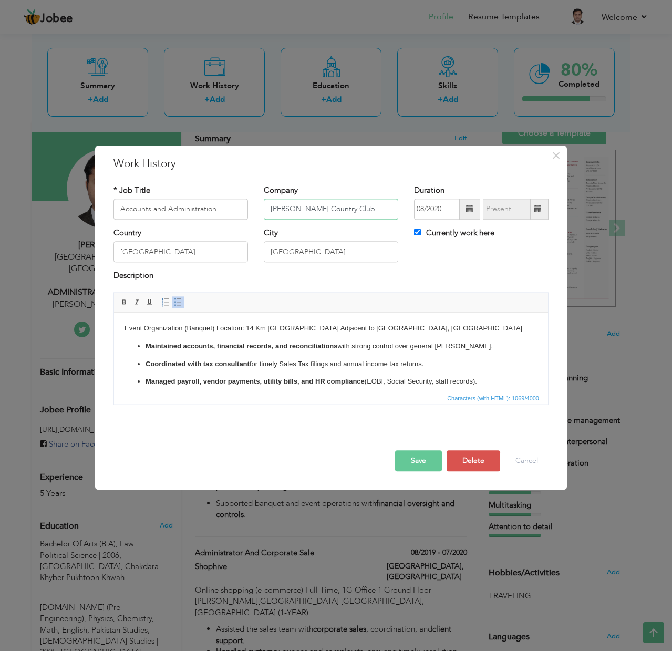
click at [373, 210] on input "Rosa Blanca Country Club" at bounding box center [331, 209] width 134 height 21
type input "[PERSON_NAME] Country Club Pvt (Ltd)"
click at [430, 464] on button "Save" at bounding box center [418, 460] width 47 height 21
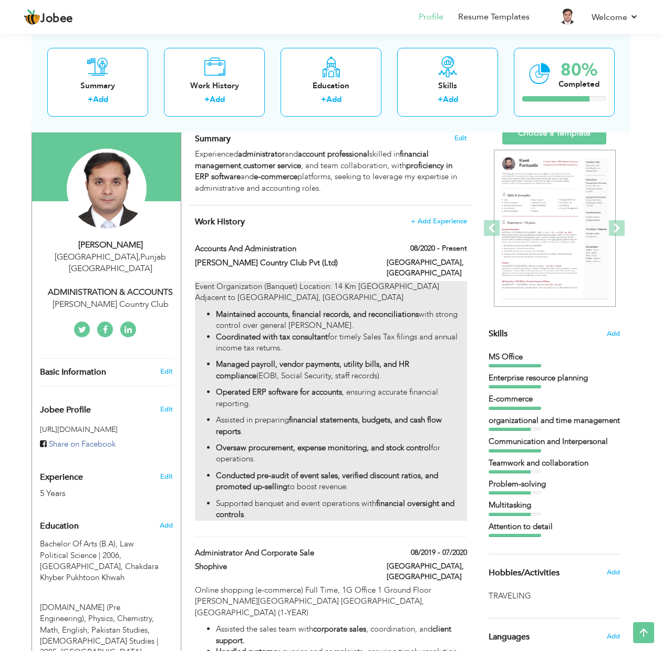
click at [263, 281] on p "Event Organization (Banquet) Location: 14 Km Raiwind Road Adjacent to Lake City…" at bounding box center [331, 292] width 272 height 23
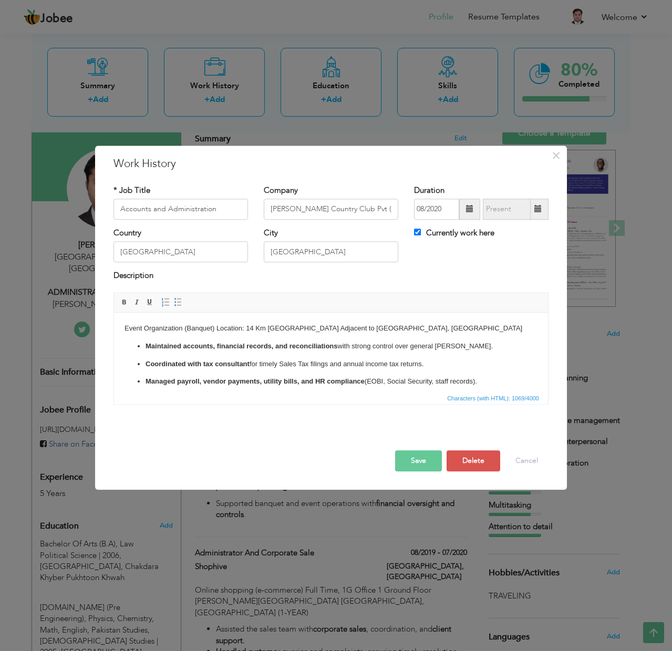
click at [181, 329] on p "Event Organization (Banquet) Location: 14 Km Raiwind Road Adjacent to Lake City…" at bounding box center [330, 328] width 413 height 11
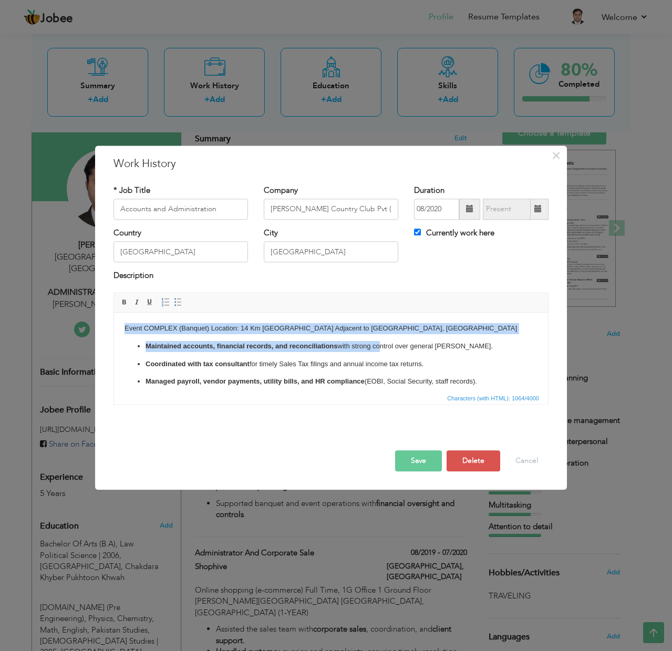
drag, startPoint x: 226, startPoint y: 640, endPoint x: 378, endPoint y: 341, distance: 335.7
click at [378, 341] on html "Event COMPLEX (Banquet) Location: 14 Km Raiwind Road Adjacent to Lake City Laho…" at bounding box center [331, 400] width 434 height 174
click at [323, 327] on p "Event COMPLEX (Banquet) Location: 14 Km Raiwind Road Adjacent to Lake City Laho…" at bounding box center [330, 328] width 413 height 11
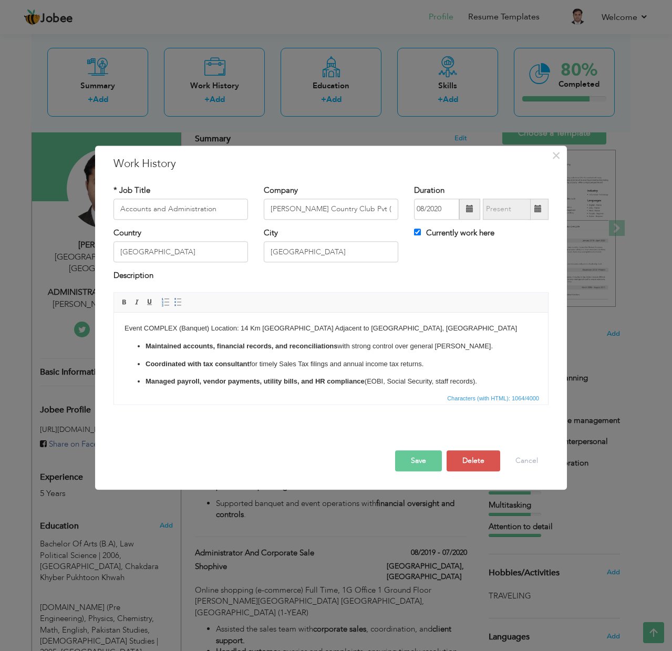
click at [164, 325] on p "Event COMPLEX (Banquet) Location: 14 Km Raiwind Road Adjacent to Lake City Laho…" at bounding box center [330, 328] width 413 height 11
click at [425, 460] on button "Save" at bounding box center [418, 460] width 47 height 21
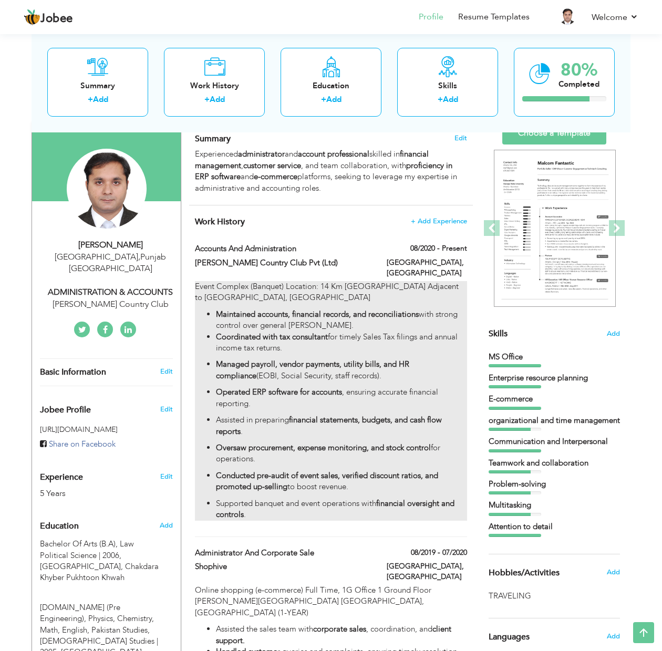
click at [282, 281] on p "Event Complex (Banquet) Location: 14 Km Raiwind Road Adjacent to Lake City Laho…" at bounding box center [331, 292] width 272 height 23
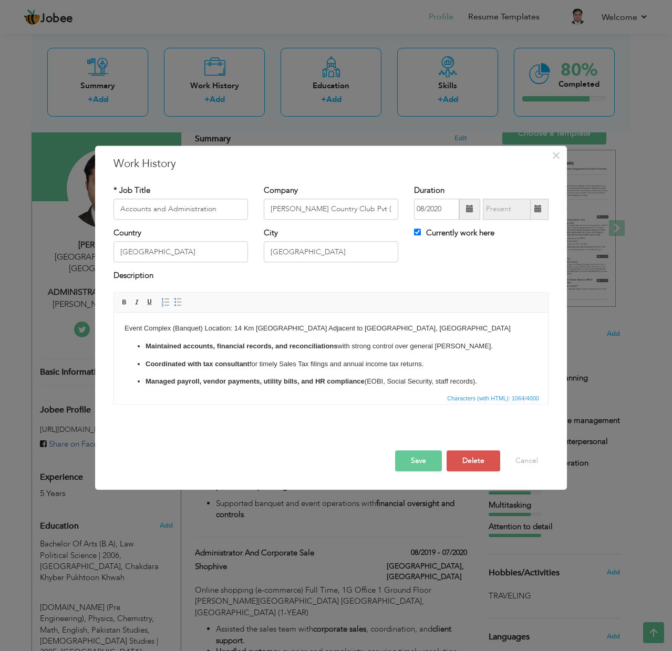
click at [204, 329] on p "Event Complex (Banquet) Location: 14 Km Raiwind Road Adjacent to Lake City Laho…" at bounding box center [330, 328] width 413 height 11
click at [424, 459] on button "Save" at bounding box center [418, 460] width 47 height 21
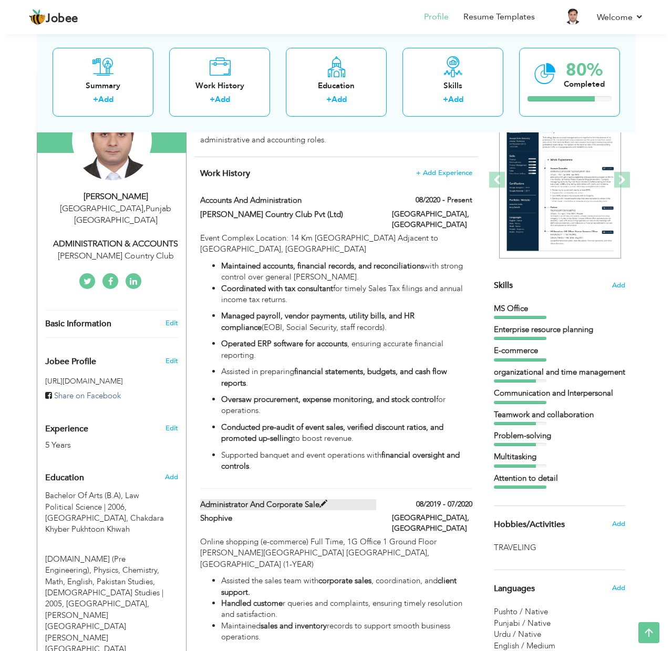
scroll to position [120, 0]
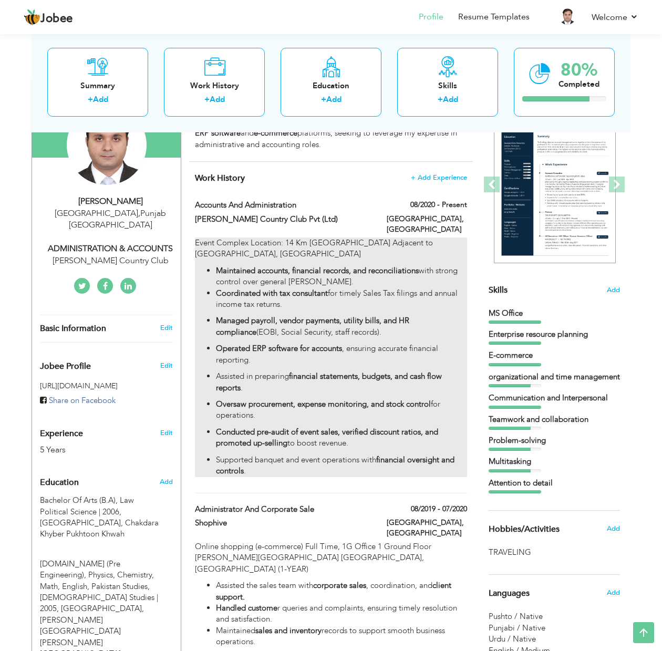
click at [301, 321] on p "Managed payroll, vendor payments, utility bills, and HR compliance (EOBI, Socia…" at bounding box center [341, 326] width 251 height 23
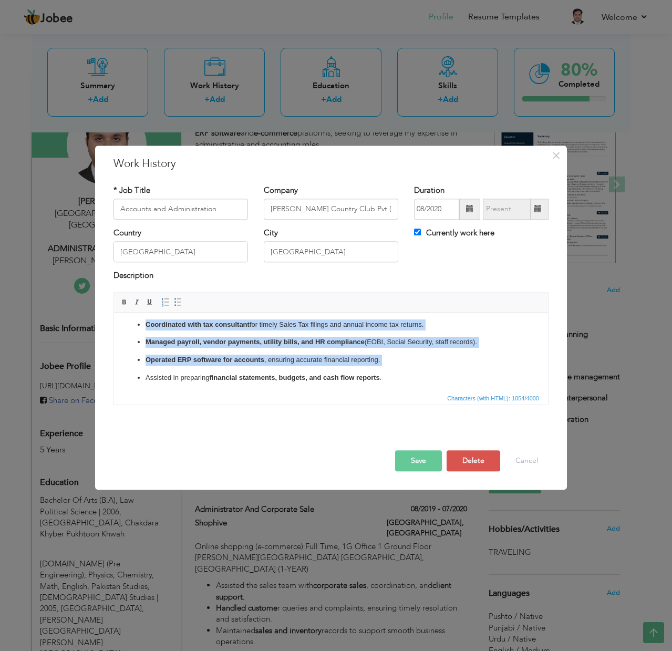
scroll to position [95, 0]
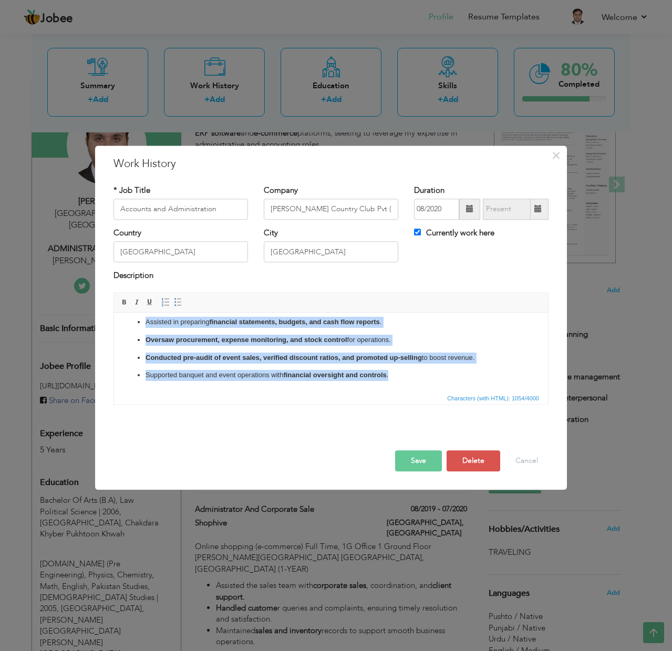
drag, startPoint x: 143, startPoint y: 343, endPoint x: 522, endPoint y: 715, distance: 530.7
click at [409, 391] on html "Event Complex Location: 14 Km Raiwind Road Adjacent to Lake City Lahore, PAKIST…" at bounding box center [331, 304] width 434 height 174
copy ul "Maintained accounts, financial records, and reconciliations with strong control…"
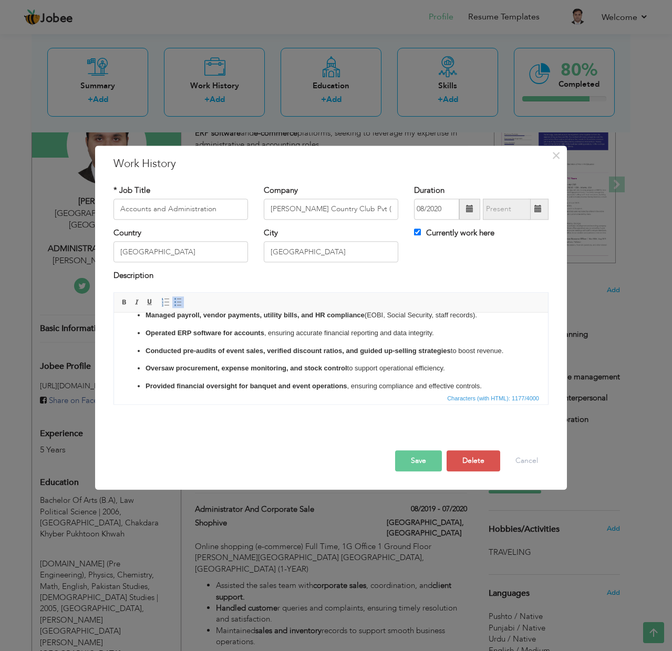
click at [421, 456] on button "Save" at bounding box center [418, 460] width 47 height 21
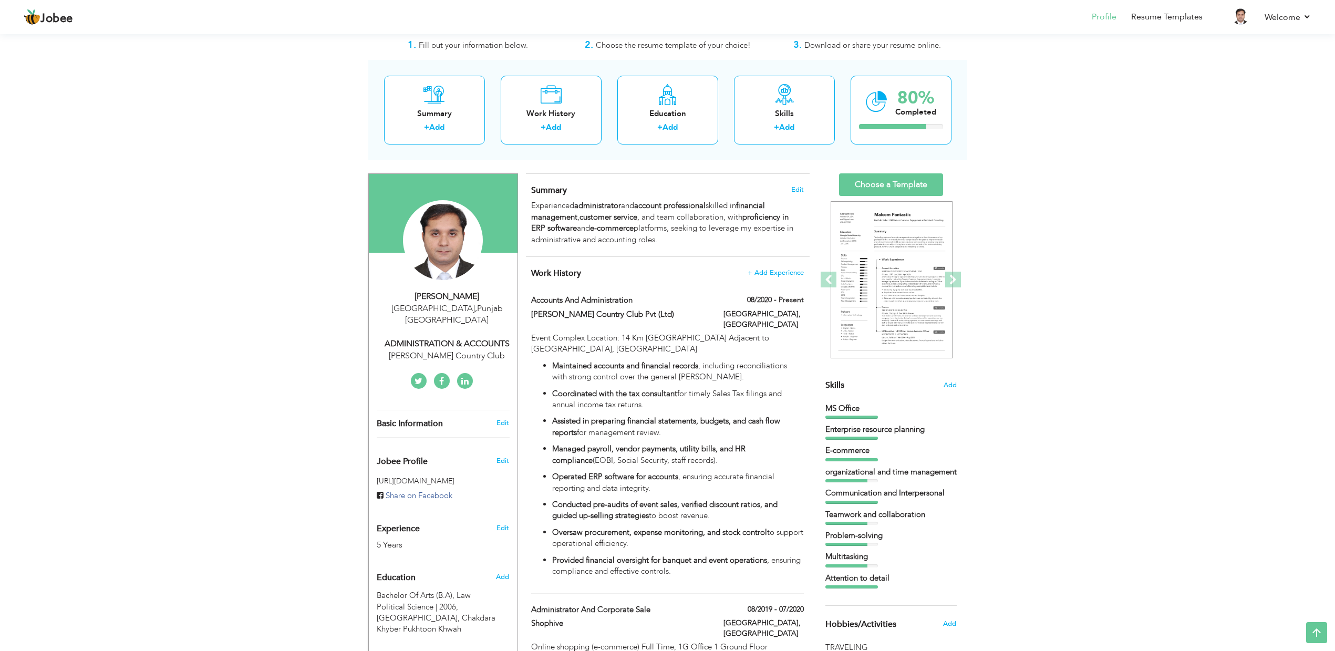
scroll to position [0, 0]
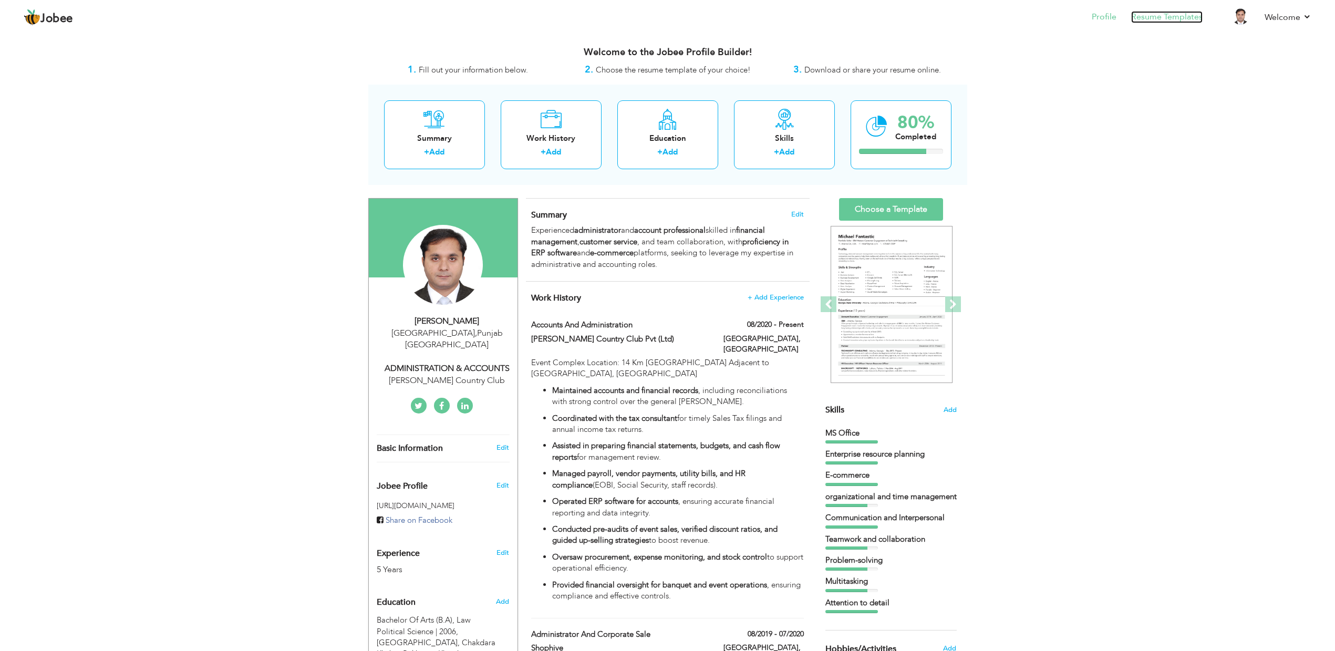
click at [1163, 11] on link "Resume Templates" at bounding box center [1166, 17] width 71 height 12
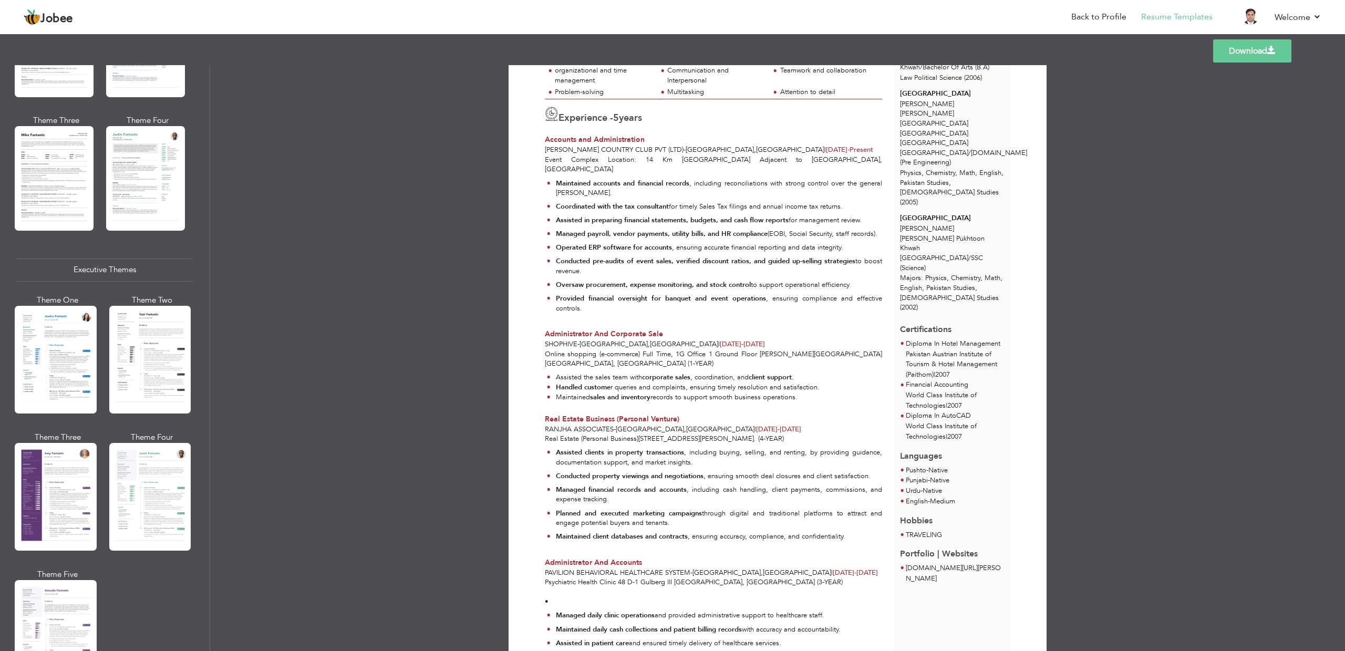
scroll to position [593, 0]
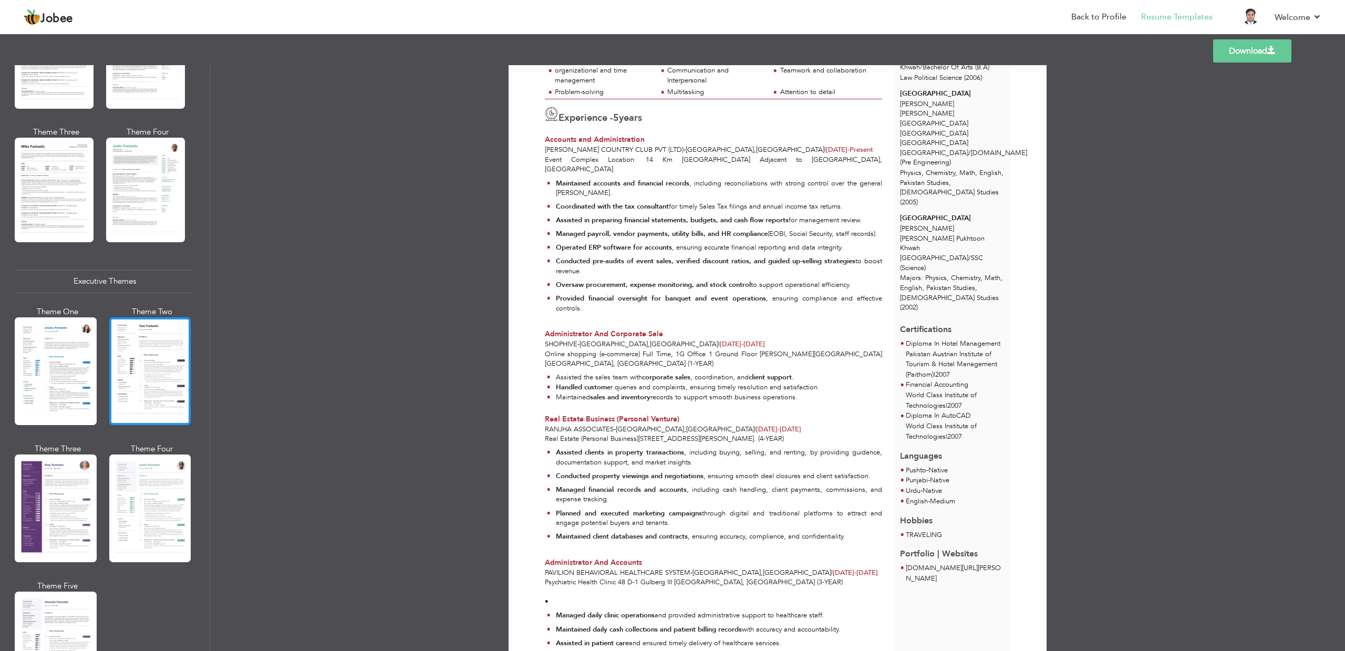
click at [147, 378] on div at bounding box center [150, 371] width 82 height 108
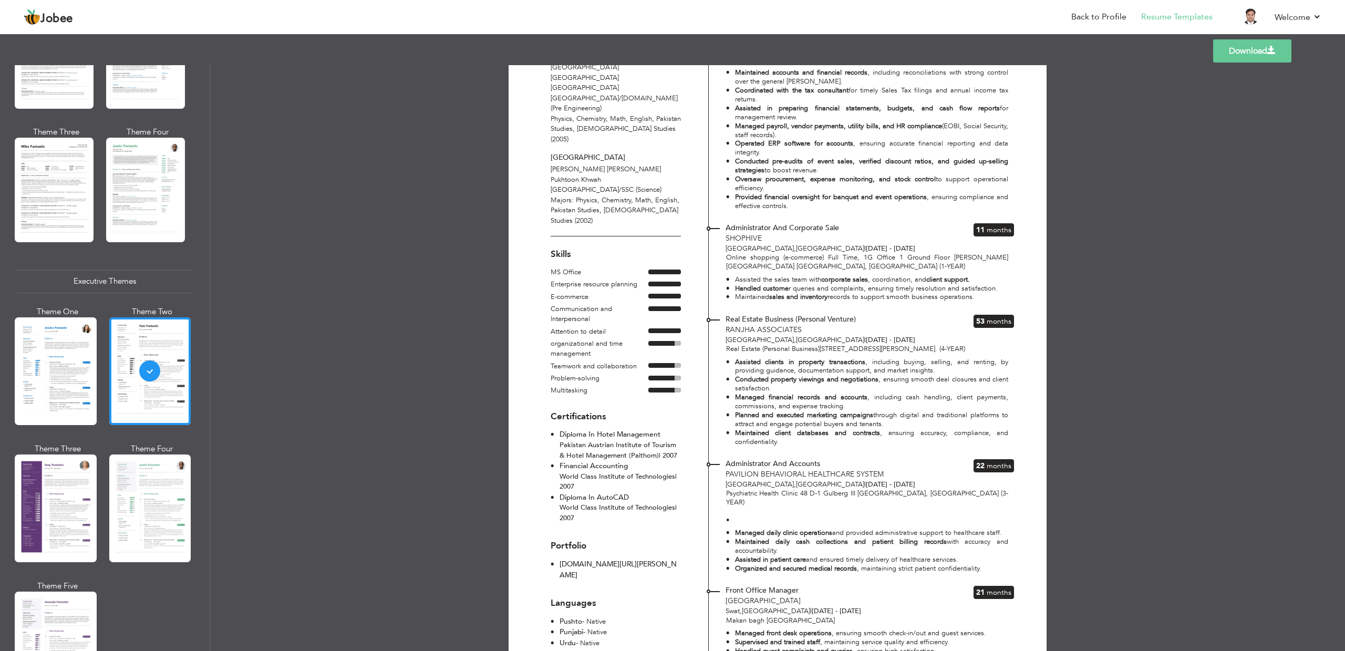
scroll to position [173, 0]
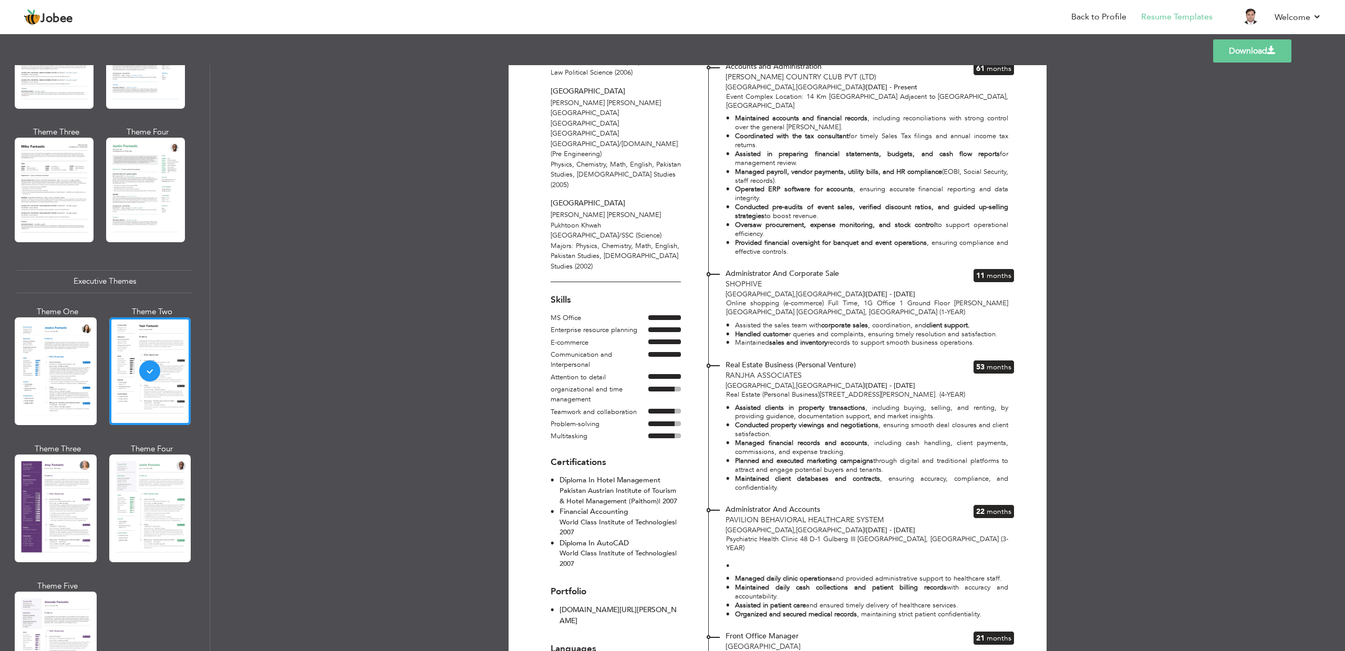
click at [1267, 54] on span at bounding box center [1271, 50] width 8 height 8
click at [1238, 49] on link "Download" at bounding box center [1252, 50] width 78 height 23
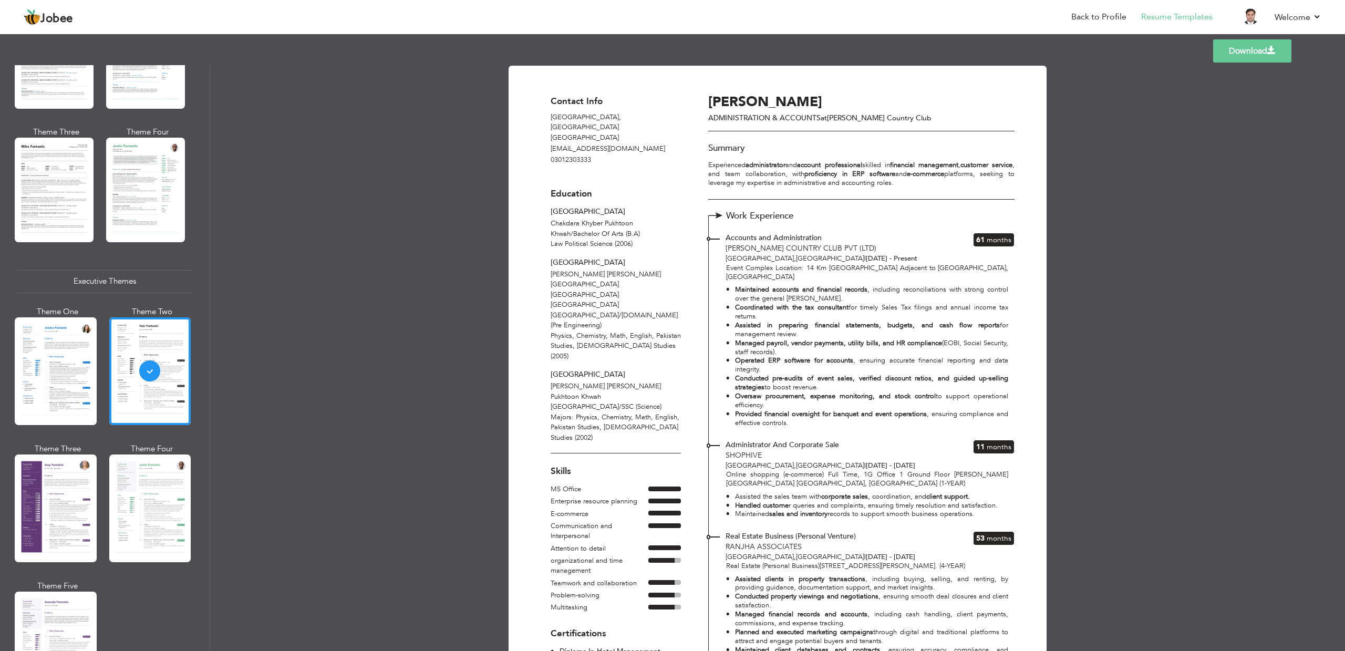
scroll to position [0, 0]
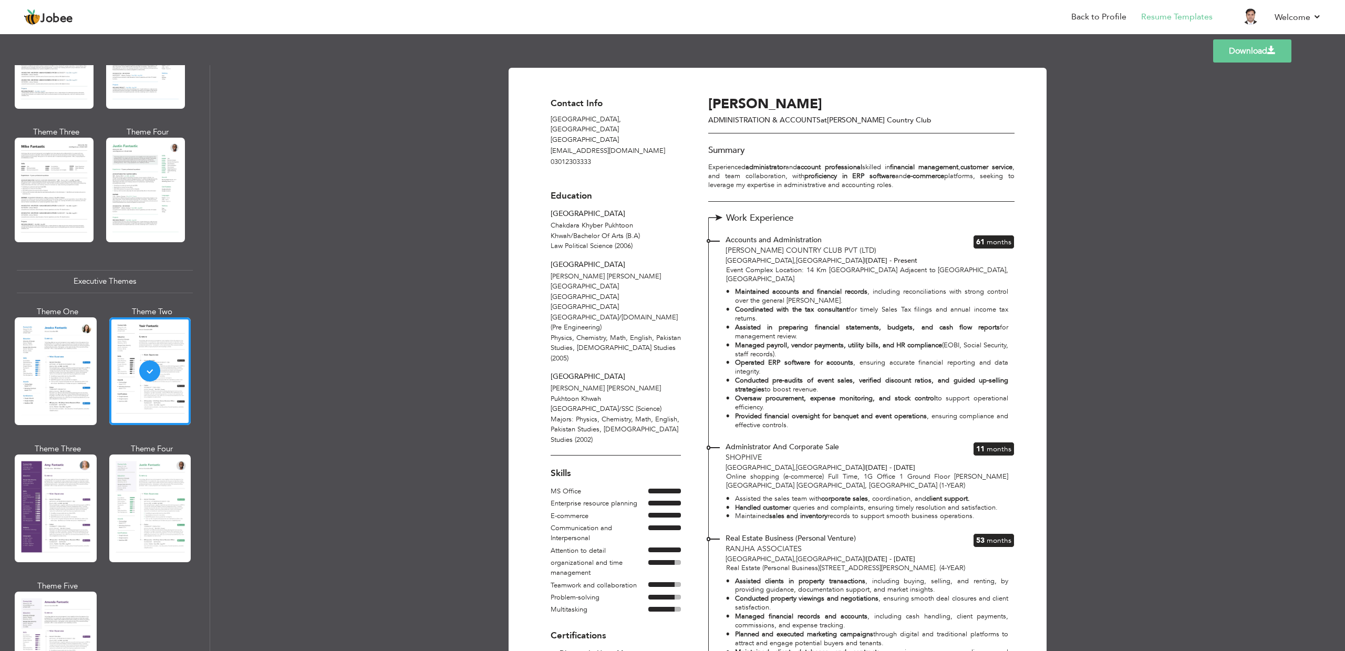
click at [393, 127] on div "Download Contact Info Lahore , Punjab Pakistan jetali30@gmail.com 03012303333 E…" at bounding box center [777, 358] width 1134 height 586
click at [1109, 17] on link "Back to Profile" at bounding box center [1098, 17] width 55 height 12
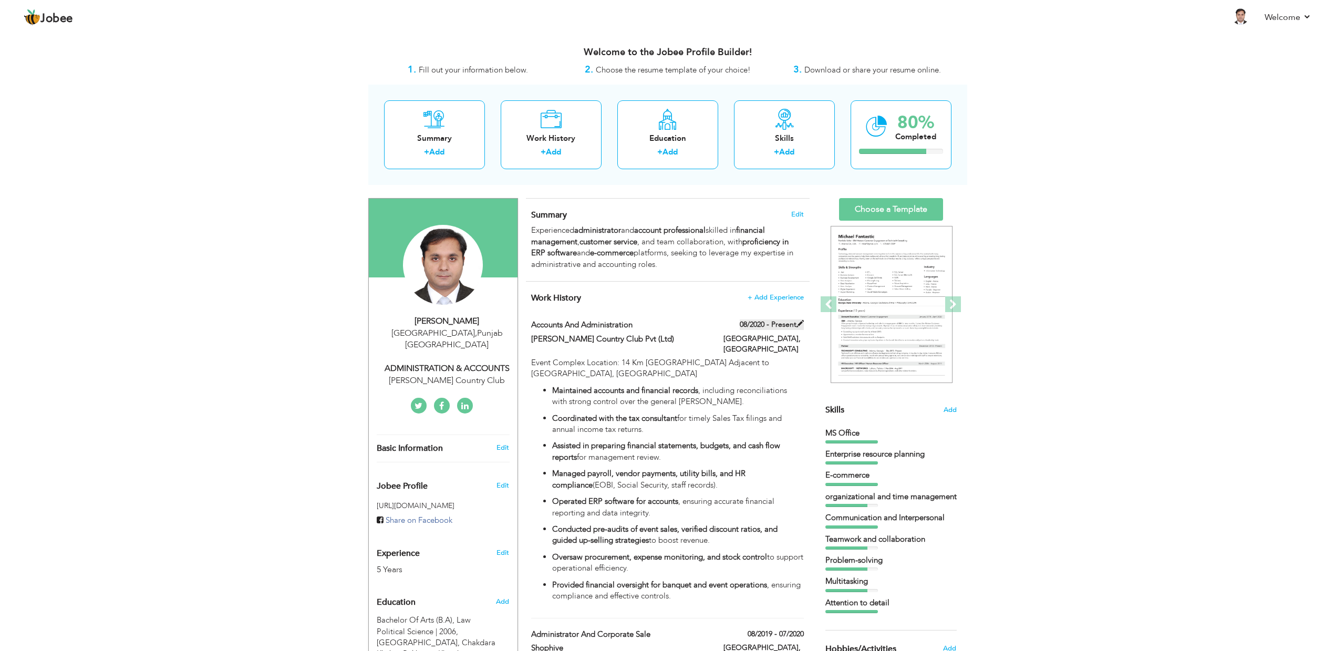
click at [773, 324] on label "08/2020 - Present" at bounding box center [772, 324] width 64 height 11
type input "Accounts and Administration"
type input "[PERSON_NAME] Country Club Pvt (Ltd)"
type input "08/2020"
type input "[GEOGRAPHIC_DATA]"
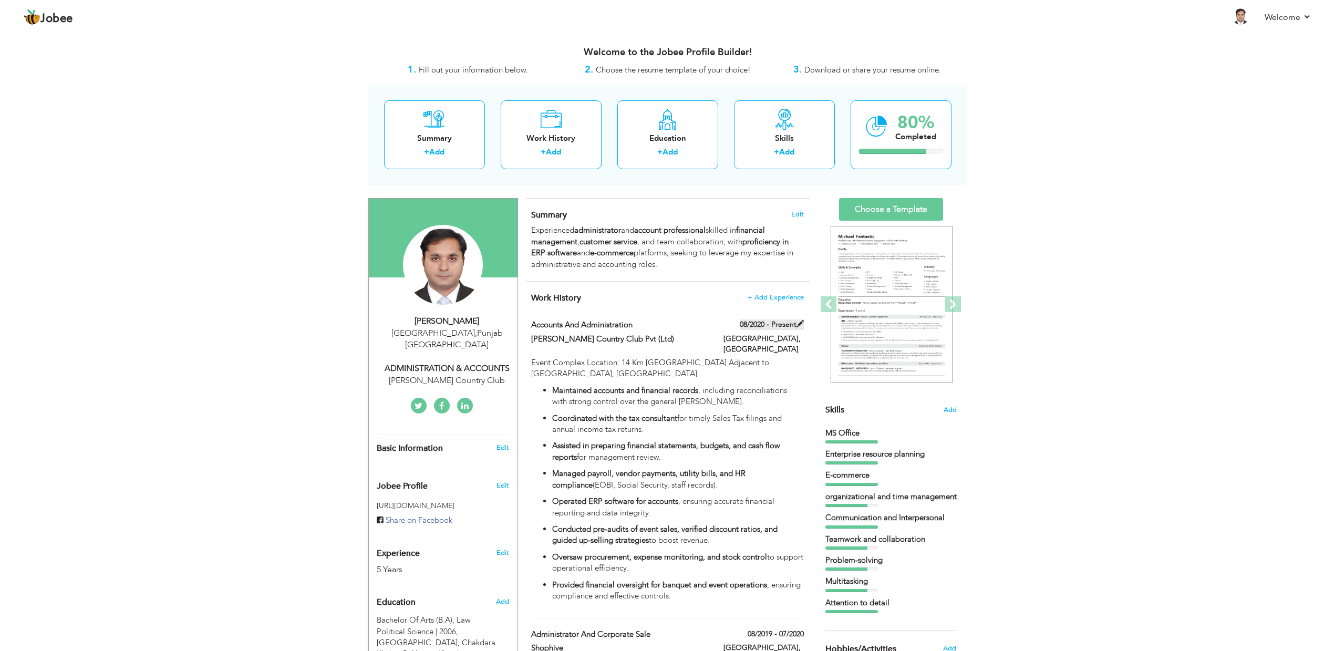
type input "[GEOGRAPHIC_DATA]"
checkbox input "true"
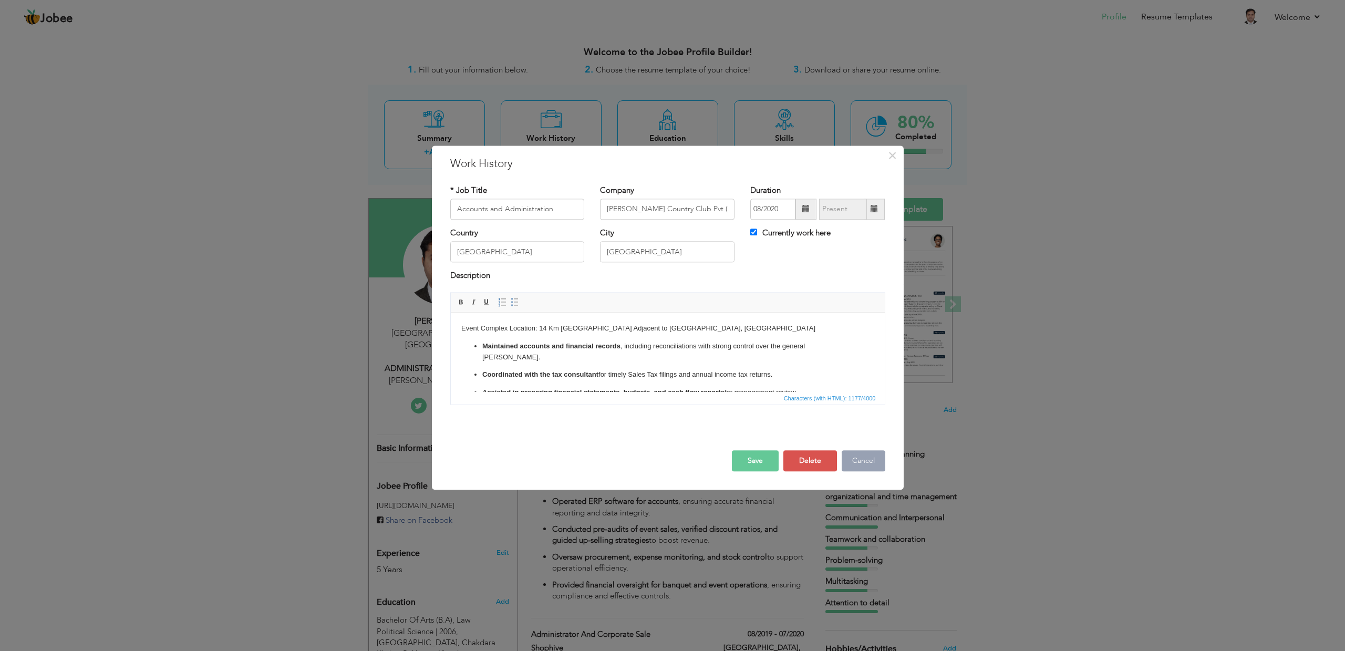
click at [866, 464] on button "Cancel" at bounding box center [863, 460] width 44 height 21
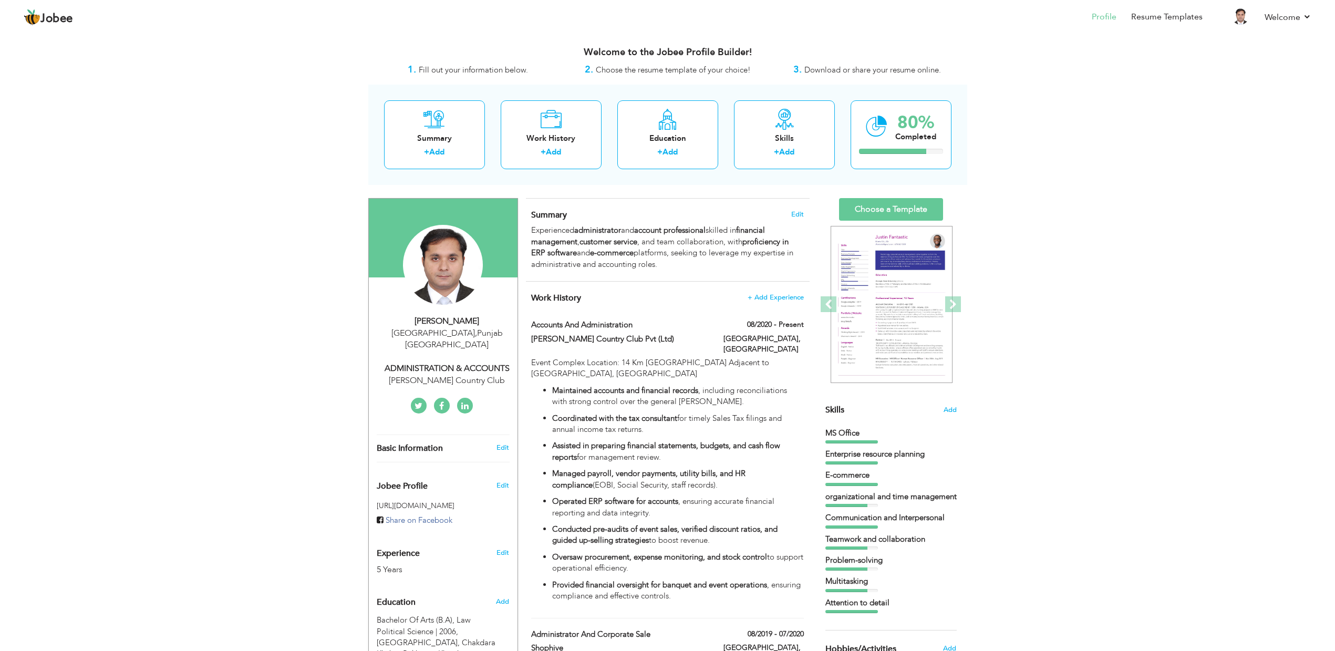
click at [475, 362] on div "ADMINISTRATION & ACCOUNTS" at bounding box center [447, 368] width 141 height 12
type input "[DEMOGRAPHIC_DATA]"
type input "[PERSON_NAME]"
type input "03012303333"
select select "number:166"
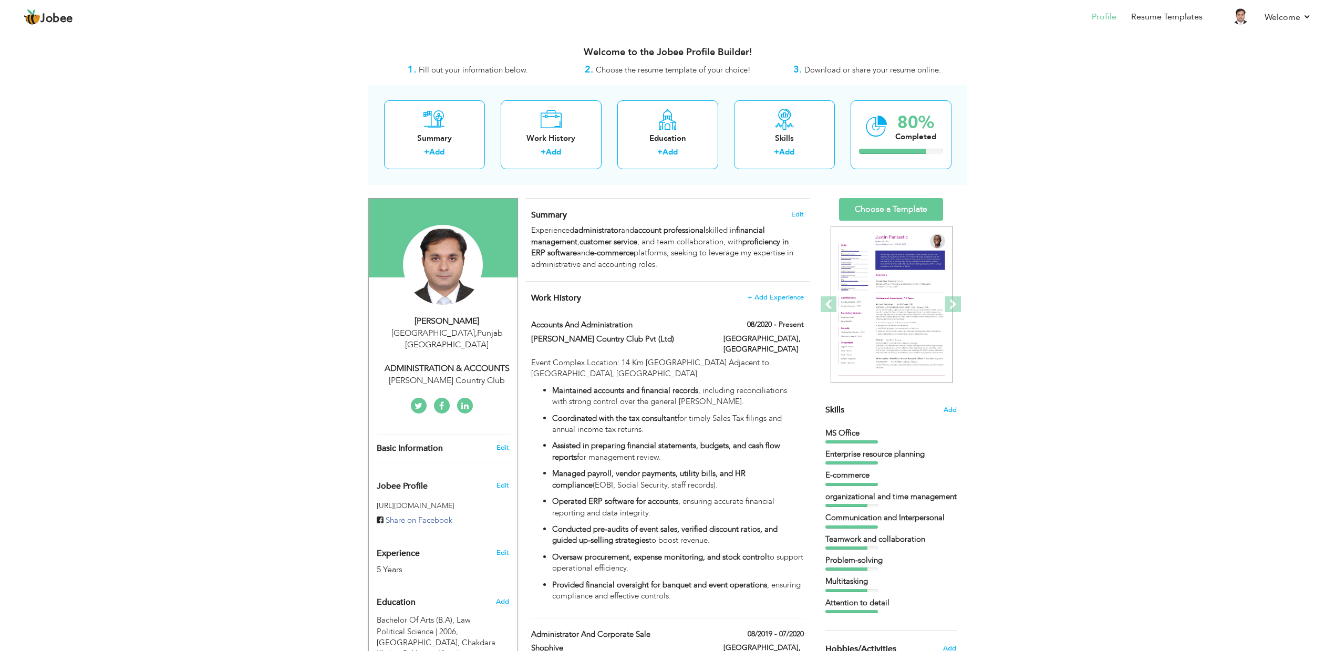
type input "[GEOGRAPHIC_DATA]"
select select "number:7"
type input "Rosa Blanca Country Club"
type input "ADMINISTRATION & ACCOUNTS"
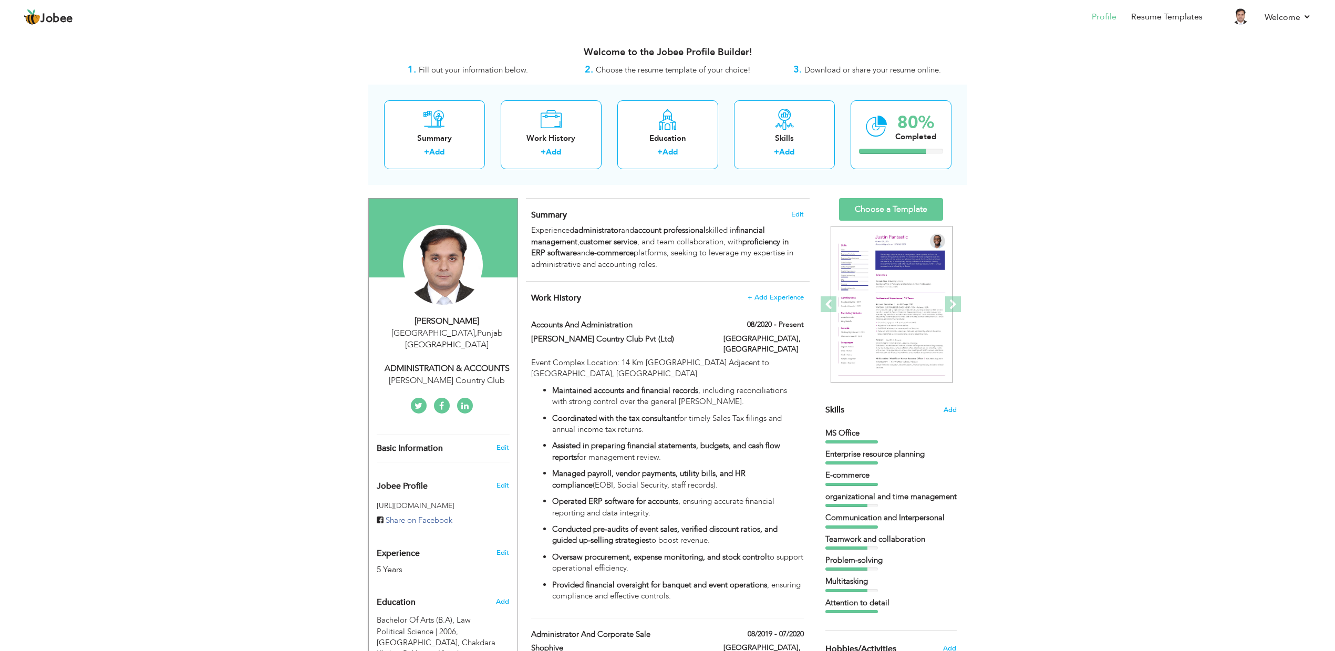
type input "[DOMAIN_NAME][URL][PERSON_NAME]"
type input "JETALI3030"
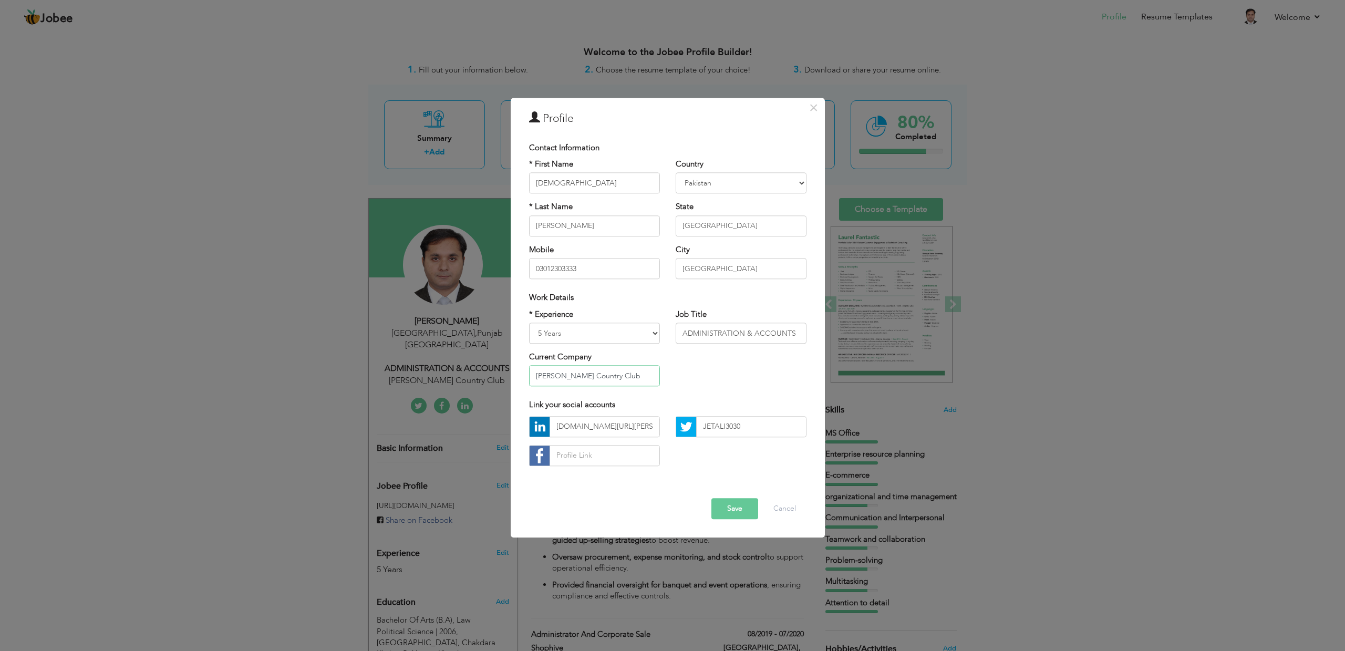
click at [632, 381] on input "Rosa Blanca Country Club" at bounding box center [594, 376] width 131 height 21
click at [1034, 365] on div "× Profile Contact Information * First Name Muhammad * Last Name Ali" at bounding box center [672, 325] width 1345 height 651
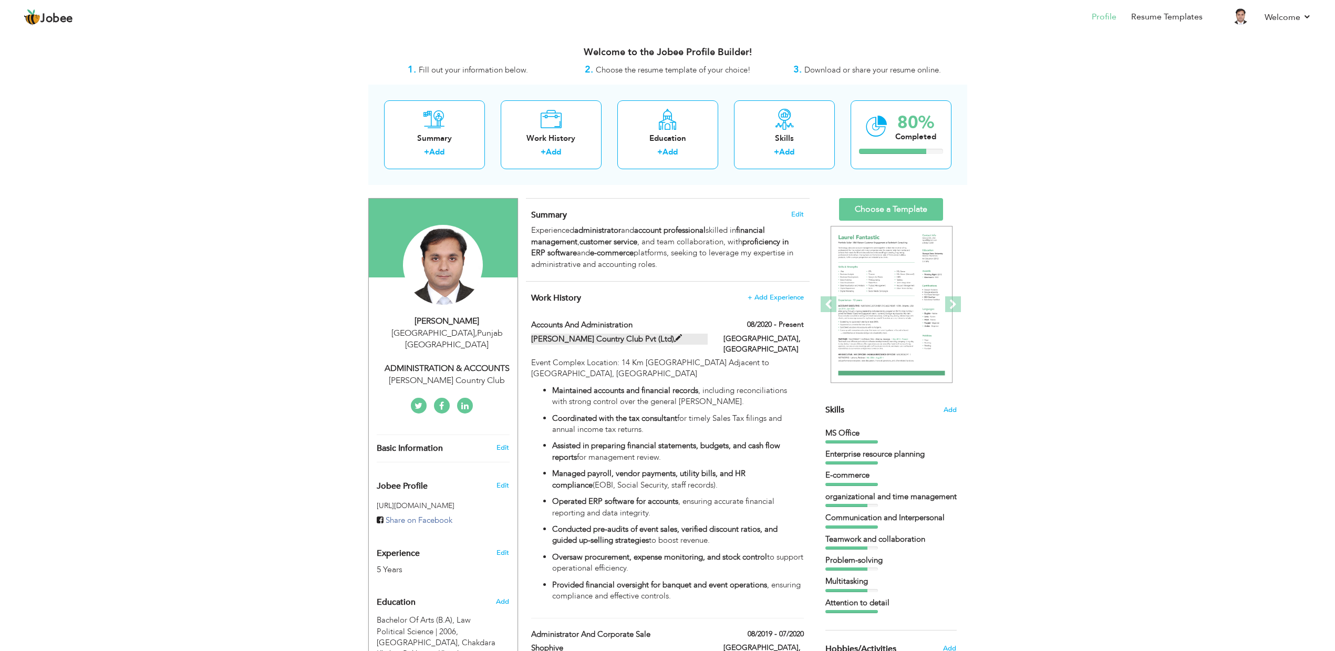
click at [630, 335] on label "[PERSON_NAME] Country Club Pvt (Ltd)" at bounding box center [619, 339] width 176 height 11
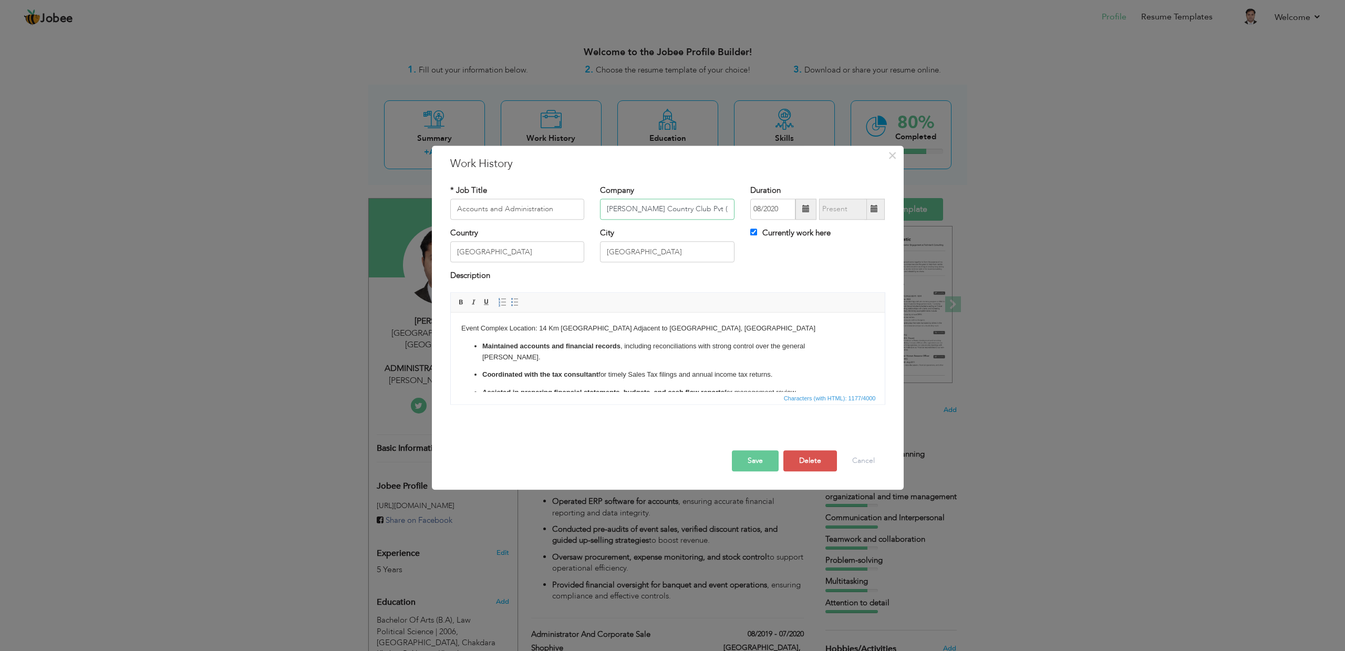
drag, startPoint x: 728, startPoint y: 209, endPoint x: 570, endPoint y: 206, distance: 158.6
click at [574, 202] on div "* Job Title Accounts and Administration Company Rosa Blanca Country Club Pvt (L…" at bounding box center [667, 206] width 451 height 43
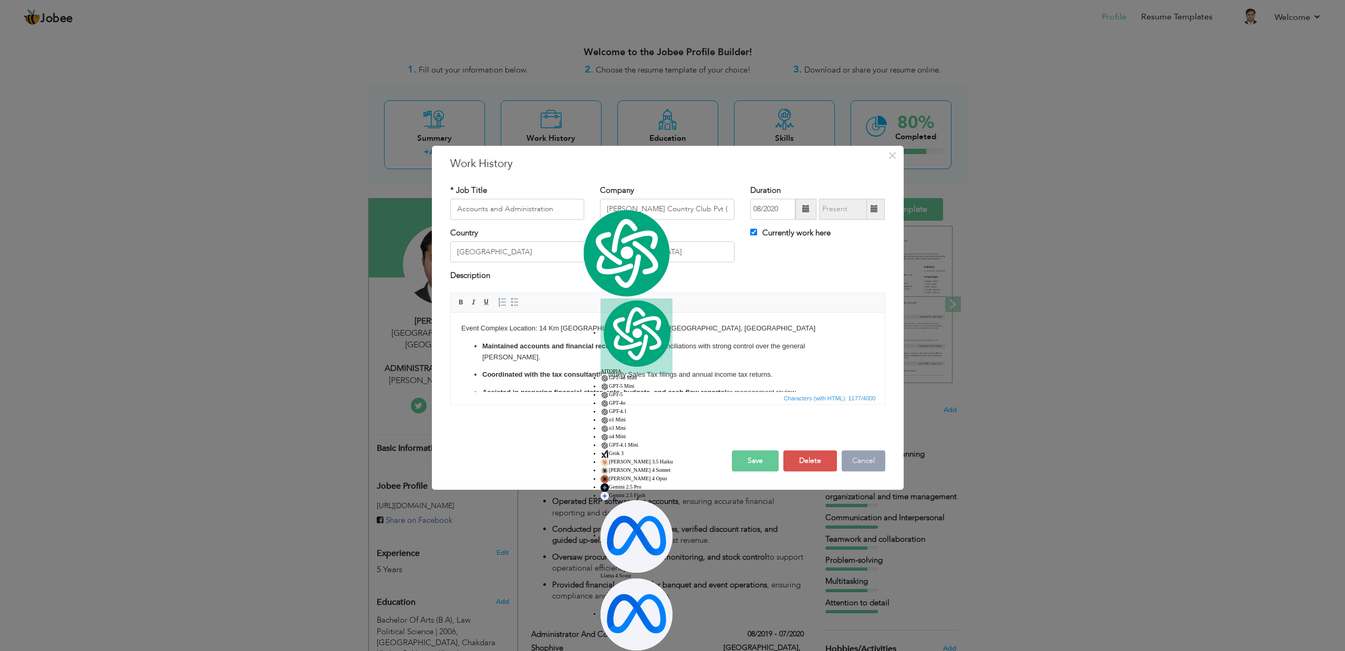
click at [867, 460] on button "Cancel" at bounding box center [863, 460] width 44 height 21
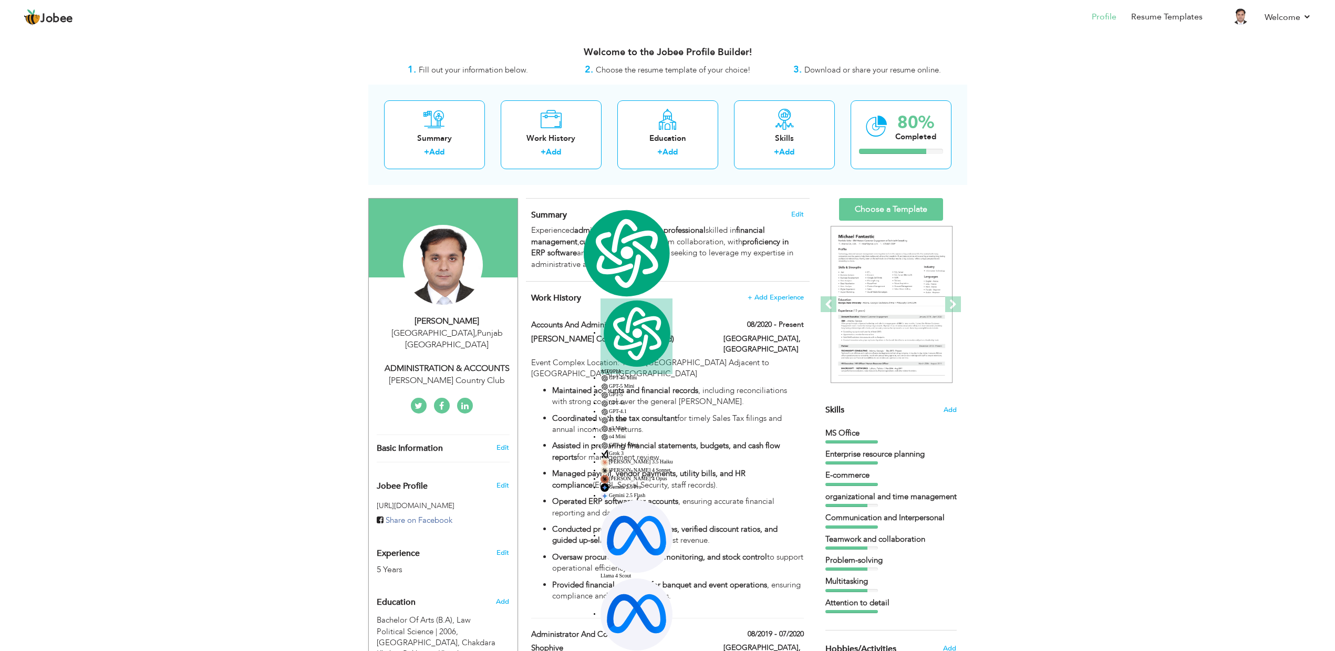
click at [474, 362] on div "ADMINISTRATION & ACCOUNTS" at bounding box center [447, 368] width 141 height 12
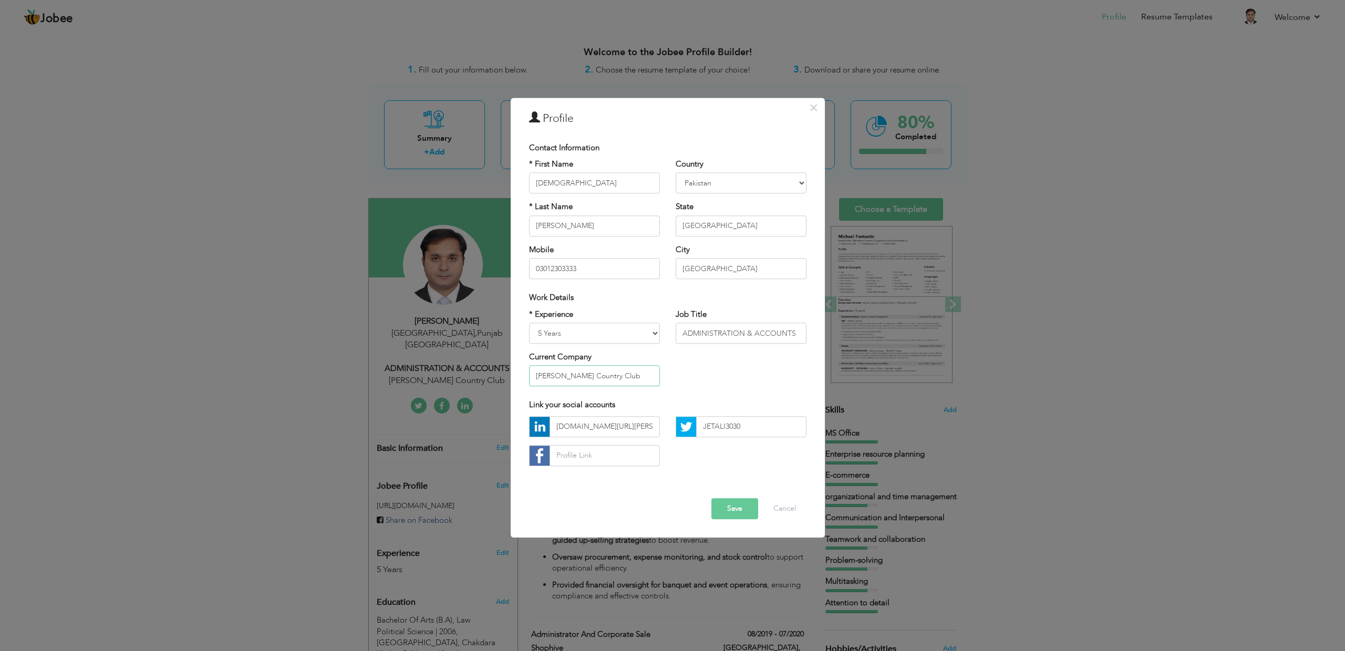
drag, startPoint x: 627, startPoint y: 373, endPoint x: 479, endPoint y: 367, distance: 148.3
click at [479, 367] on div "× Profile Contact Information * First Name Muhammad * Last Name Ali" at bounding box center [672, 325] width 1345 height 651
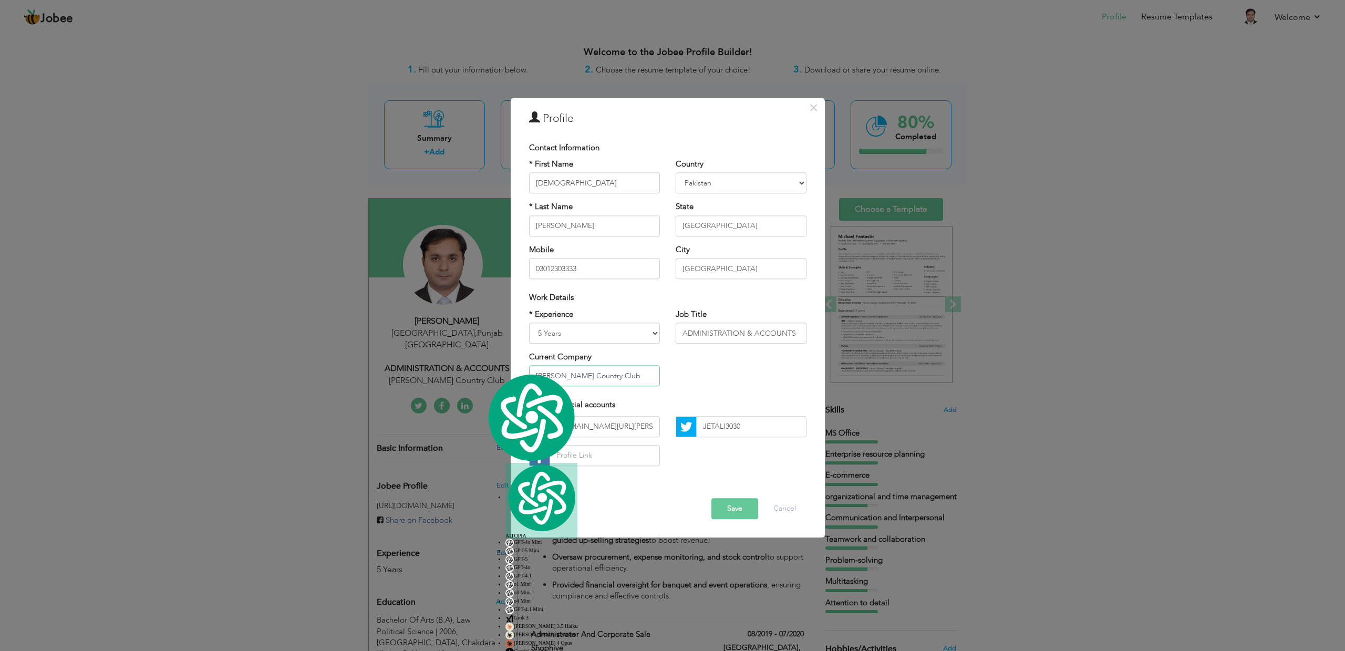
paste input "Pvt (Ltd)"
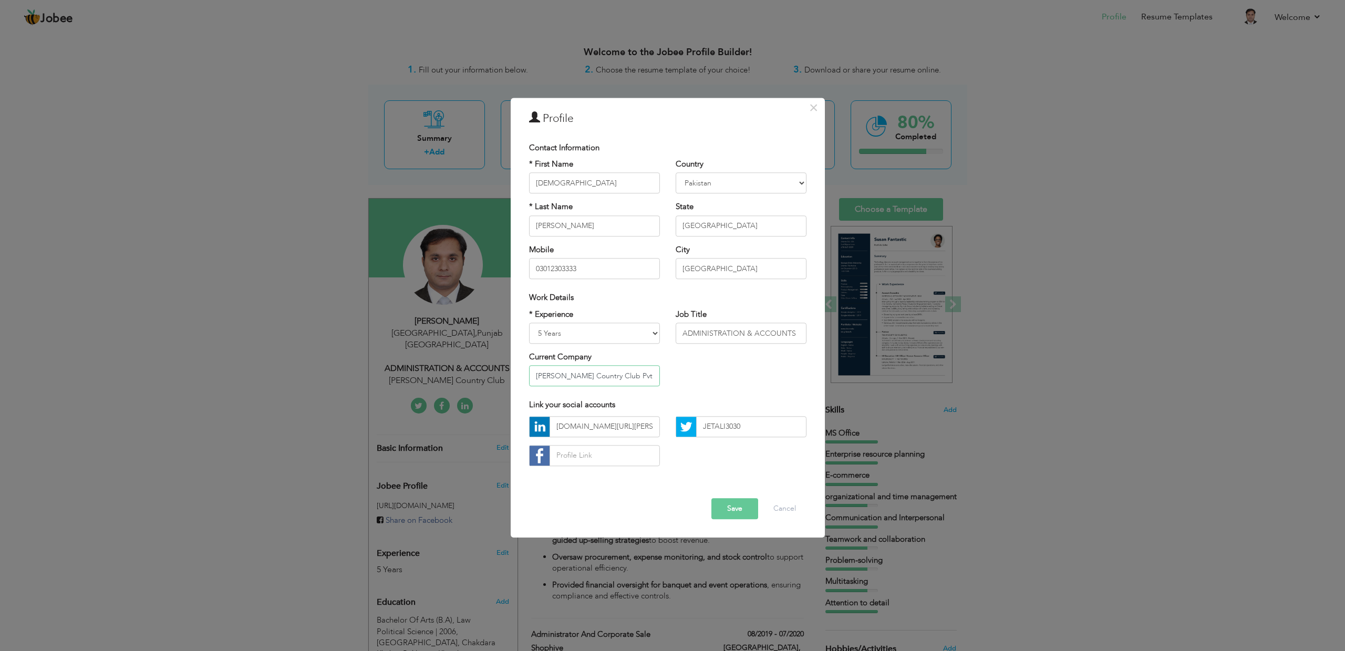
type input "[PERSON_NAME] Country Club Pvt (Ltd)"
click at [735, 504] on button "Save" at bounding box center [734, 508] width 47 height 21
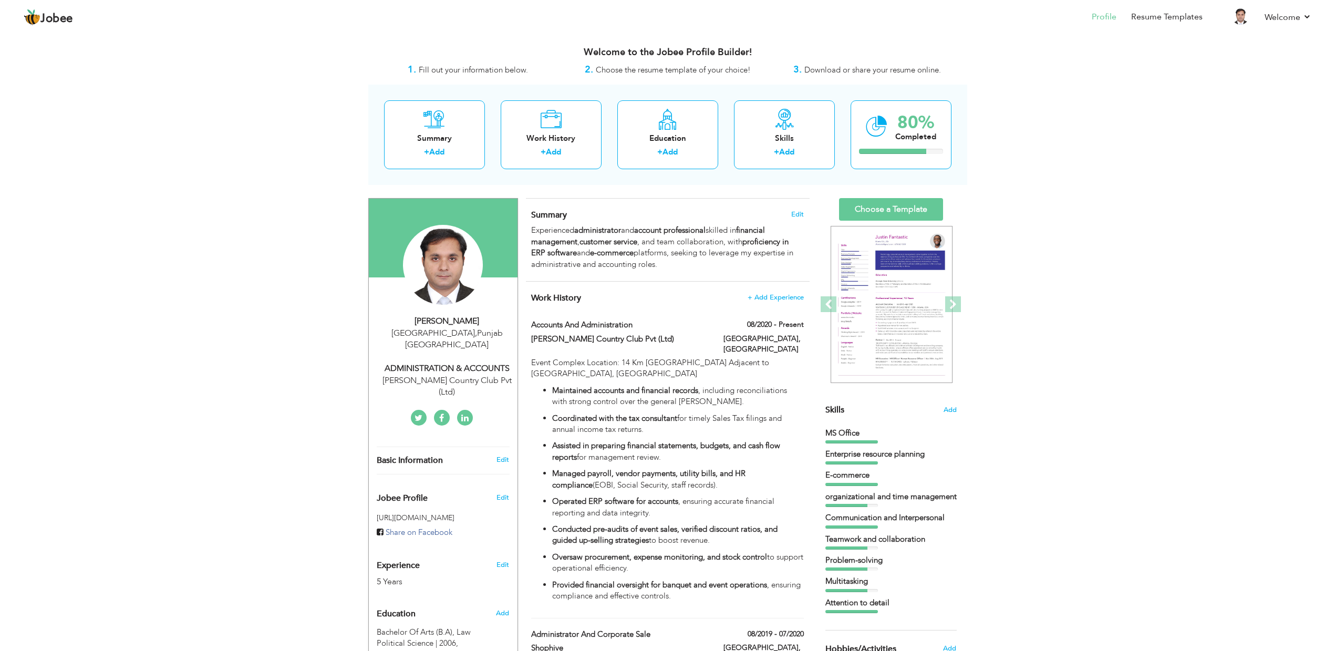
click at [490, 362] on div "ADMINISTRATION & ACCOUNTS" at bounding box center [447, 368] width 141 height 12
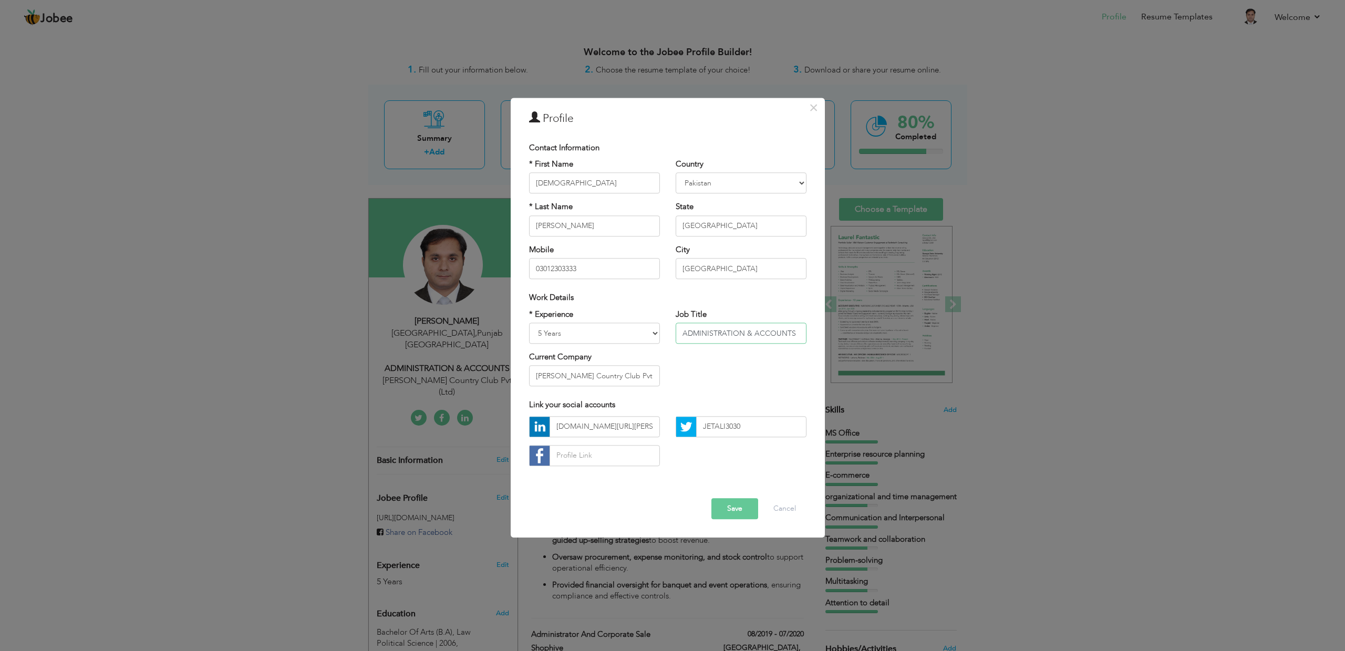
drag, startPoint x: 754, startPoint y: 330, endPoint x: 805, endPoint y: 329, distance: 51.0
click at [805, 329] on input "ADMINISTRATION & ACCOUNTS" at bounding box center [740, 332] width 131 height 21
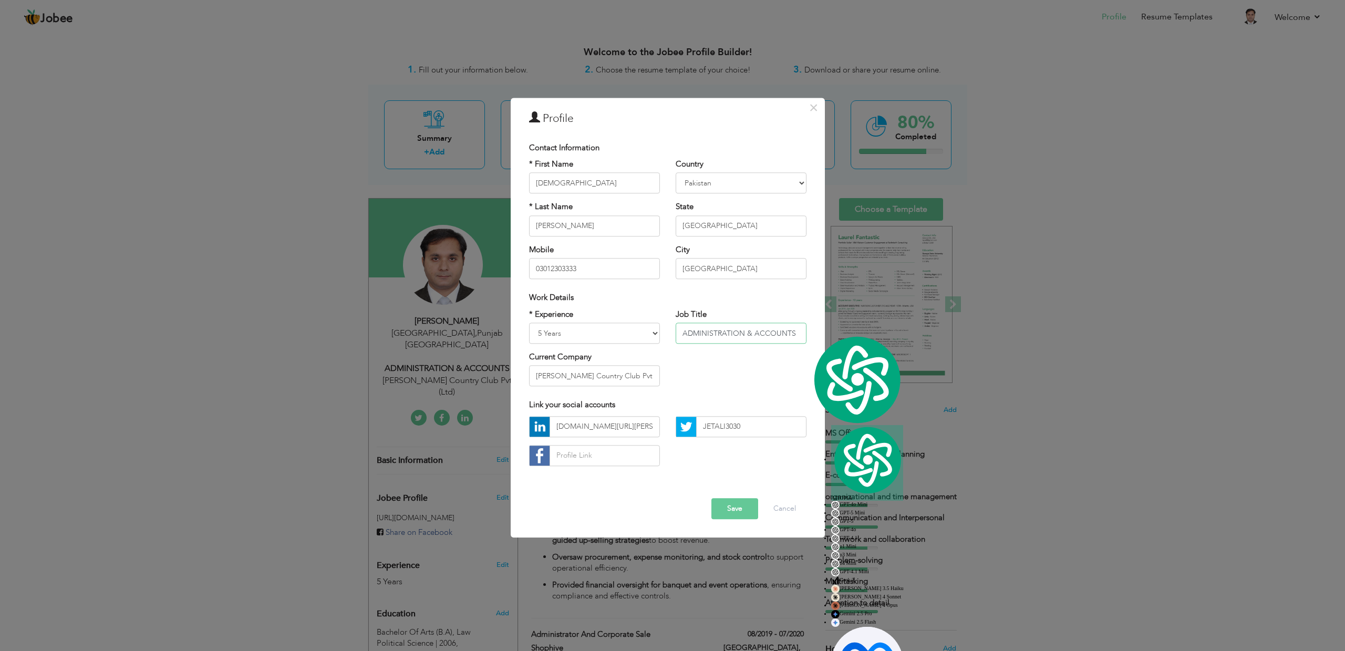
drag, startPoint x: 743, startPoint y: 336, endPoint x: 804, endPoint y: 333, distance: 61.0
click at [804, 333] on input "ADMINISTRATION & ACCOUNTS" at bounding box center [740, 332] width 131 height 21
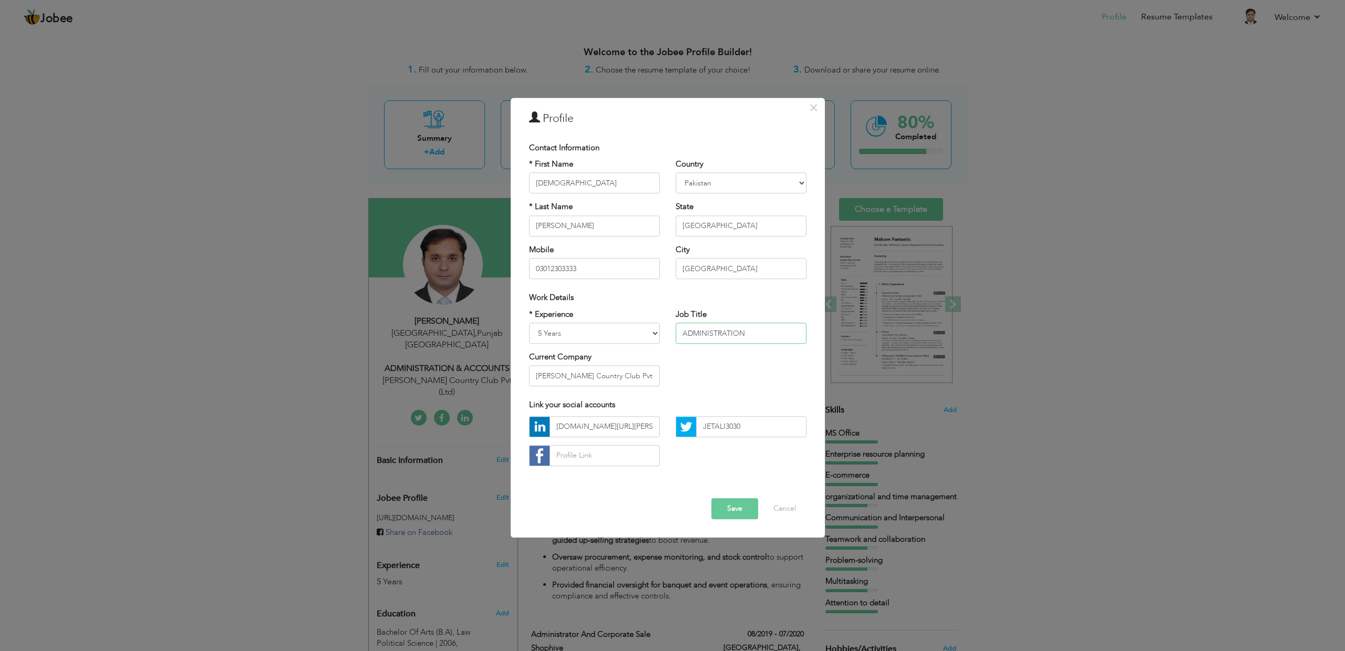
click at [679, 331] on input "ADMINISTRATION" at bounding box center [740, 332] width 131 height 21
paste input "& ACCOUNTS"
paste input "&"
type input "ACCOUNTS & ADMINISTRATION"
click at [732, 509] on button "Save" at bounding box center [734, 508] width 47 height 21
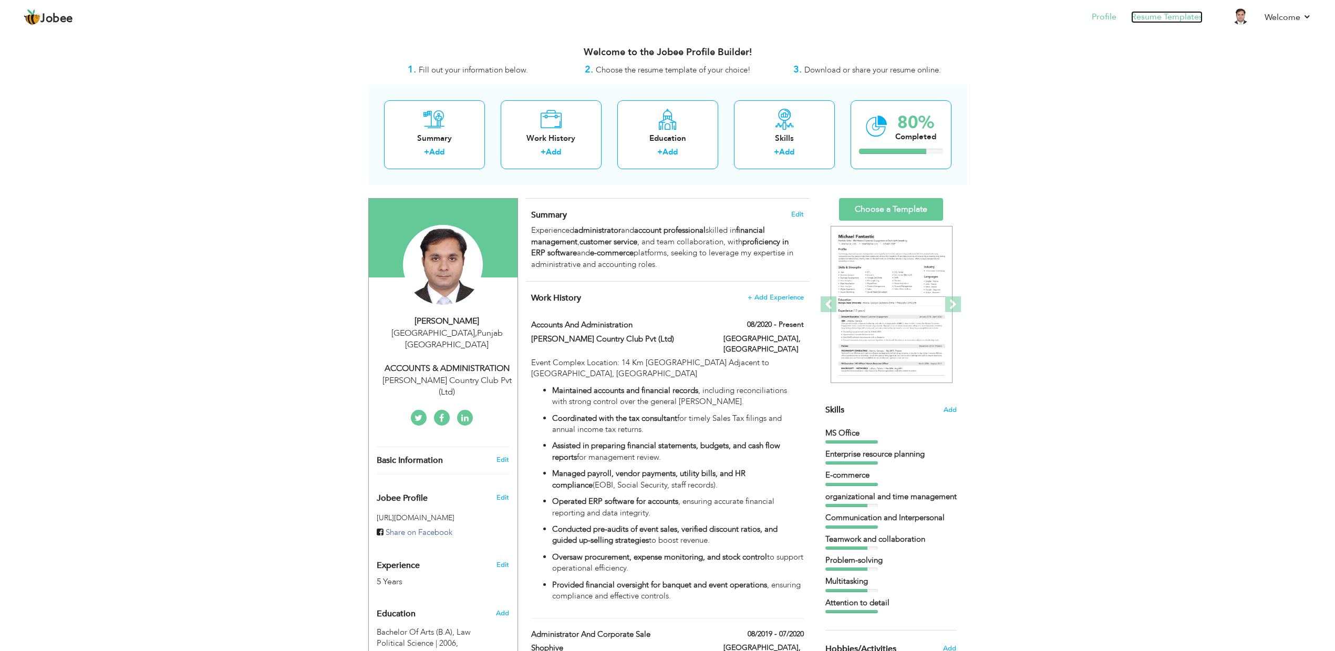
click at [1168, 16] on link "Resume Templates" at bounding box center [1166, 17] width 71 height 12
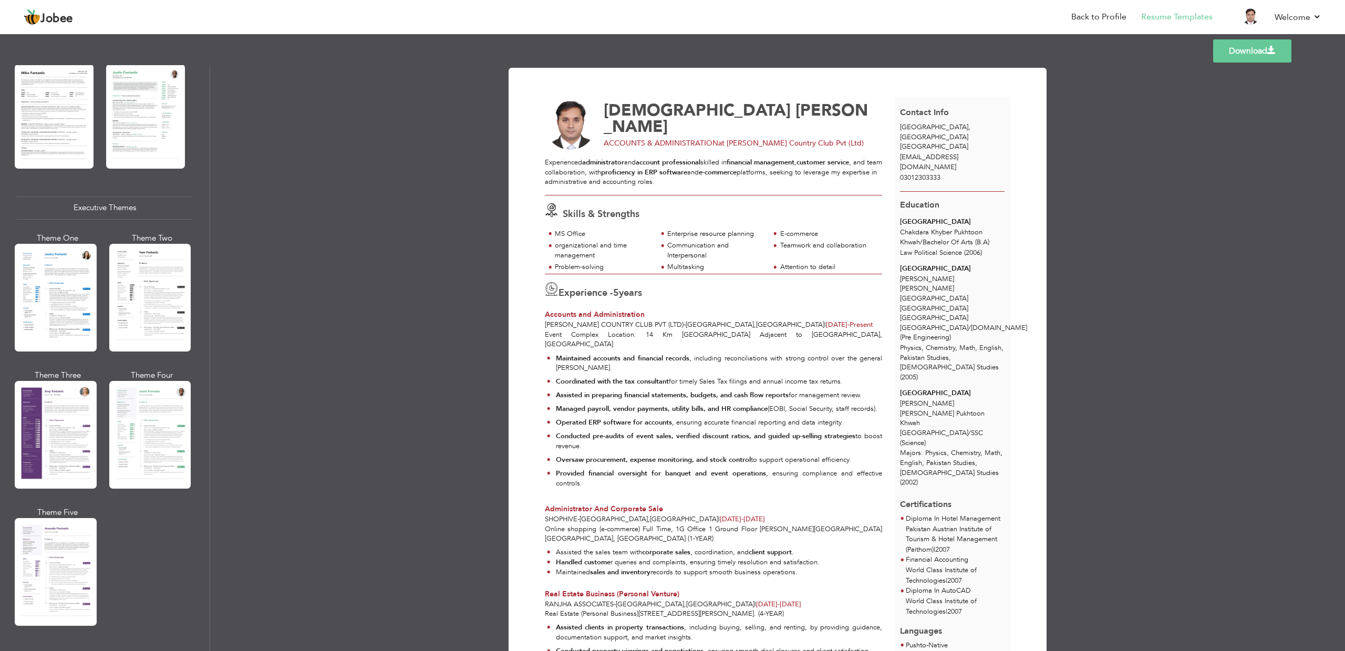
scroll to position [668, 0]
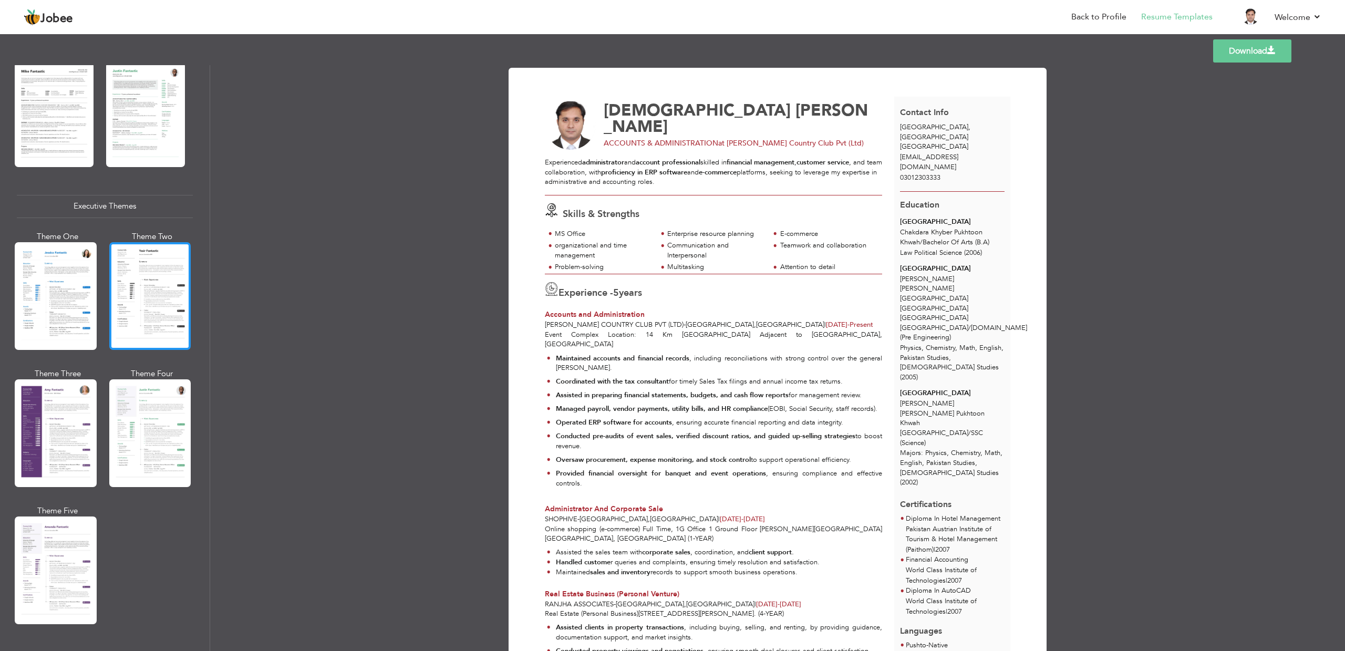
click at [160, 287] on div at bounding box center [150, 296] width 82 height 108
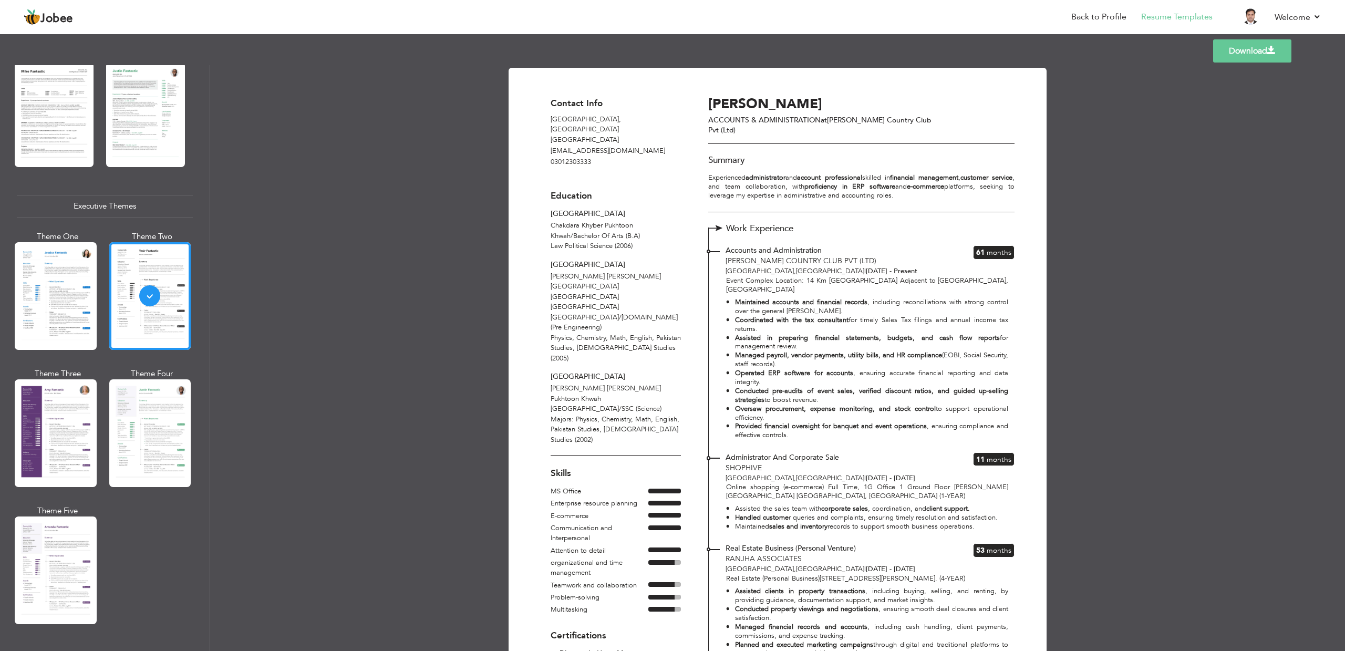
click at [1249, 51] on link "Download" at bounding box center [1252, 50] width 78 height 23
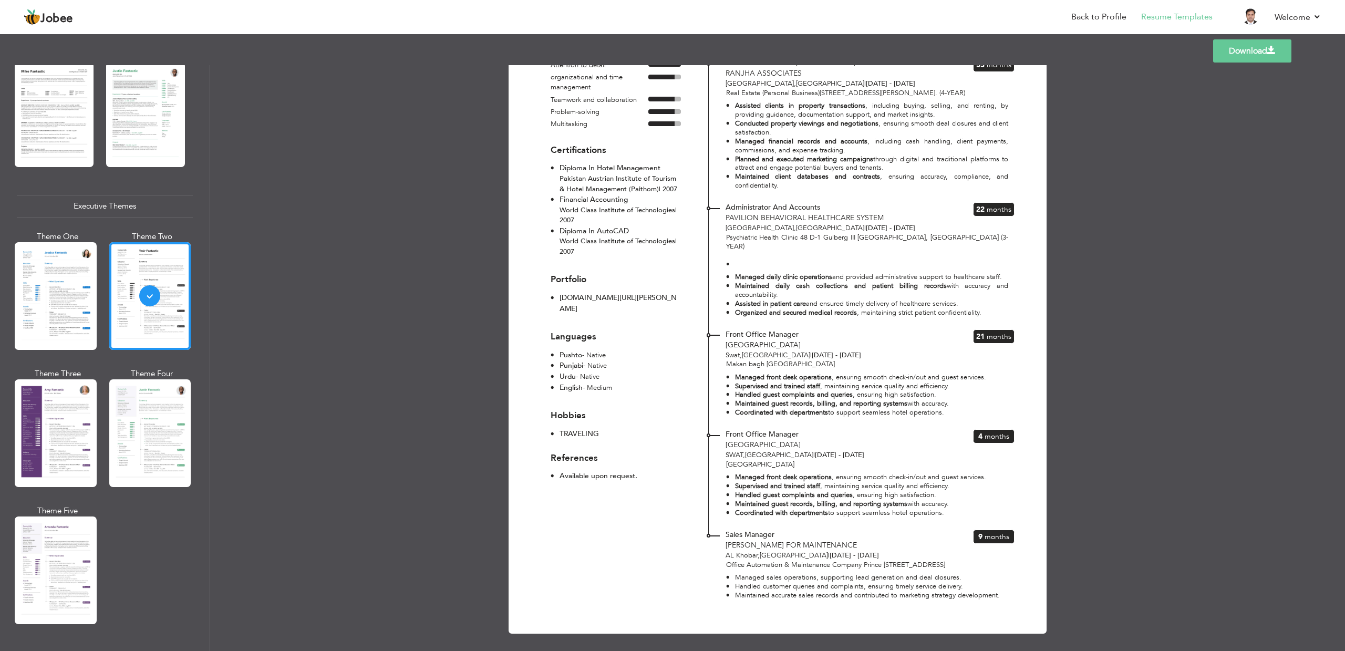
scroll to position [490, 0]
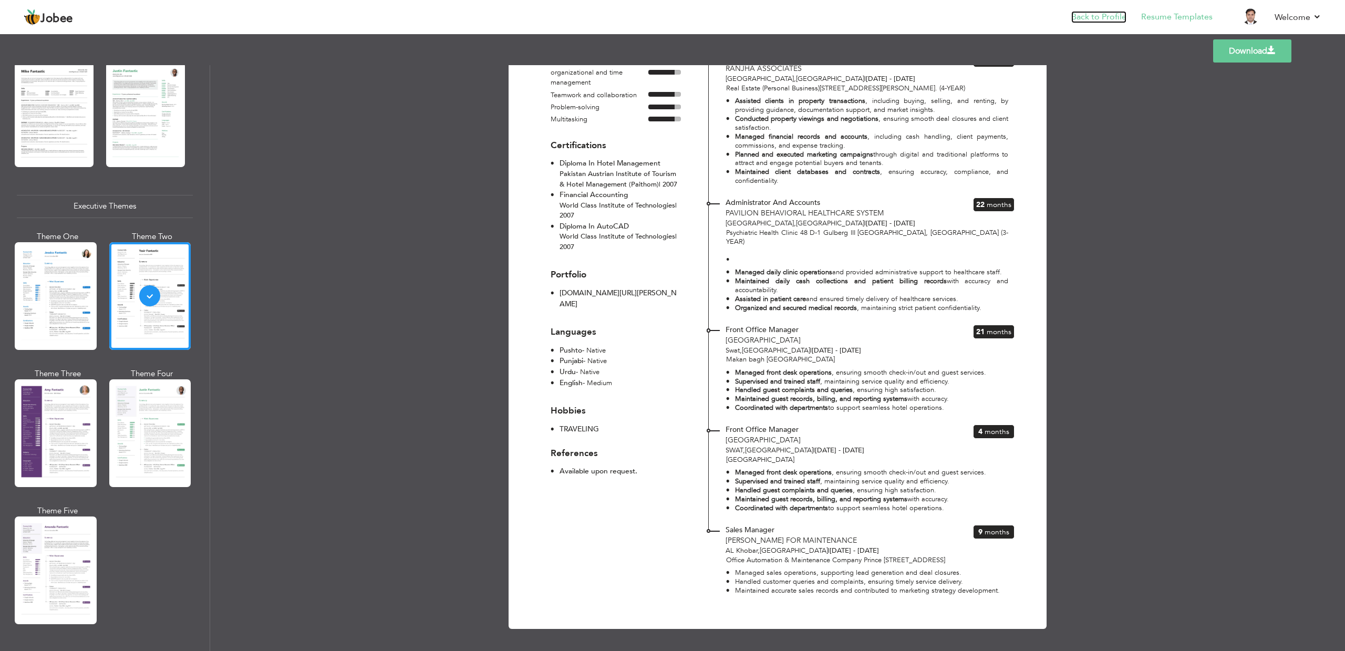
click at [1112, 19] on link "Back to Profile" at bounding box center [1098, 17] width 55 height 12
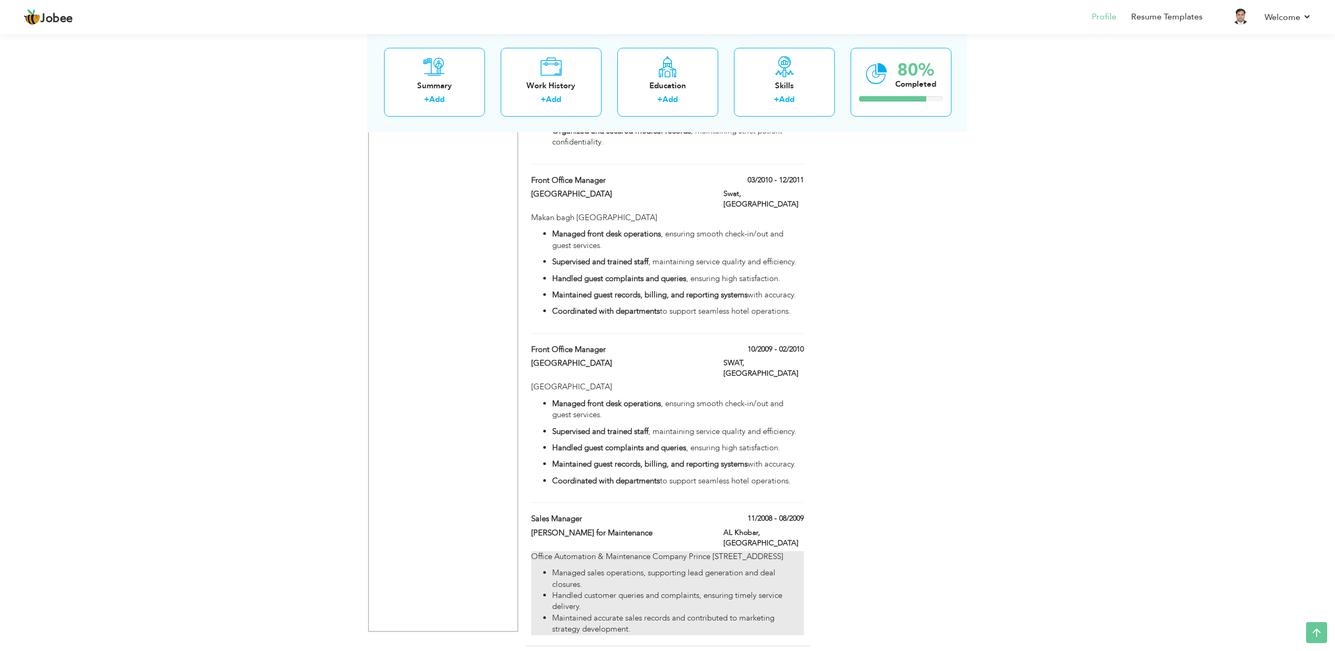
scroll to position [1102, 0]
